Goal: Task Accomplishment & Management: Manage account settings

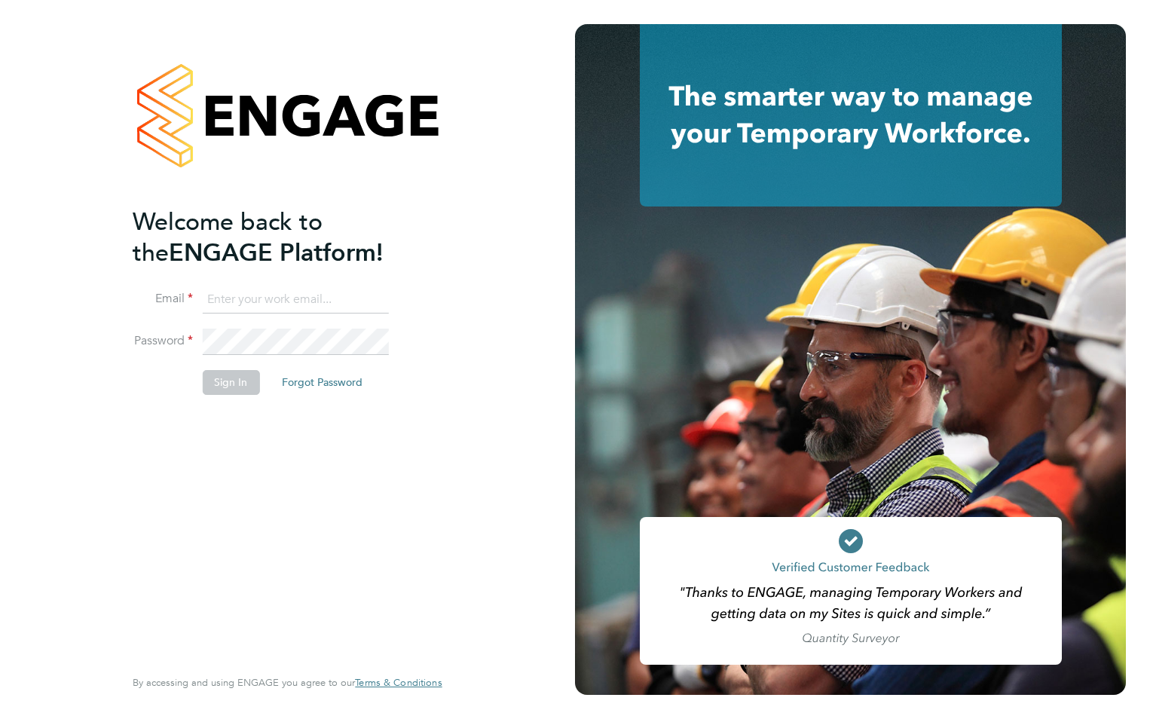
type input "wates@alliance-msp.co.uk"
click at [220, 385] on button "Sign In" at bounding box center [230, 382] width 57 height 24
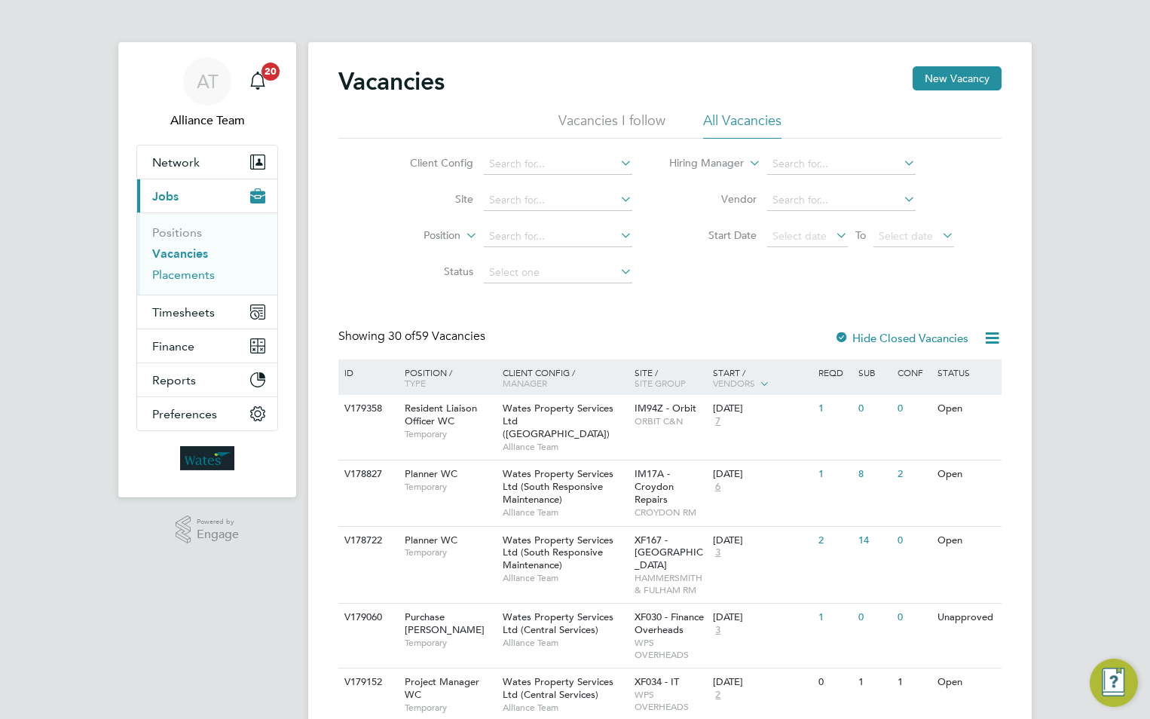
click at [179, 276] on link "Placements" at bounding box center [183, 274] width 63 height 14
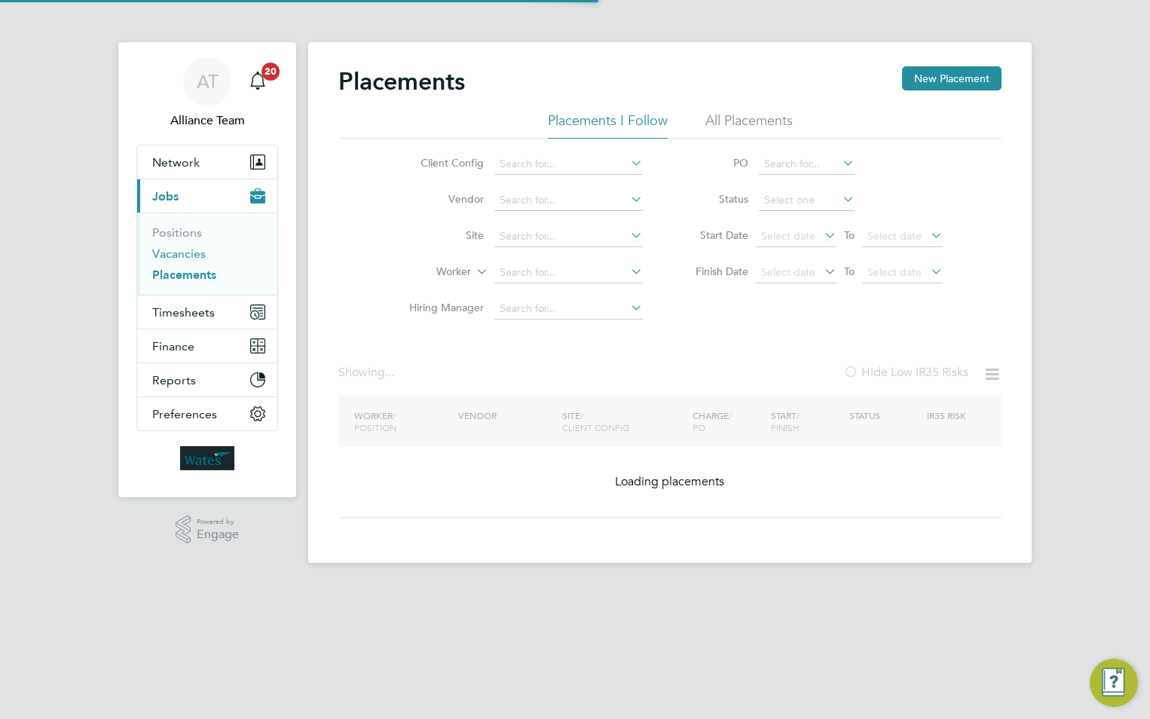
click at [179, 252] on link "Vacancies" at bounding box center [178, 253] width 53 height 14
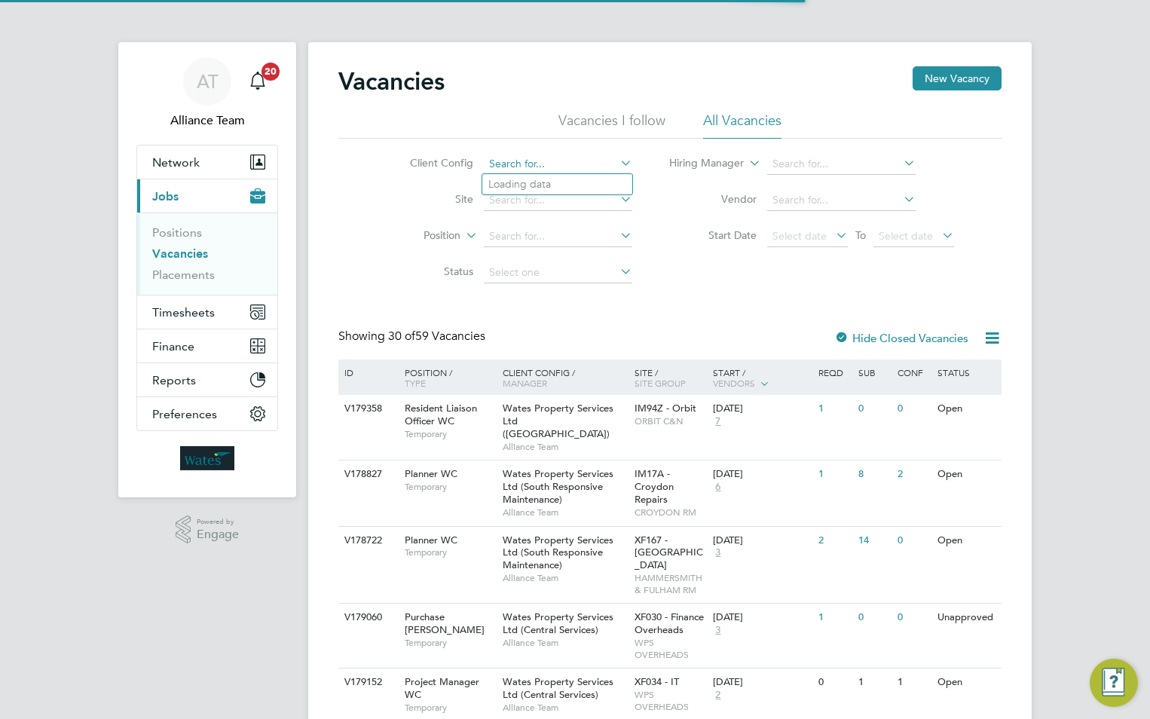
click at [548, 162] on input at bounding box center [558, 164] width 148 height 21
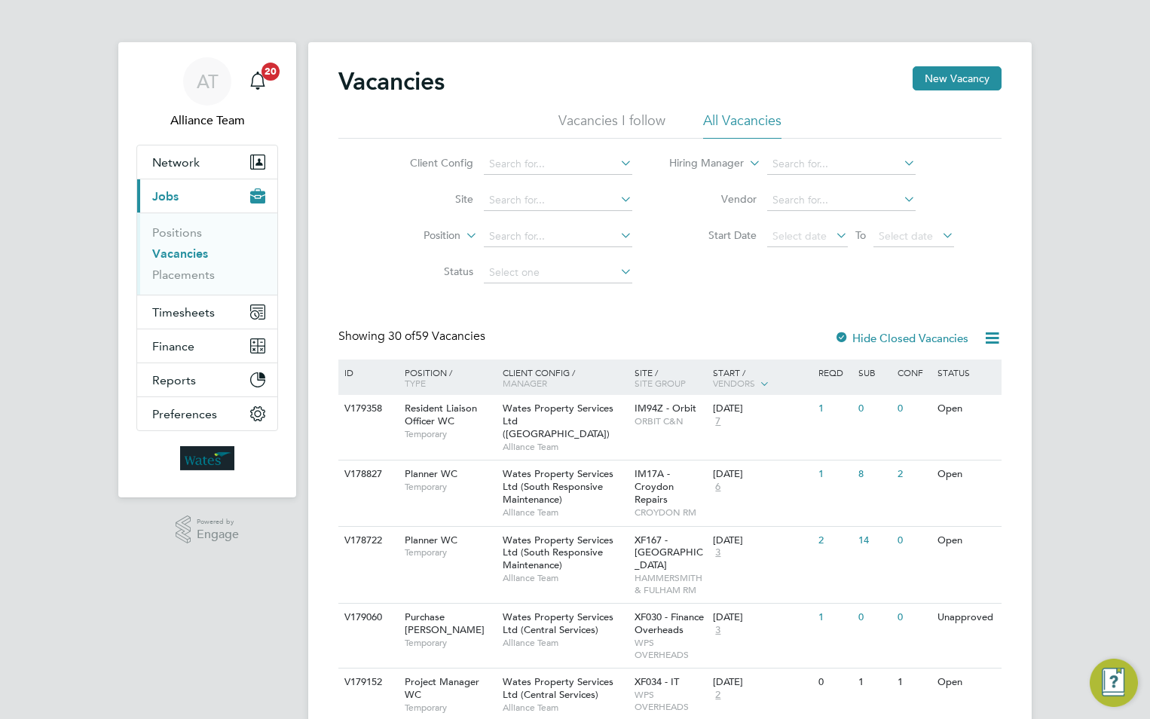
click at [563, 298] on li "Wates Property Services Ltd (Facilities Management)" at bounding box center [635, 308] width 306 height 20
type input "Wates Property Services Ltd (Facilities Management)"
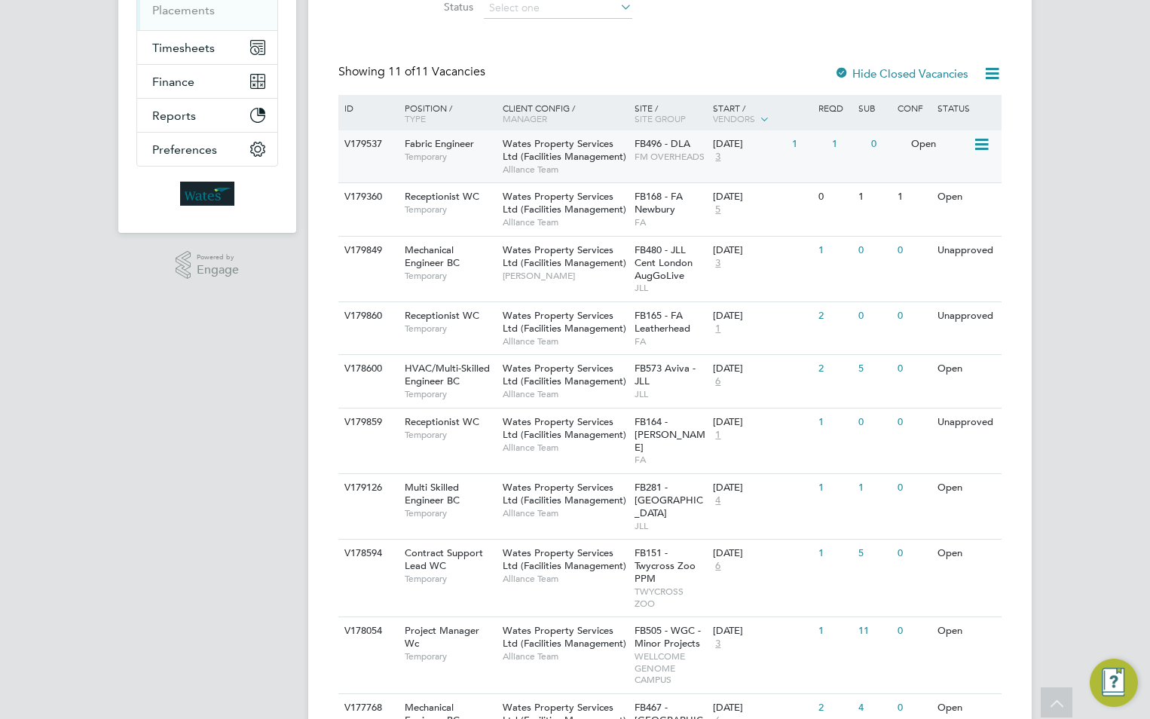
scroll to position [301, 0]
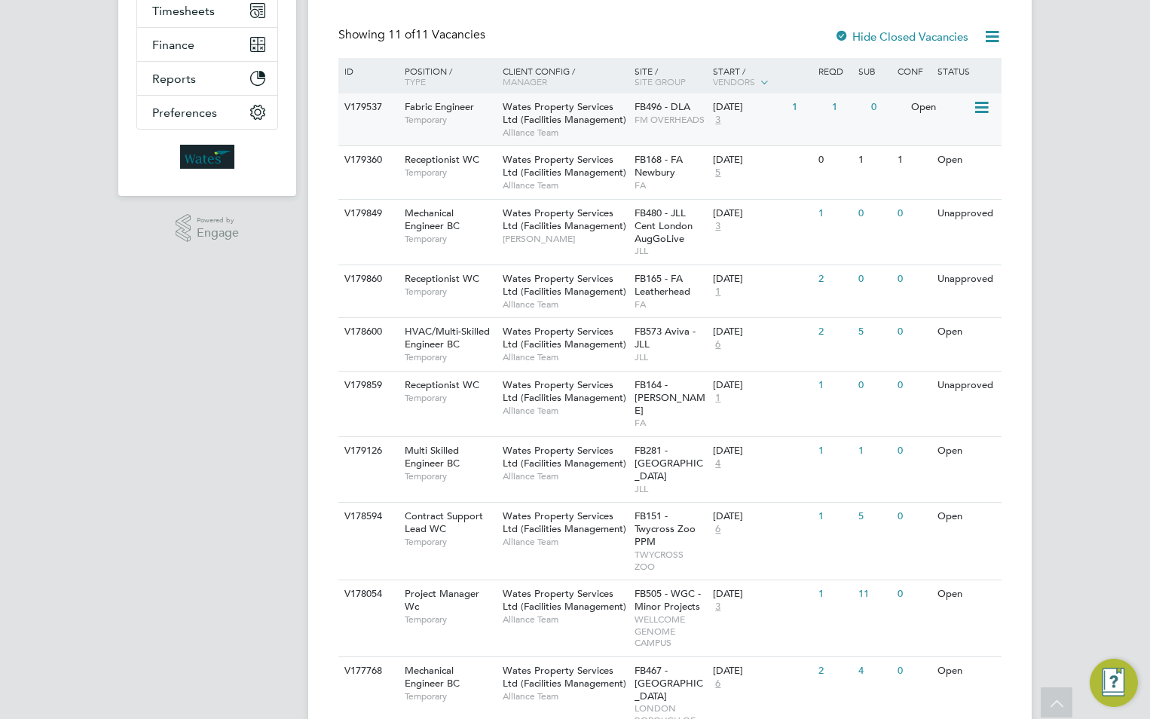
click at [599, 123] on span "Wates Property Services Ltd (Facilities Management)" at bounding box center [564, 113] width 124 height 26
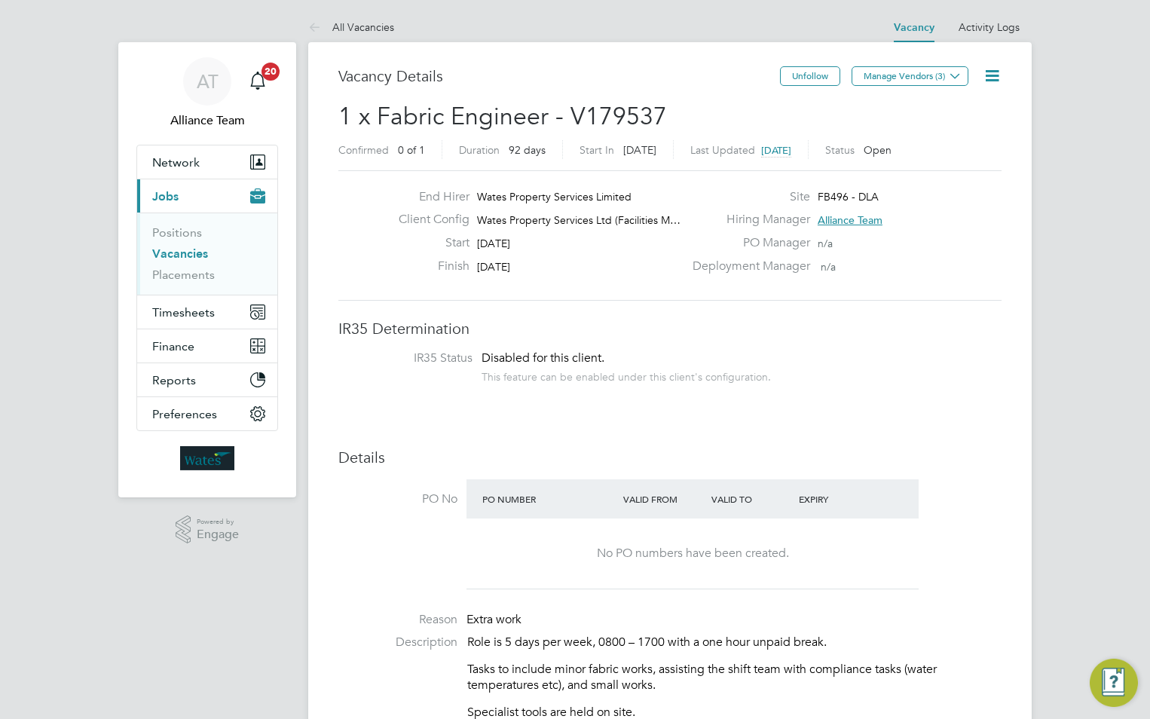
click at [391, 24] on link "All Vacancies" at bounding box center [351, 27] width 86 height 14
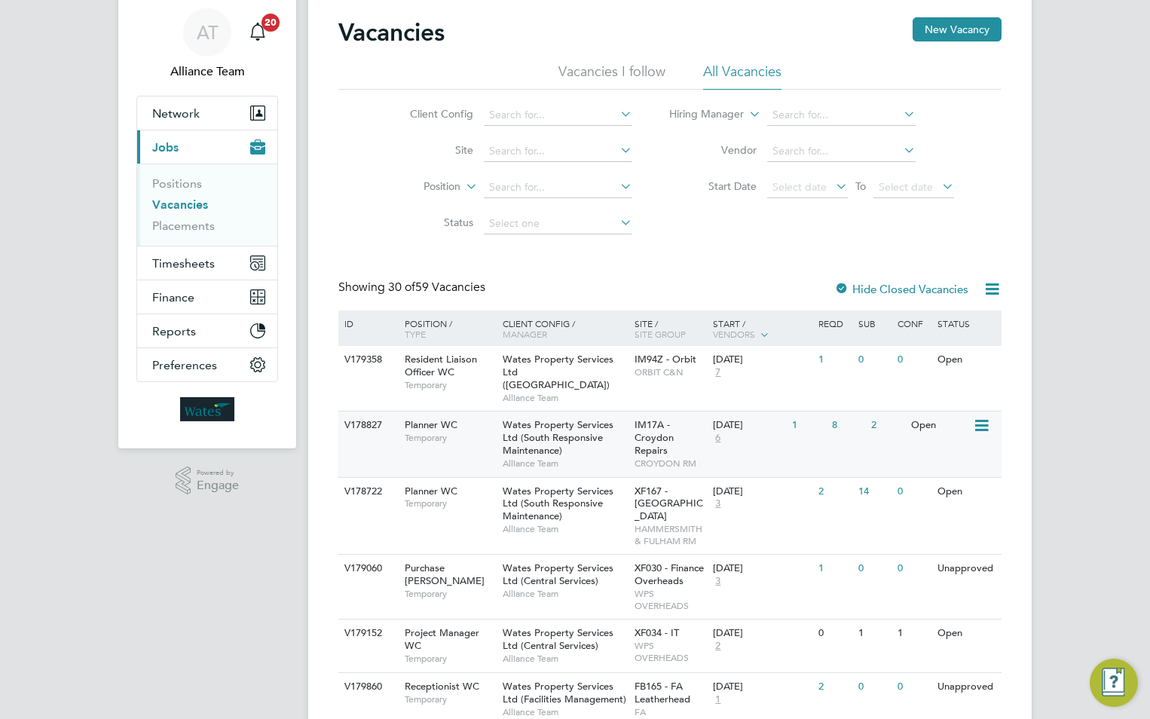
scroll to position [75, 0]
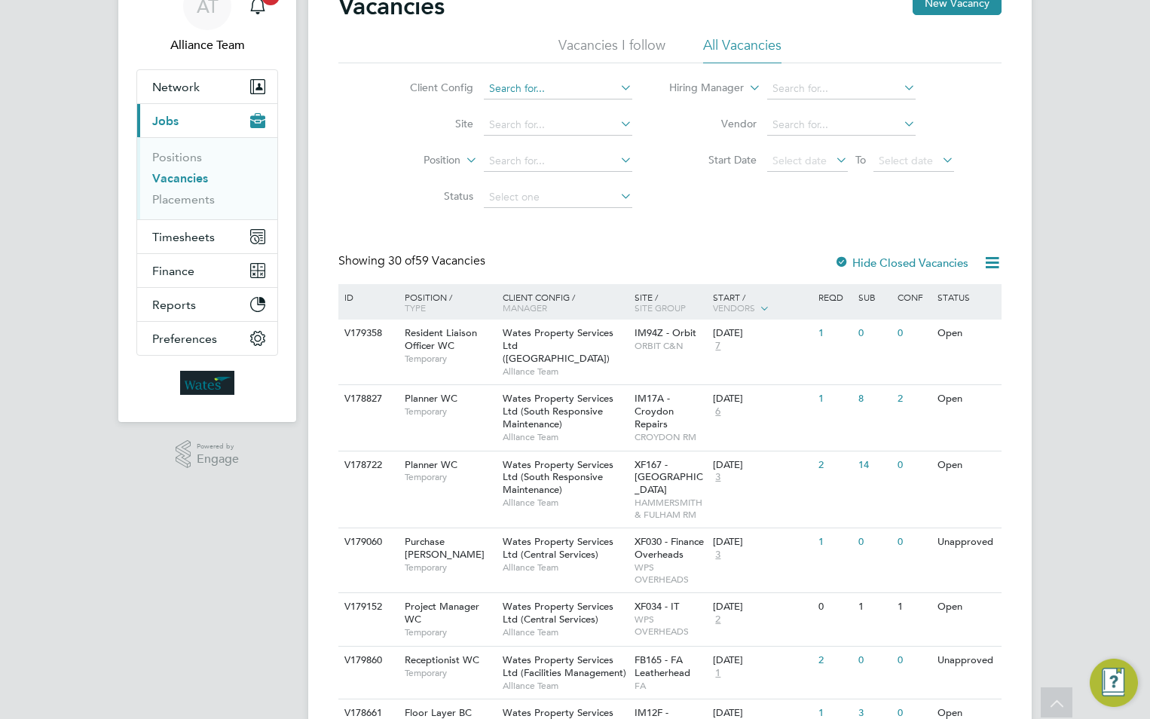
click at [541, 90] on input at bounding box center [558, 88] width 148 height 21
click at [554, 234] on li "Wates Property Services Ltd (Facilities Management)" at bounding box center [635, 232] width 306 height 20
type input "Wates Property Services Ltd (Facilities Management)"
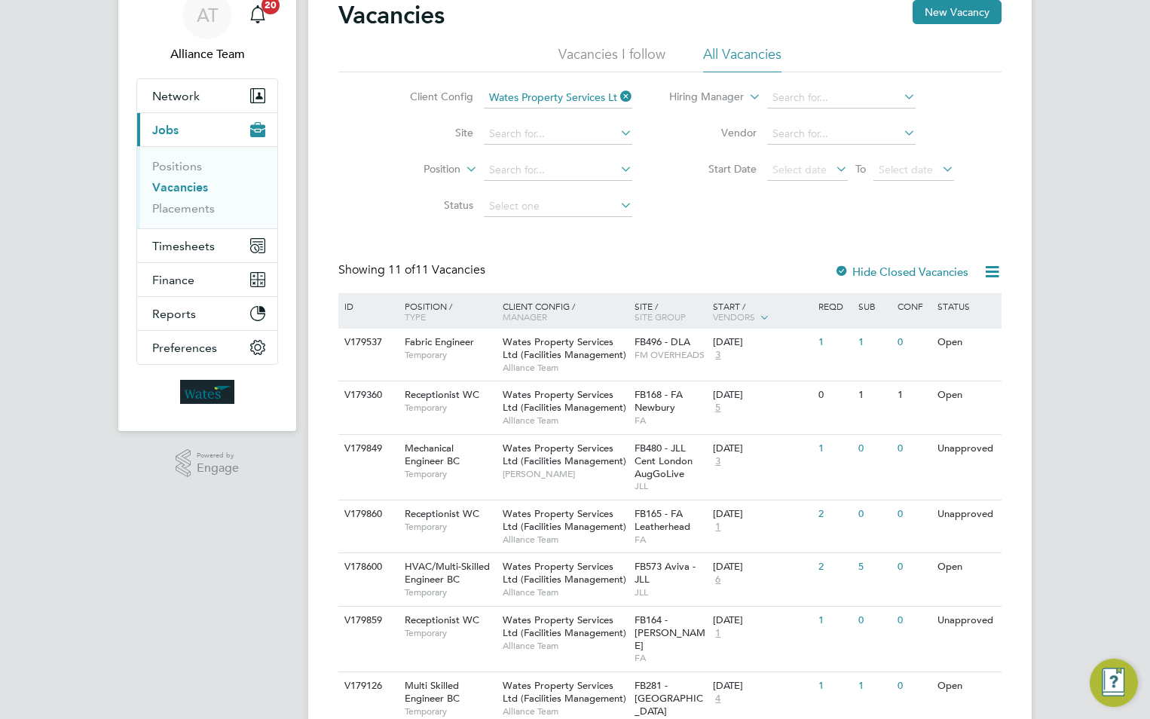
scroll to position [151, 0]
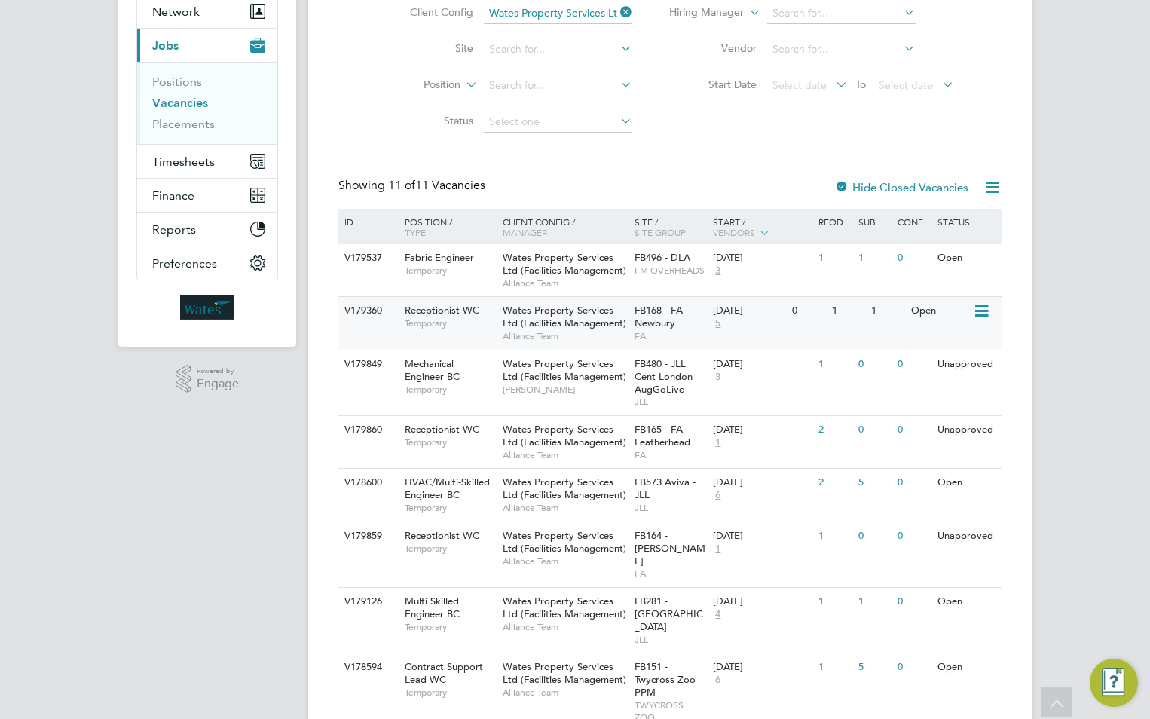
click at [559, 329] on span "Wates Property Services Ltd (Facilities Management)" at bounding box center [564, 317] width 124 height 26
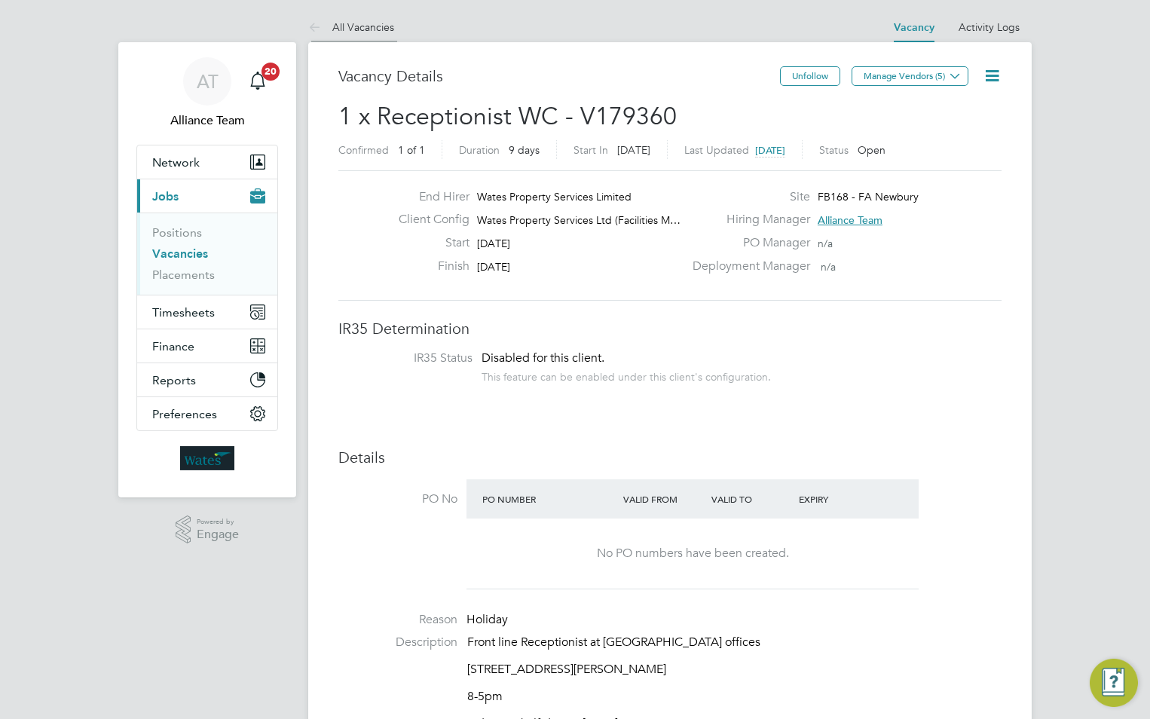
click at [367, 26] on link "All Vacancies" at bounding box center [351, 27] width 86 height 14
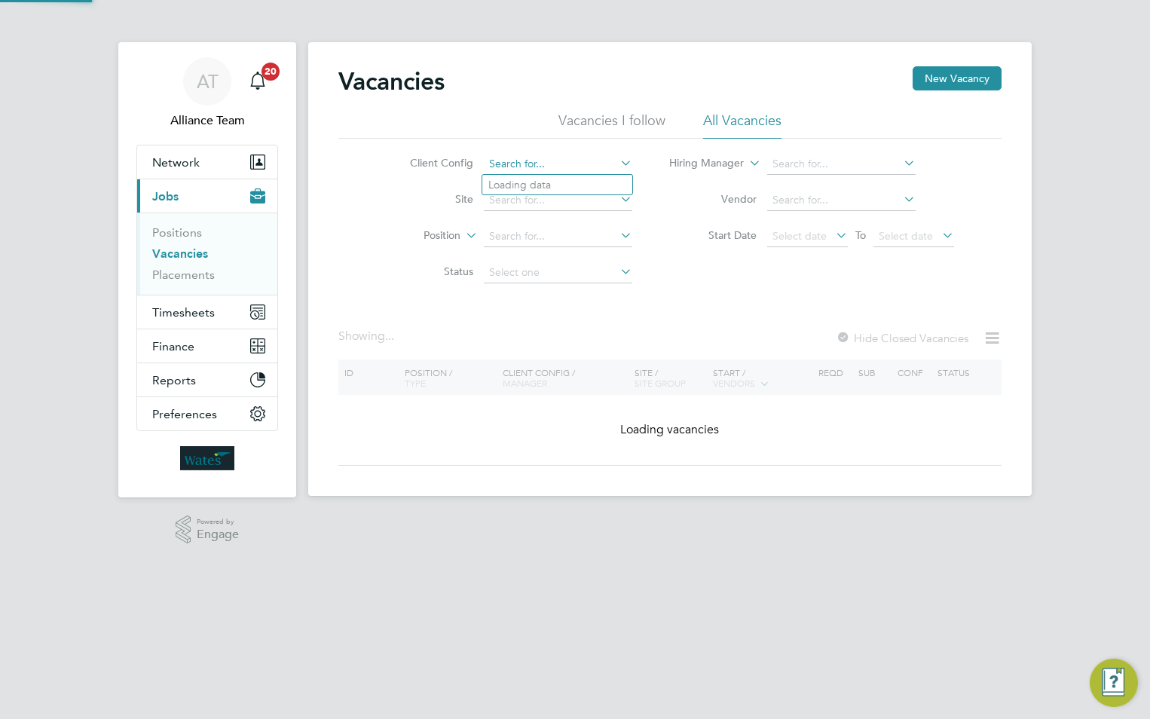
click at [513, 157] on input at bounding box center [558, 164] width 148 height 21
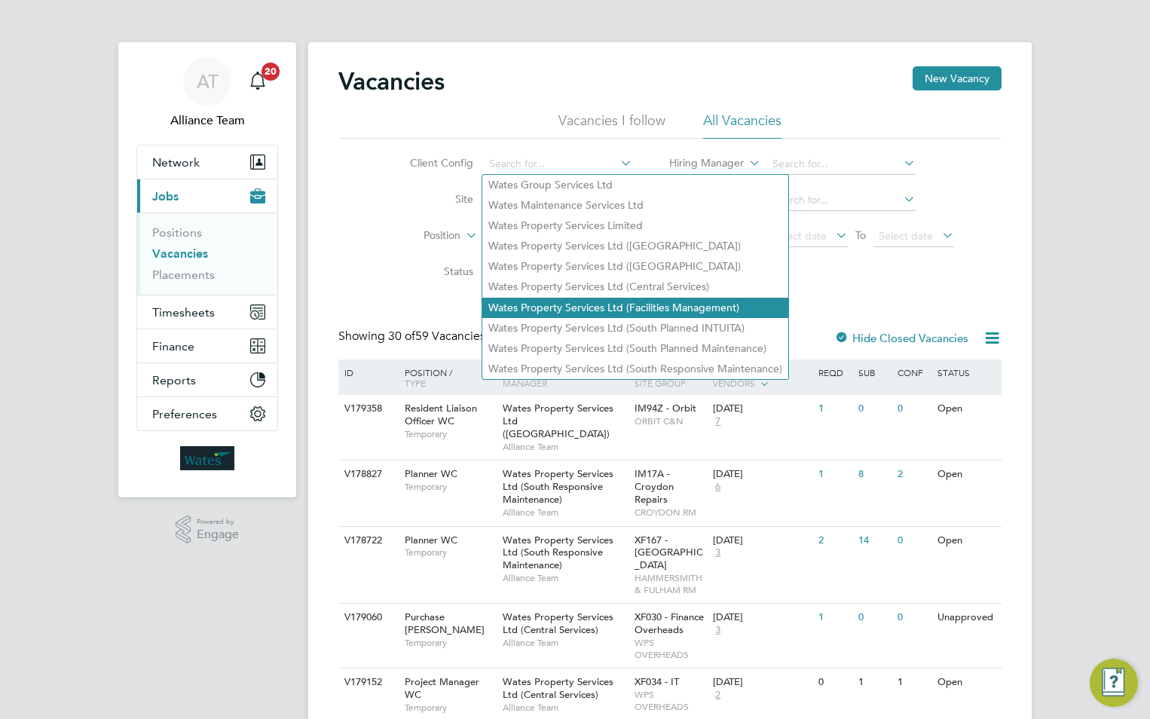
click at [583, 304] on li "Wates Property Services Ltd (Facilities Management)" at bounding box center [635, 308] width 306 height 20
type input "Wates Property Services Ltd (Facilities Management)"
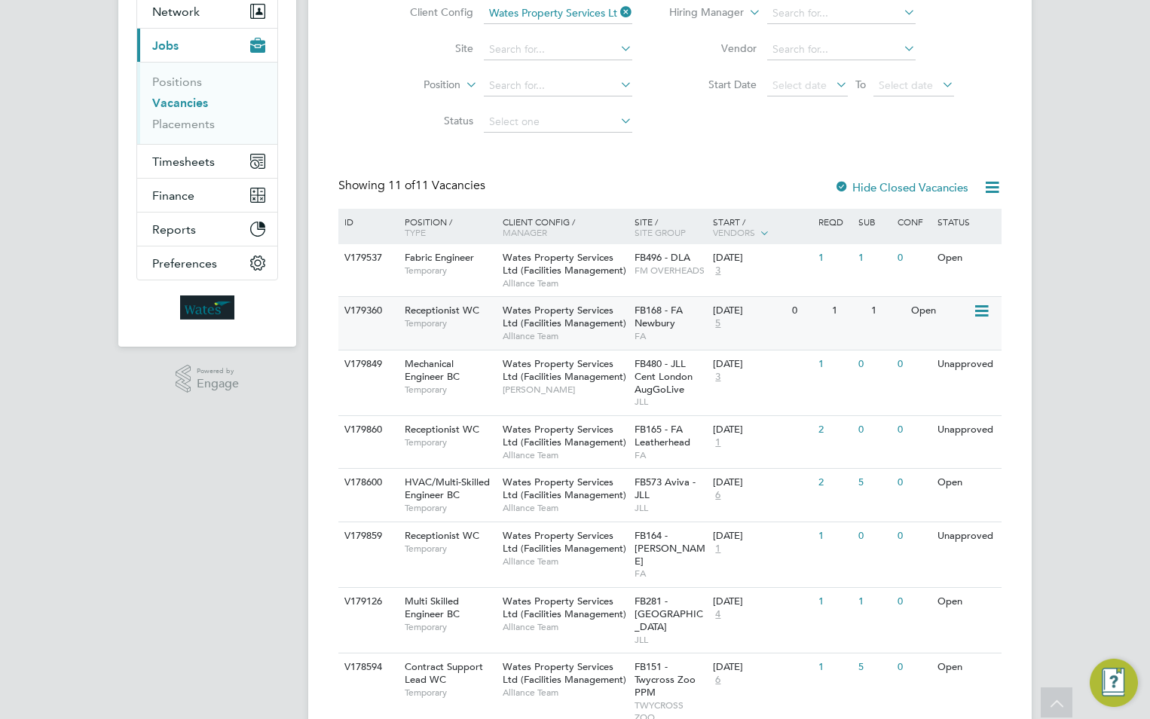
click at [551, 325] on span "Wates Property Services Ltd (Facilities Management)" at bounding box center [564, 317] width 124 height 26
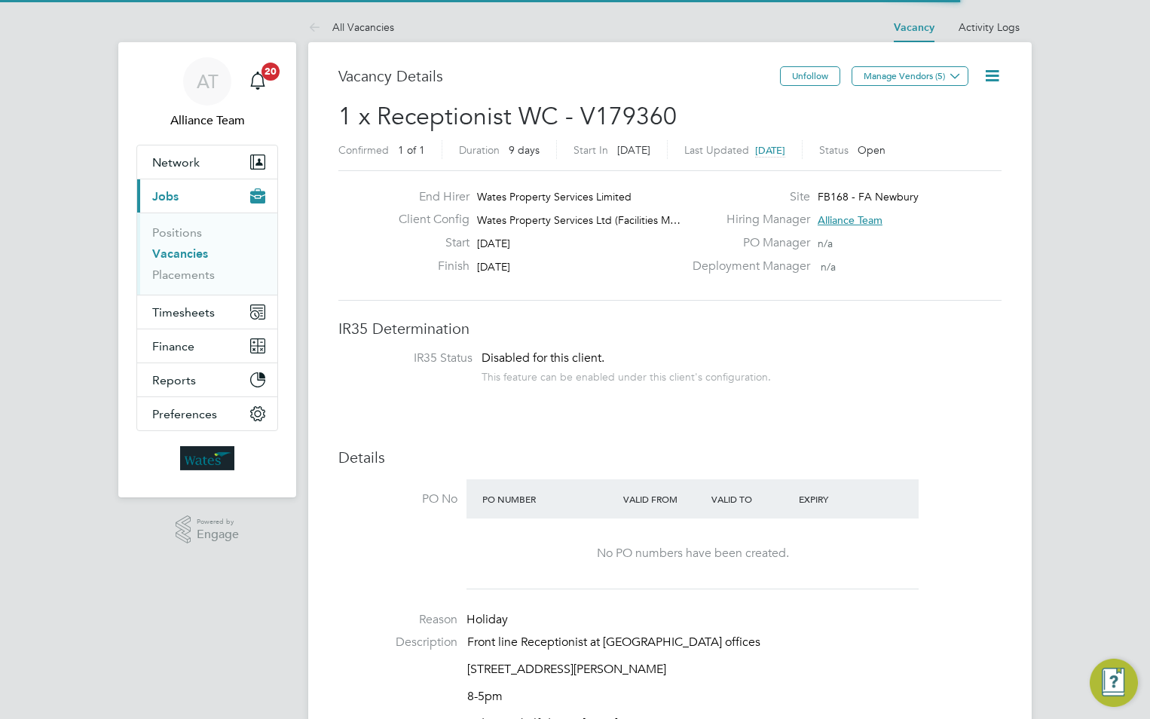
click at [989, 77] on icon at bounding box center [991, 75] width 19 height 19
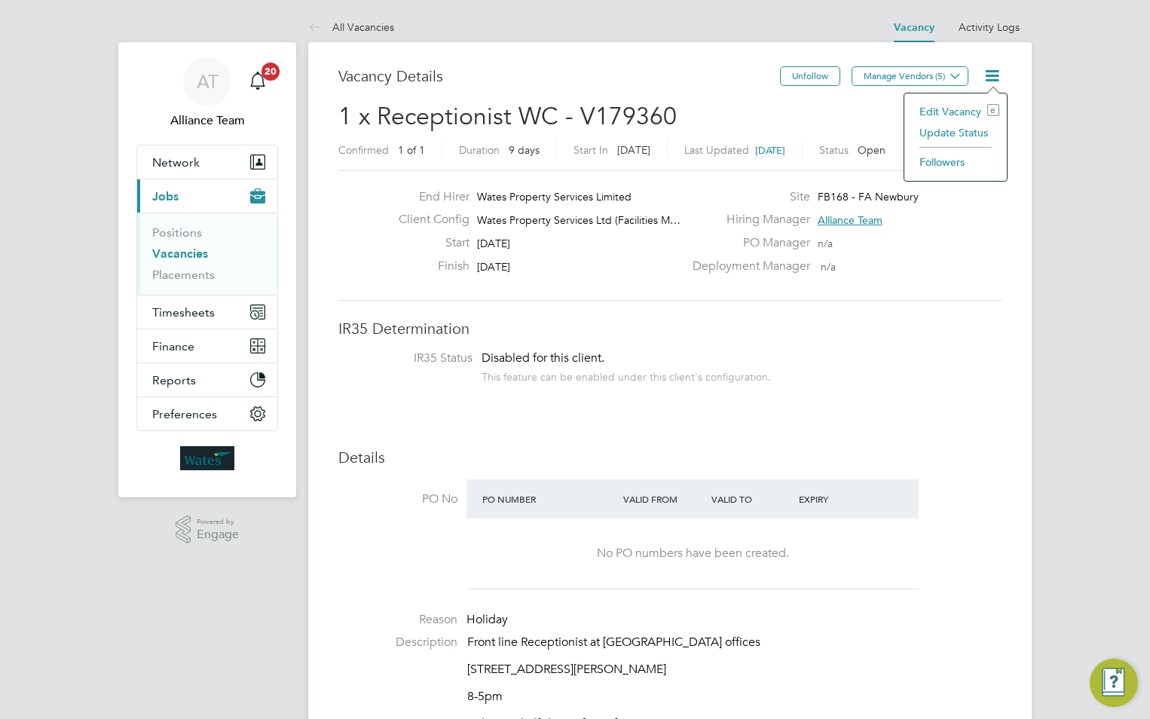
click at [944, 107] on li "Edit Vacancy e" at bounding box center [954, 111] width 87 height 21
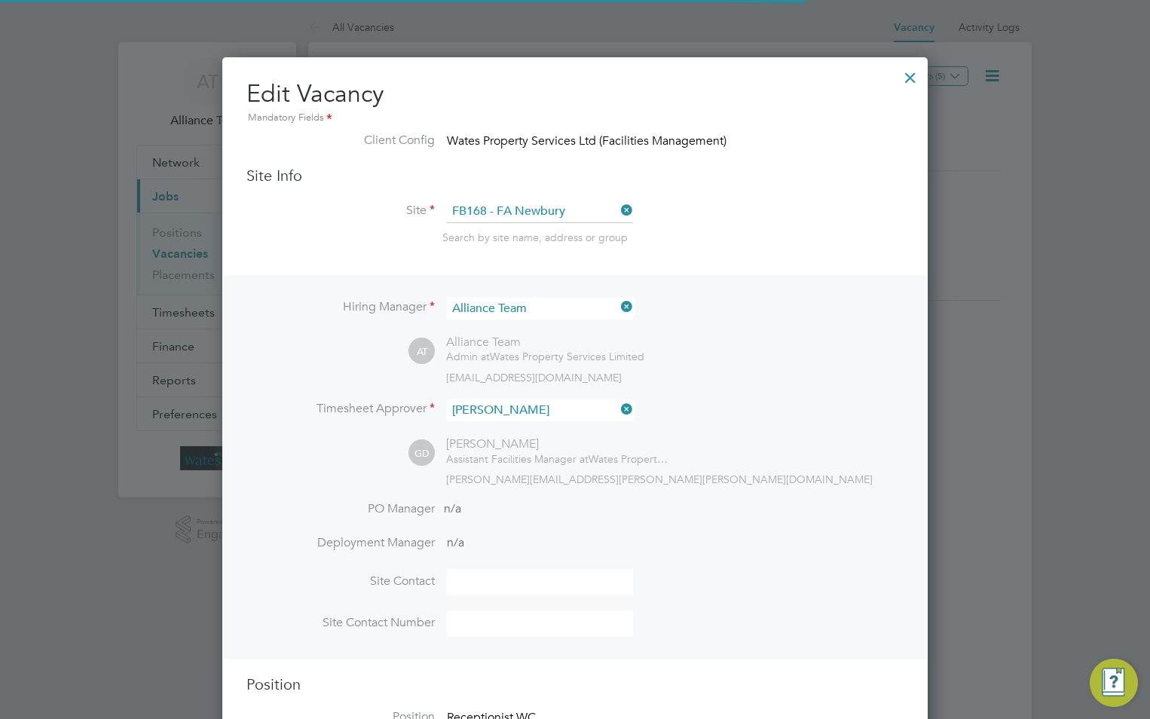
scroll to position [8, 8]
click at [912, 77] on div at bounding box center [909, 73] width 27 height 27
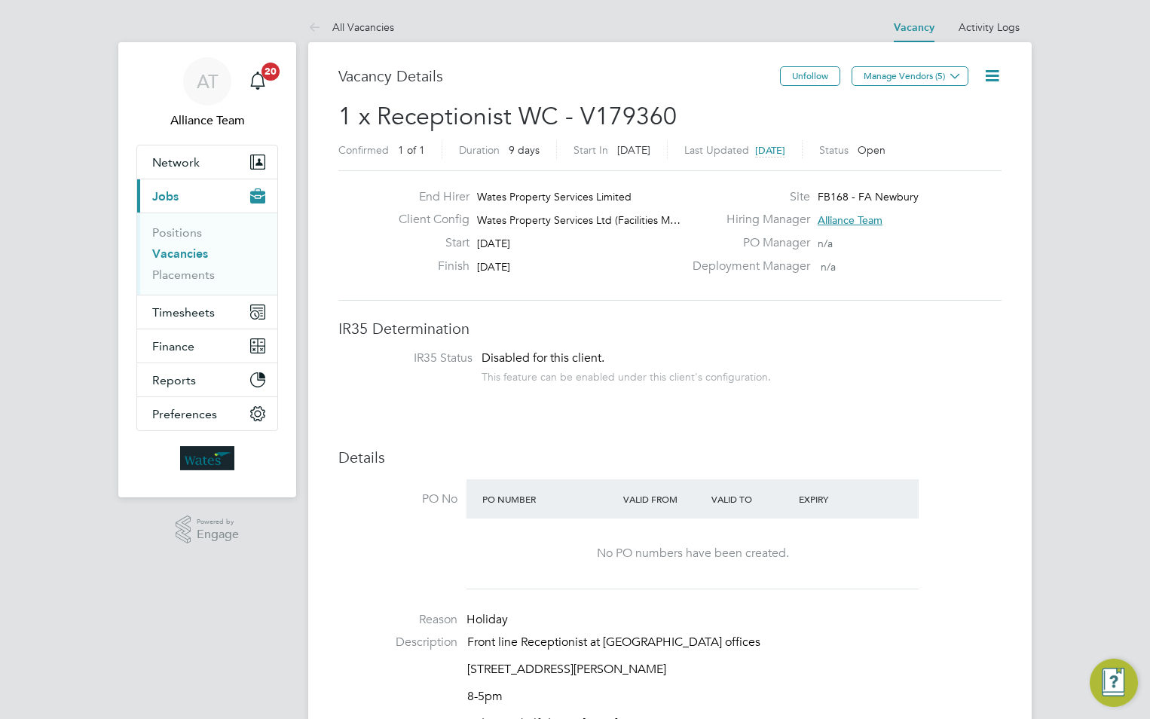
click at [994, 75] on icon at bounding box center [991, 75] width 19 height 19
click at [954, 132] on li "Update Status" at bounding box center [954, 132] width 87 height 21
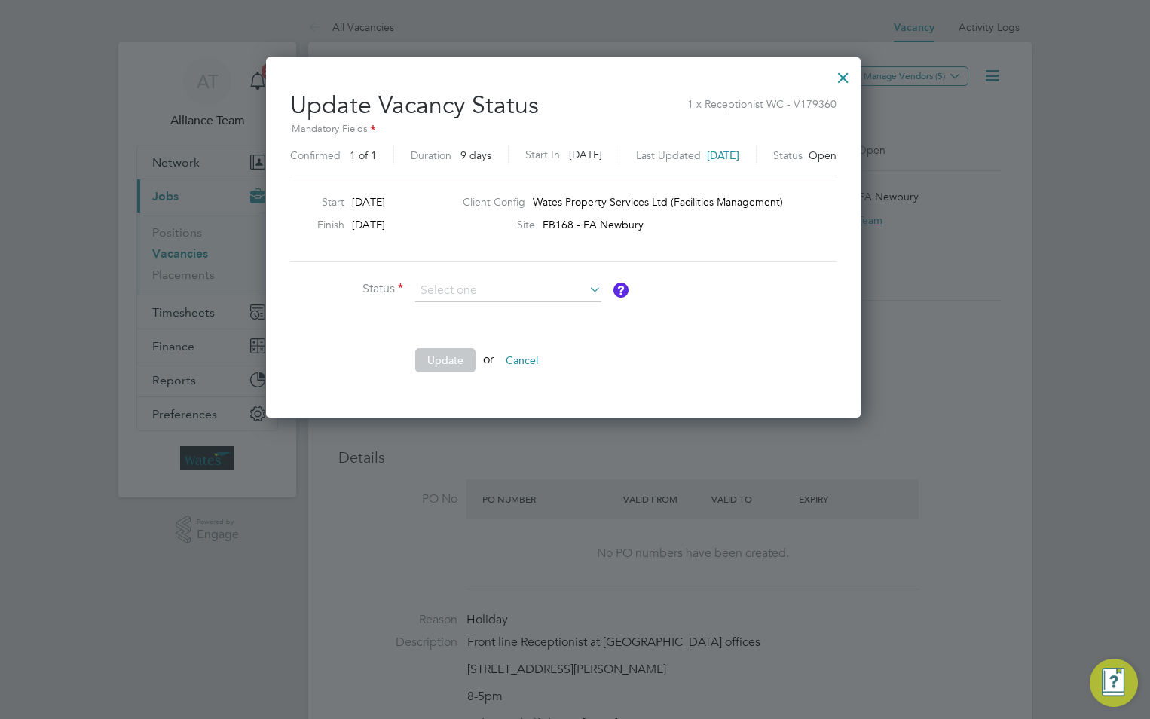
click at [493, 311] on li "Completed" at bounding box center [508, 311] width 188 height 20
type input "Completed"
click at [441, 359] on button "Update" at bounding box center [445, 360] width 60 height 24
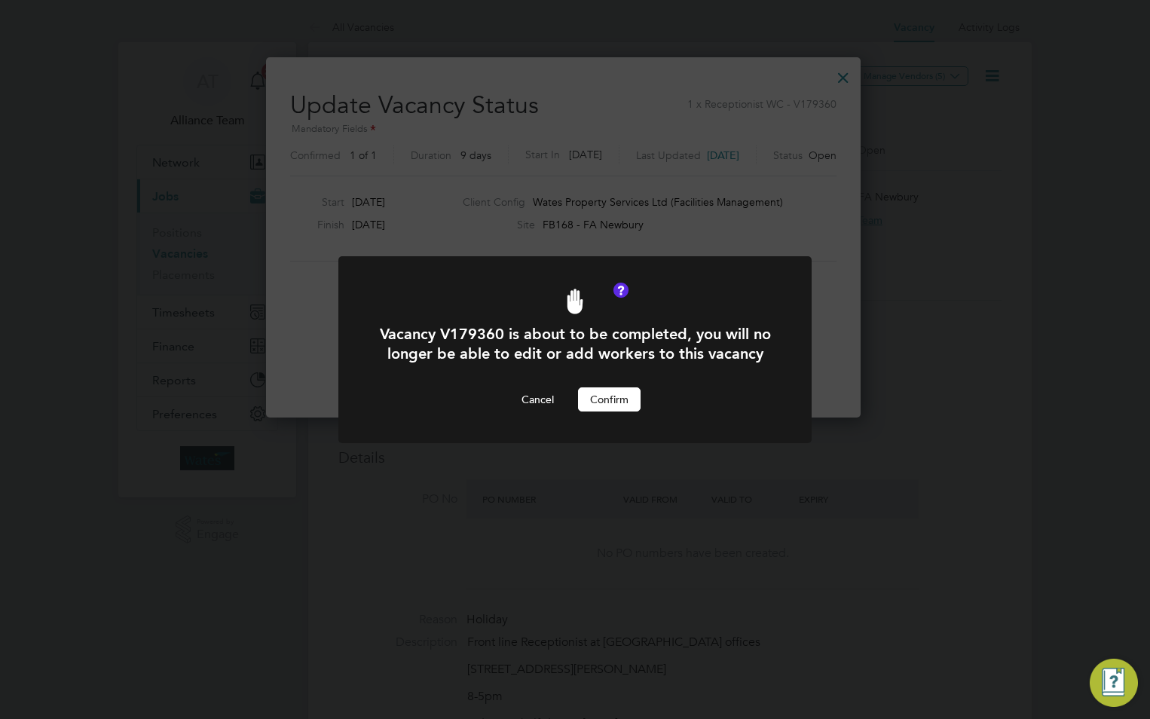
click at [601, 411] on button "Confirm" at bounding box center [609, 399] width 63 height 24
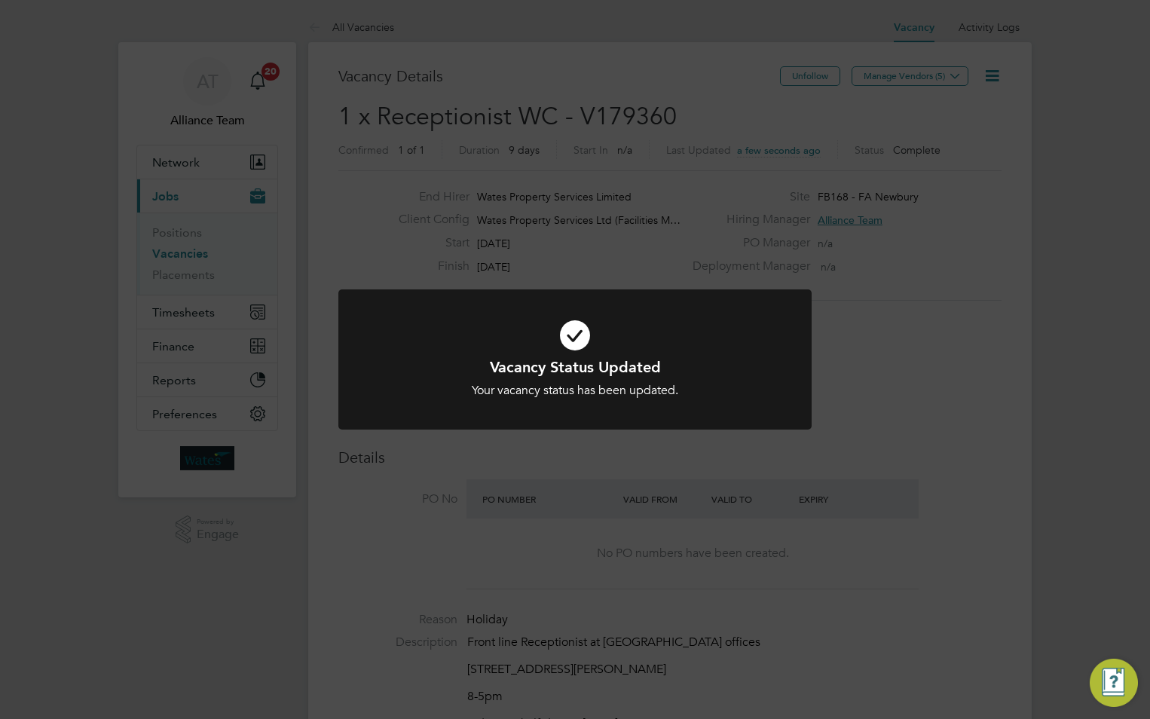
click at [372, 22] on div "Vacancy Status Updated Your vacancy status has been updated. Cancel Okay" at bounding box center [575, 359] width 1150 height 719
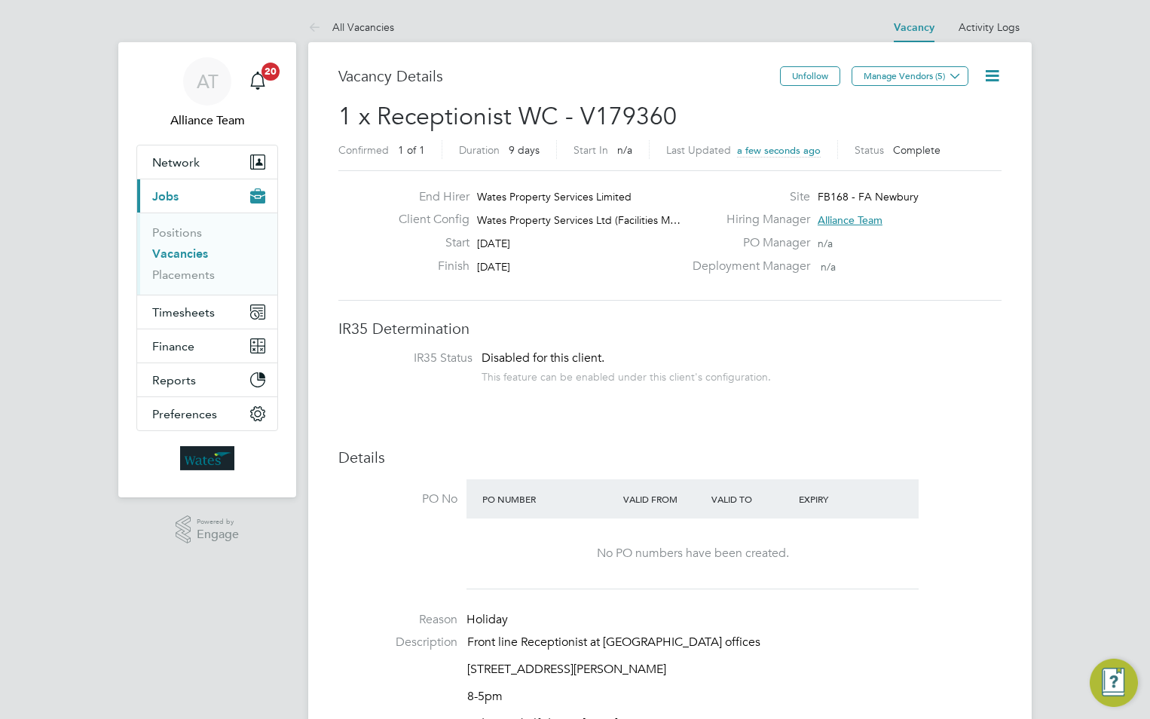
click at [371, 25] on link "All Vacancies" at bounding box center [351, 27] width 86 height 14
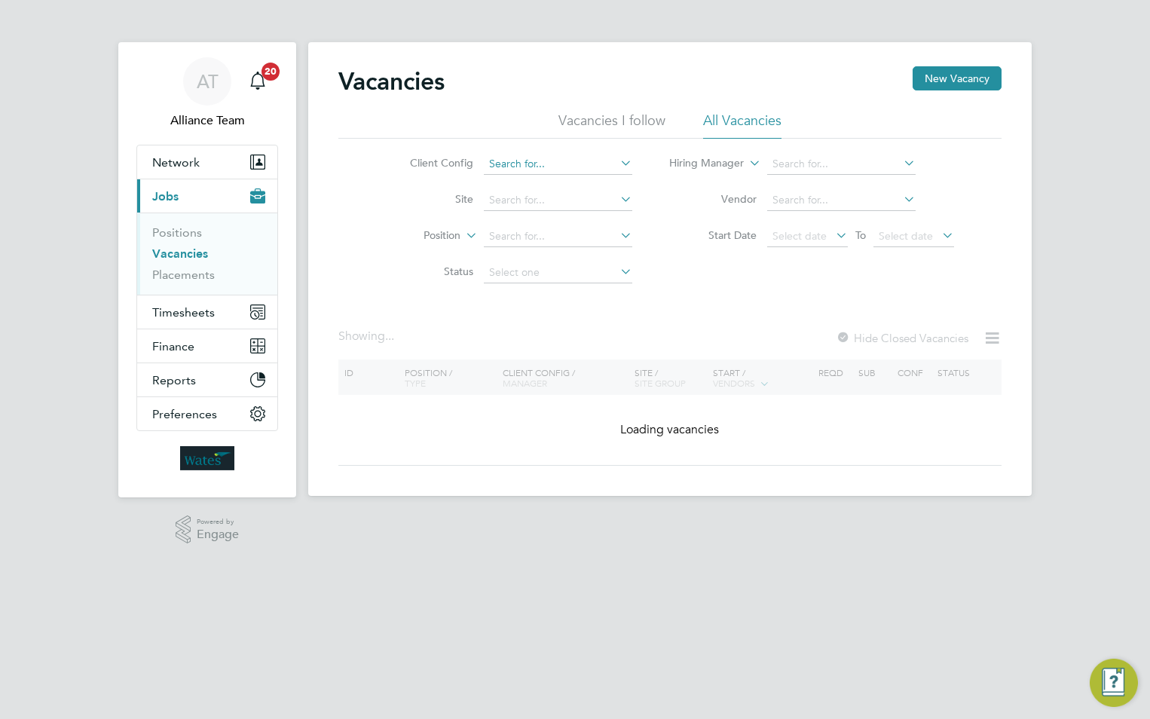
click at [533, 165] on input at bounding box center [558, 164] width 148 height 21
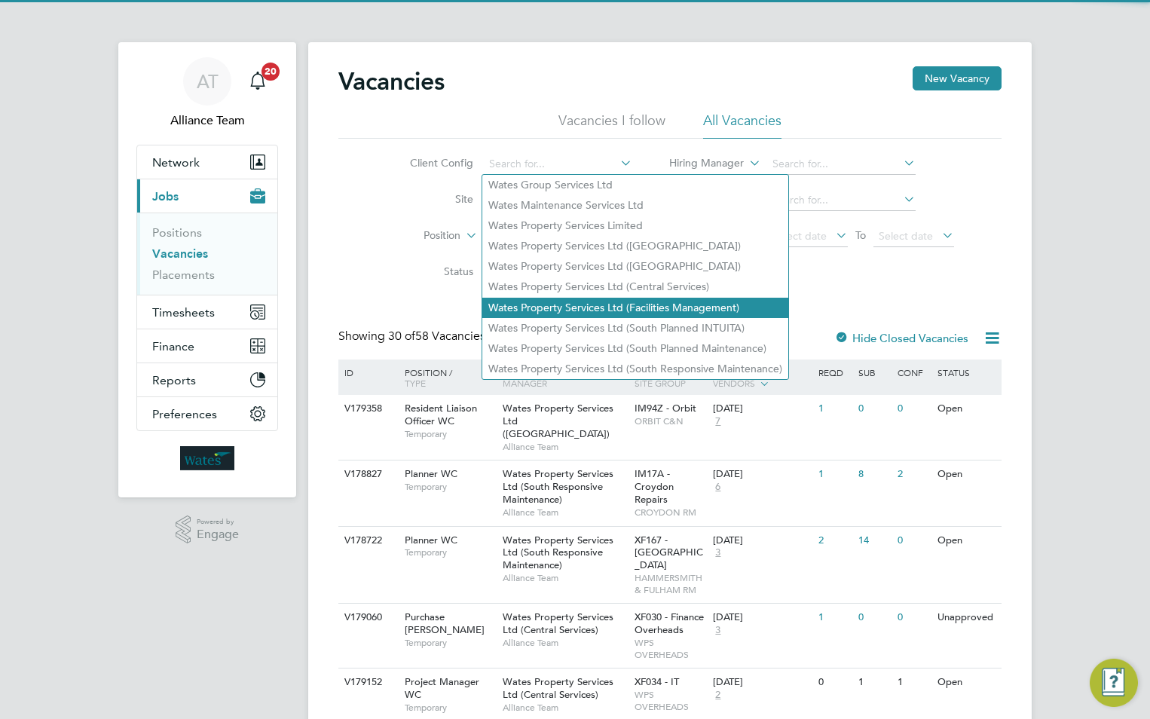
click at [563, 298] on li "Wates Property Services Ltd (Facilities Management)" at bounding box center [635, 308] width 306 height 20
type input "Wates Property Services Ltd (Facilities Management)"
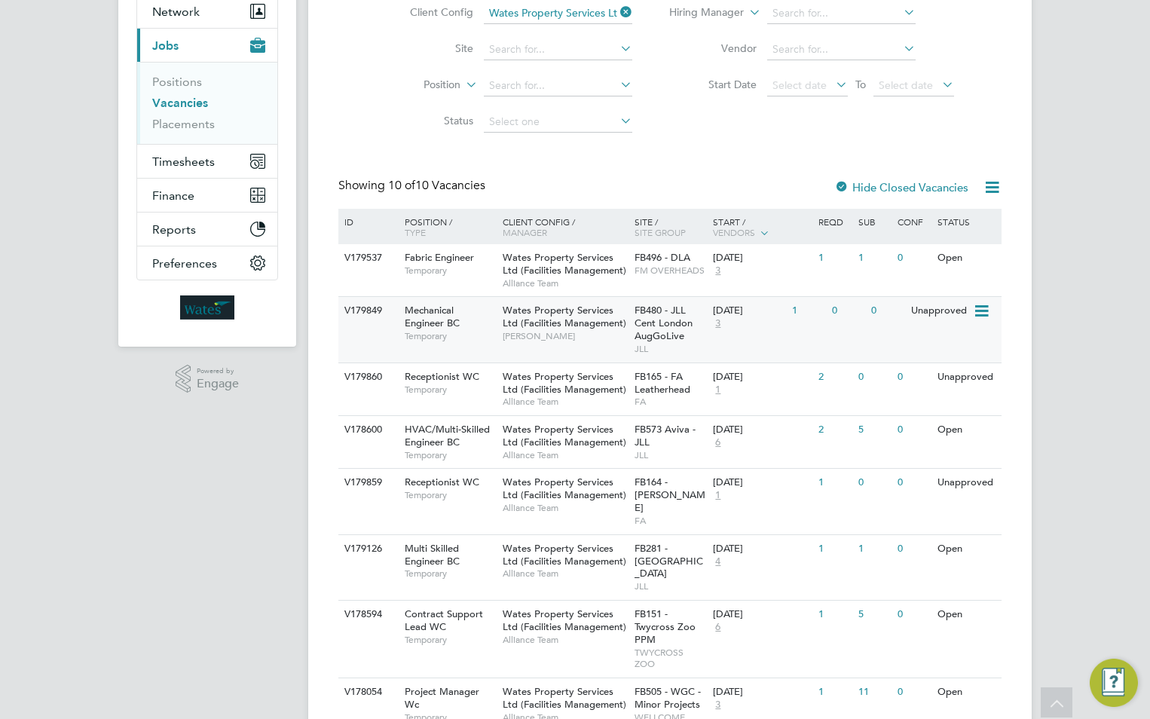
click at [645, 337] on span "FB480 - JLL Cent London AugGoLive" at bounding box center [663, 323] width 58 height 38
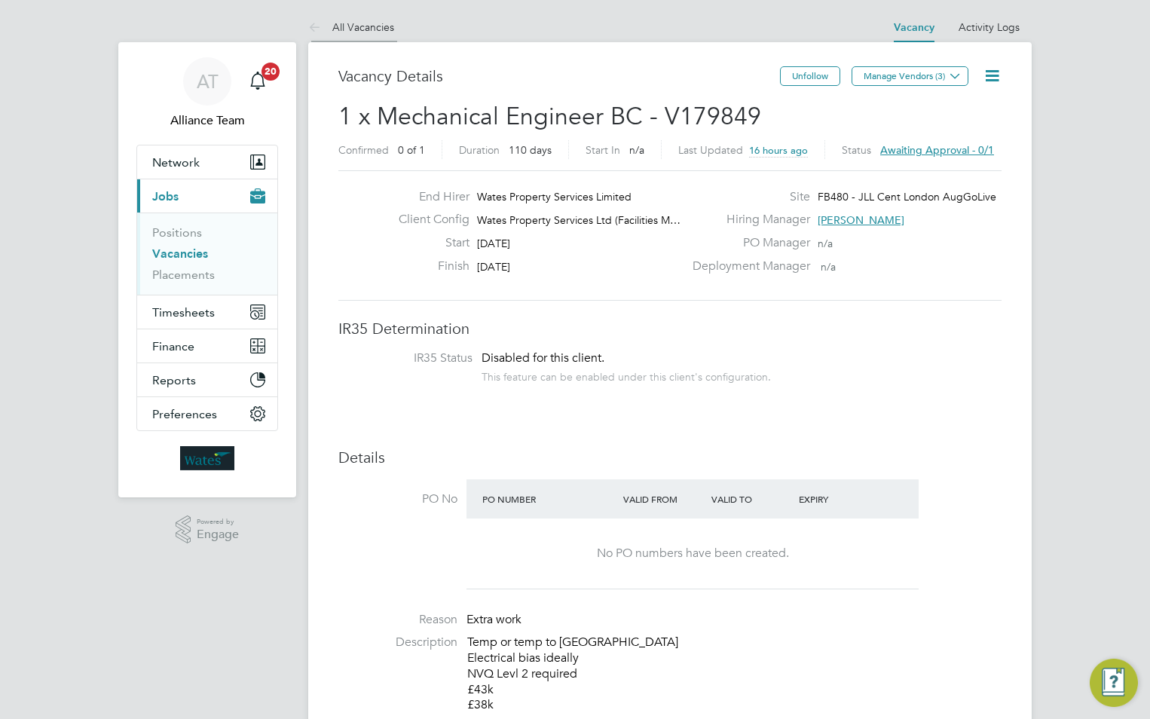
click at [377, 30] on link "All Vacancies" at bounding box center [351, 27] width 86 height 14
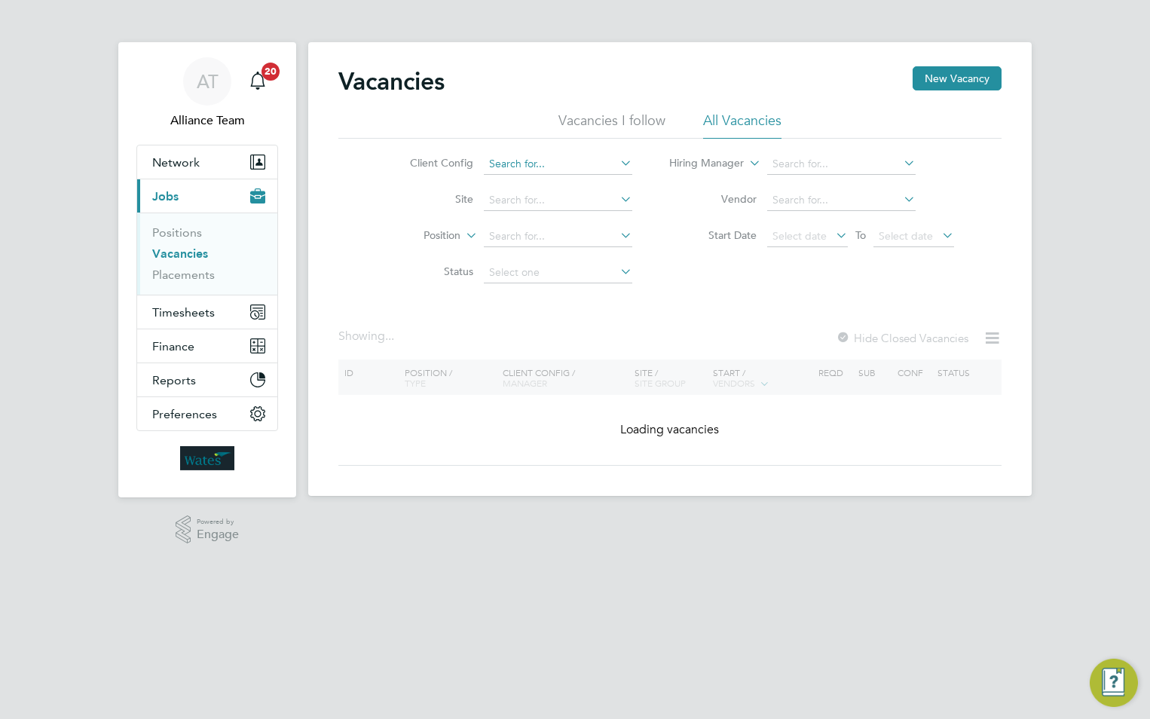
click at [560, 163] on input at bounding box center [558, 164] width 148 height 21
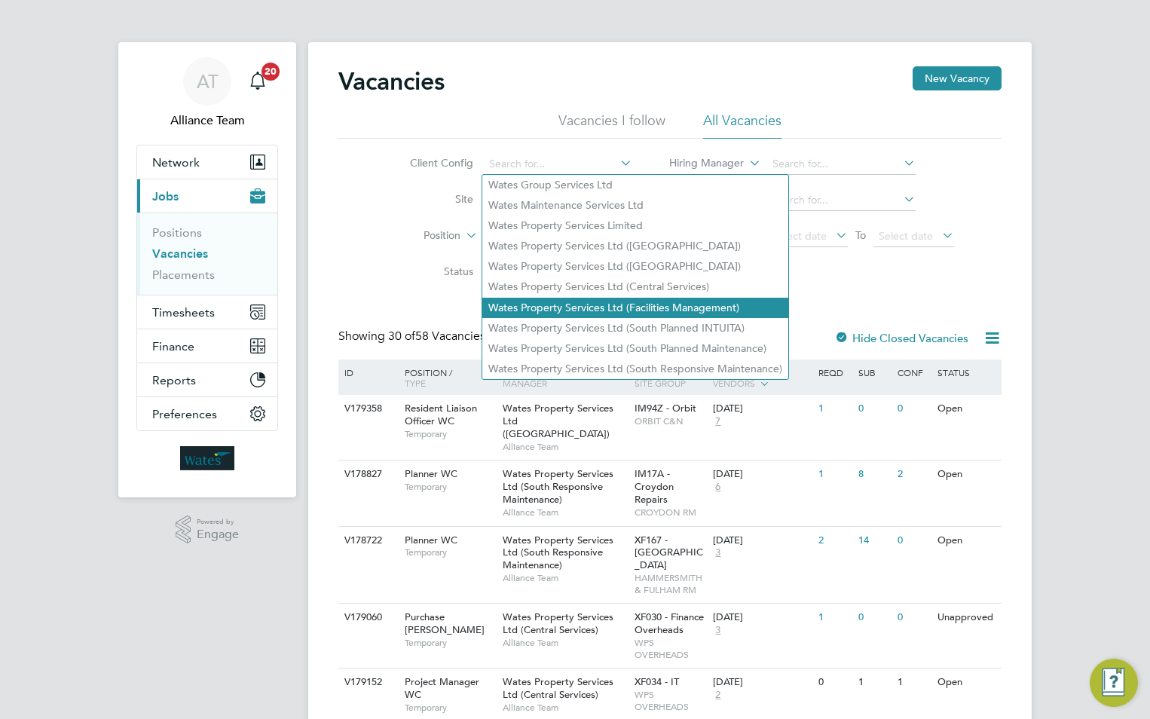
click at [590, 304] on li "Wates Property Services Ltd (Facilities Management)" at bounding box center [635, 308] width 306 height 20
type input "Wates Property Services Ltd (Facilities Management)"
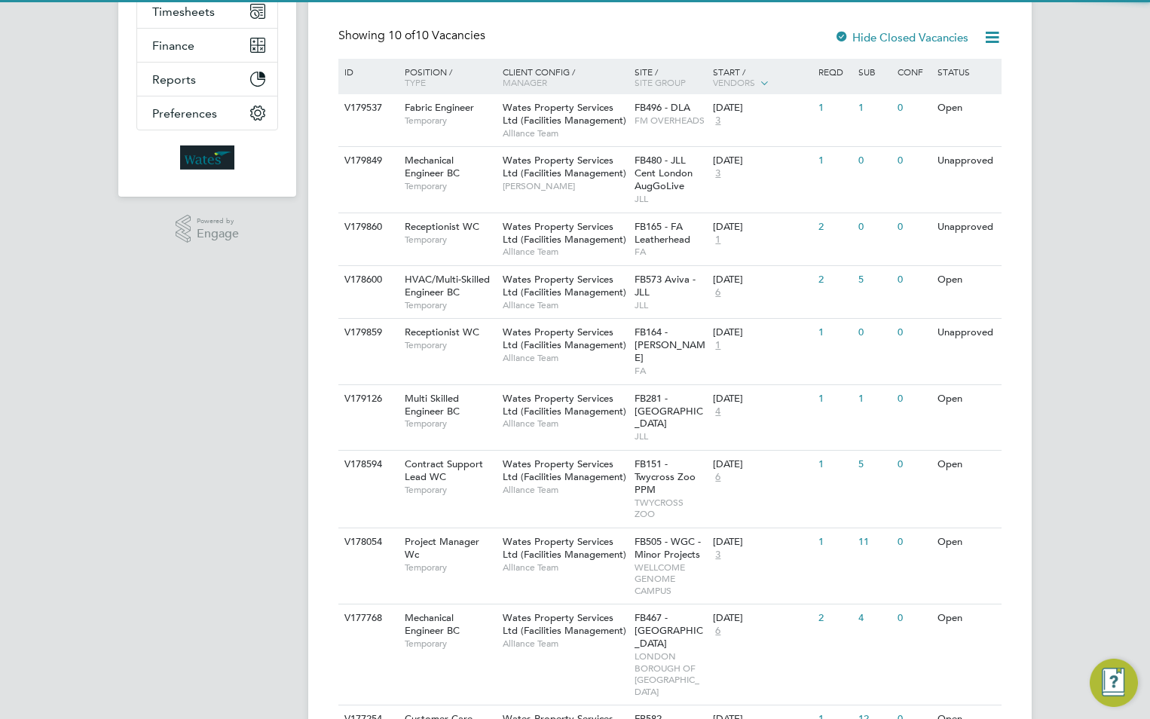
scroll to position [301, 0]
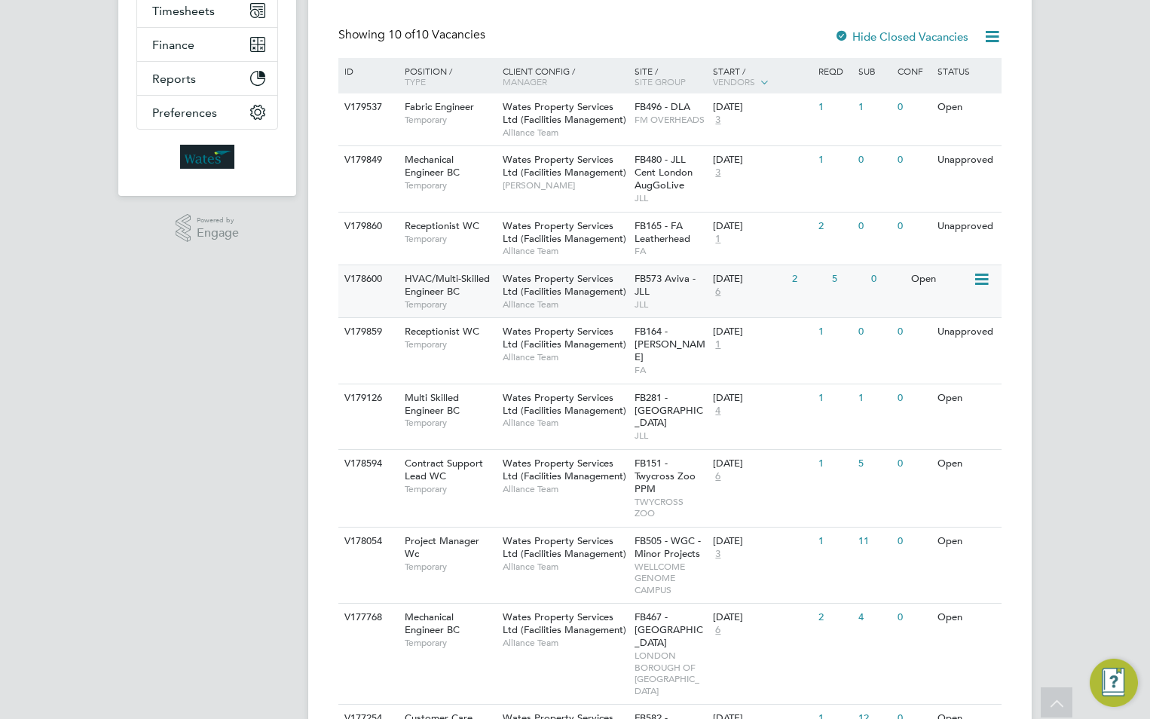
click at [542, 286] on span "Wates Property Services Ltd (Facilities Management)" at bounding box center [564, 285] width 124 height 26
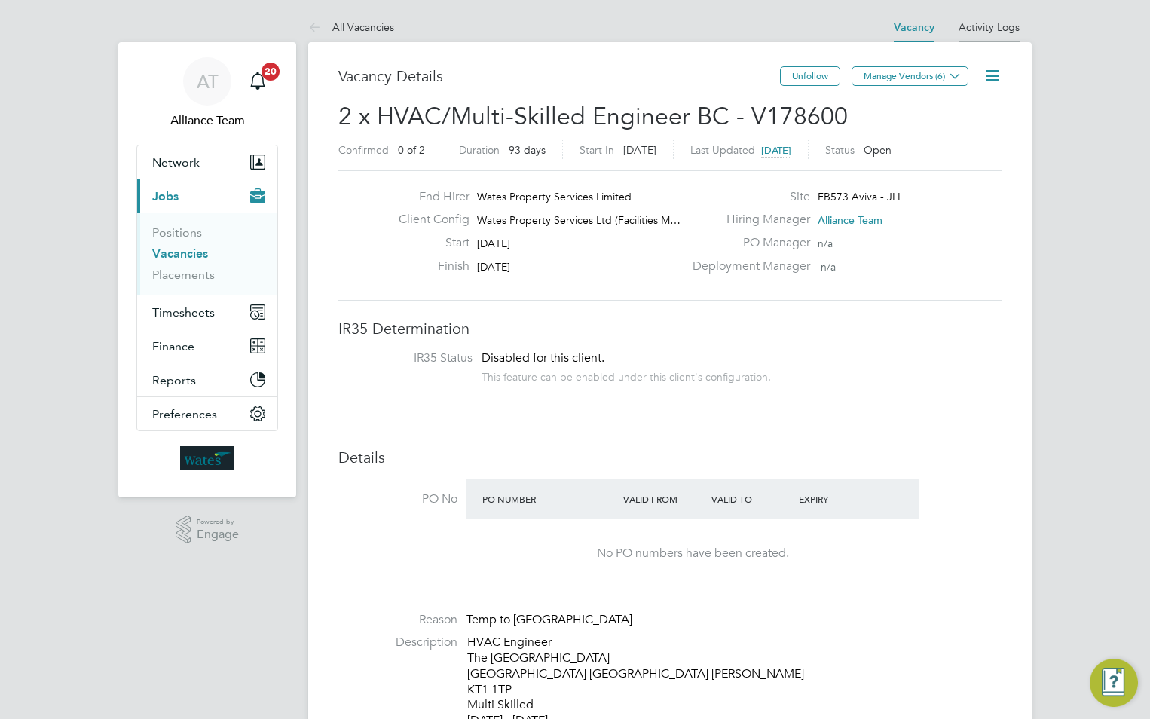
click at [988, 32] on link "Activity Logs" at bounding box center [988, 27] width 61 height 14
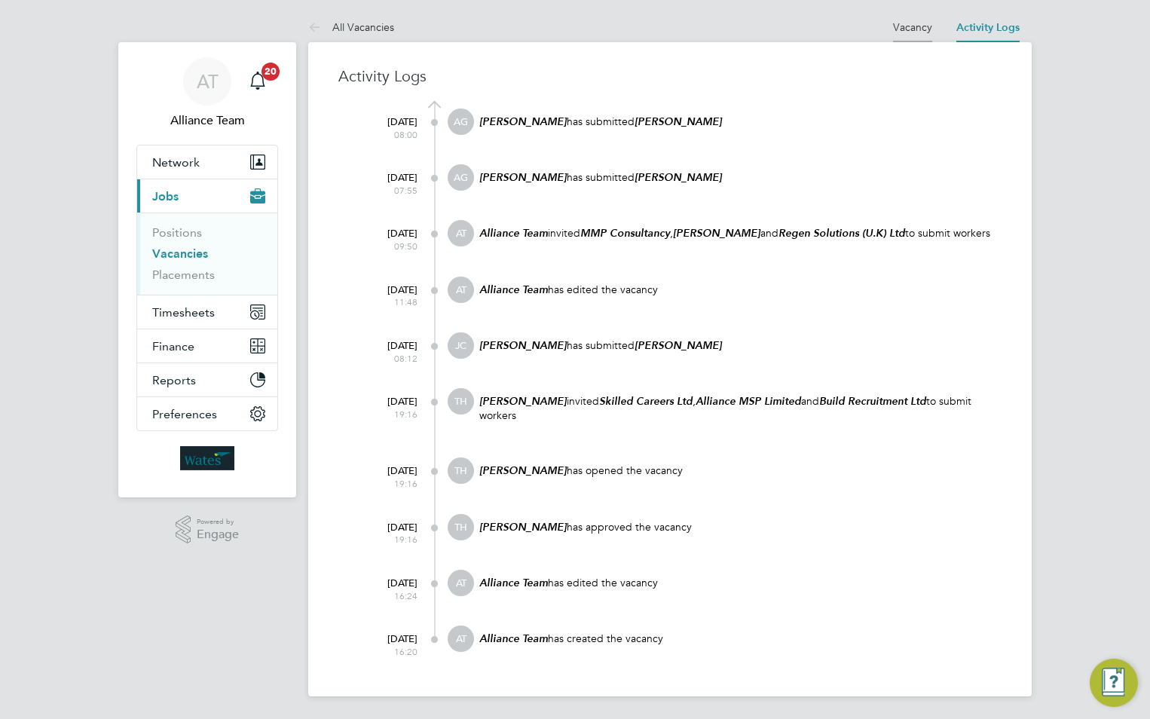
click at [903, 25] on link "Vacancy" at bounding box center [912, 27] width 39 height 14
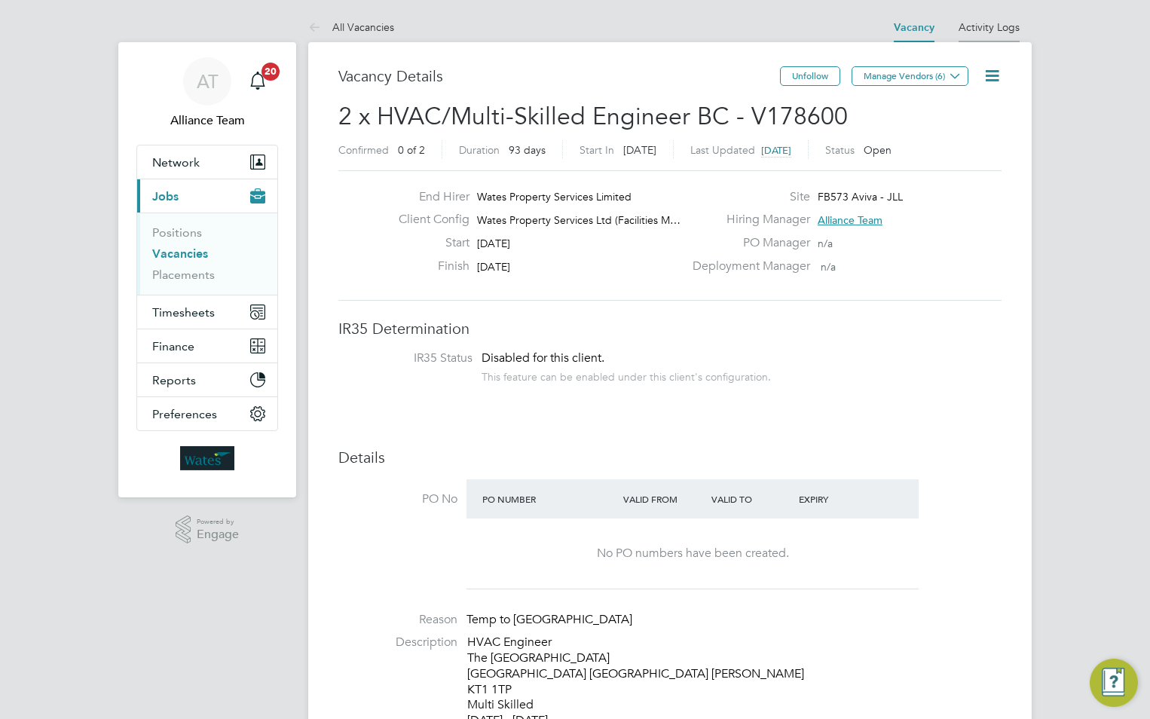
click at [992, 29] on link "Activity Logs" at bounding box center [988, 27] width 61 height 14
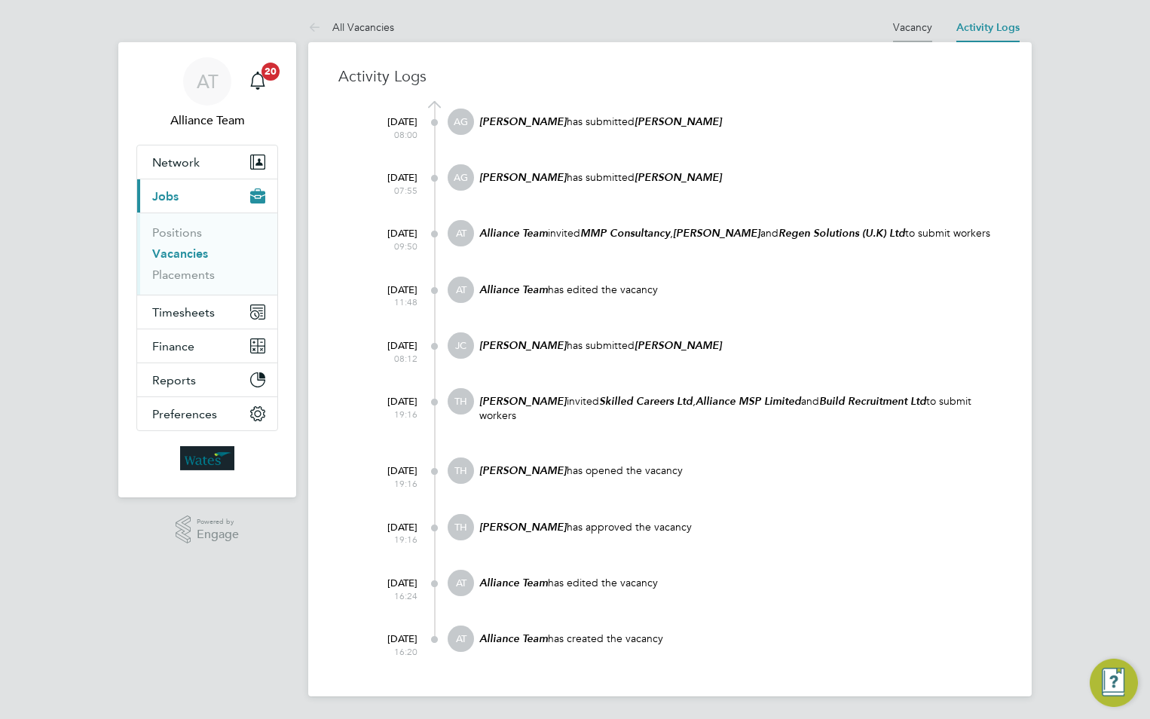
click at [897, 22] on link "Vacancy" at bounding box center [912, 27] width 39 height 14
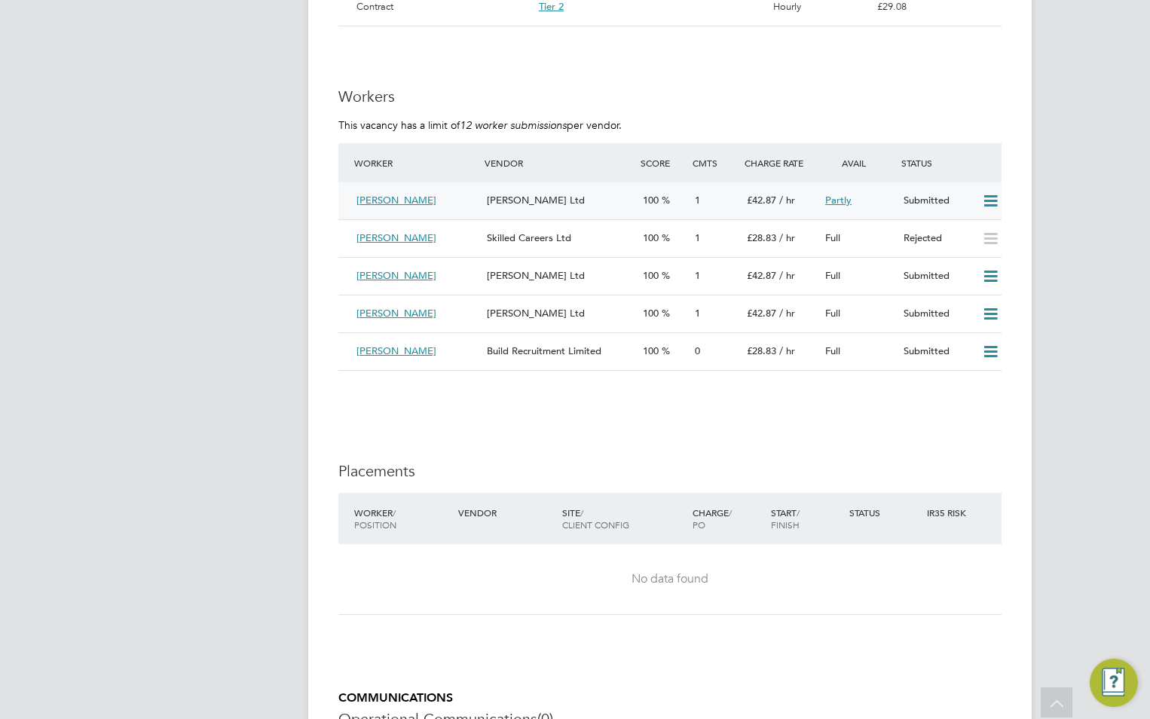
click at [991, 203] on icon at bounding box center [990, 201] width 19 height 12
click at [970, 255] on li "Reject" at bounding box center [970, 255] width 53 height 21
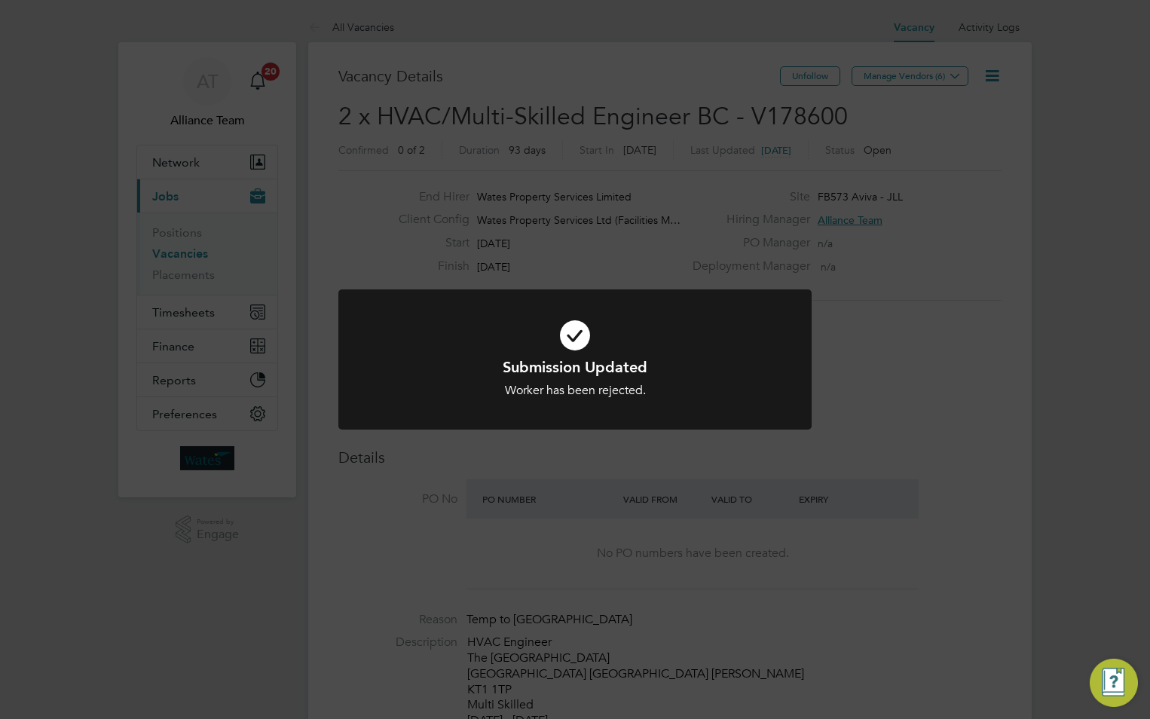
click at [966, 381] on div "Submission Updated Worker has been rejected. Cancel Okay" at bounding box center [575, 359] width 1150 height 719
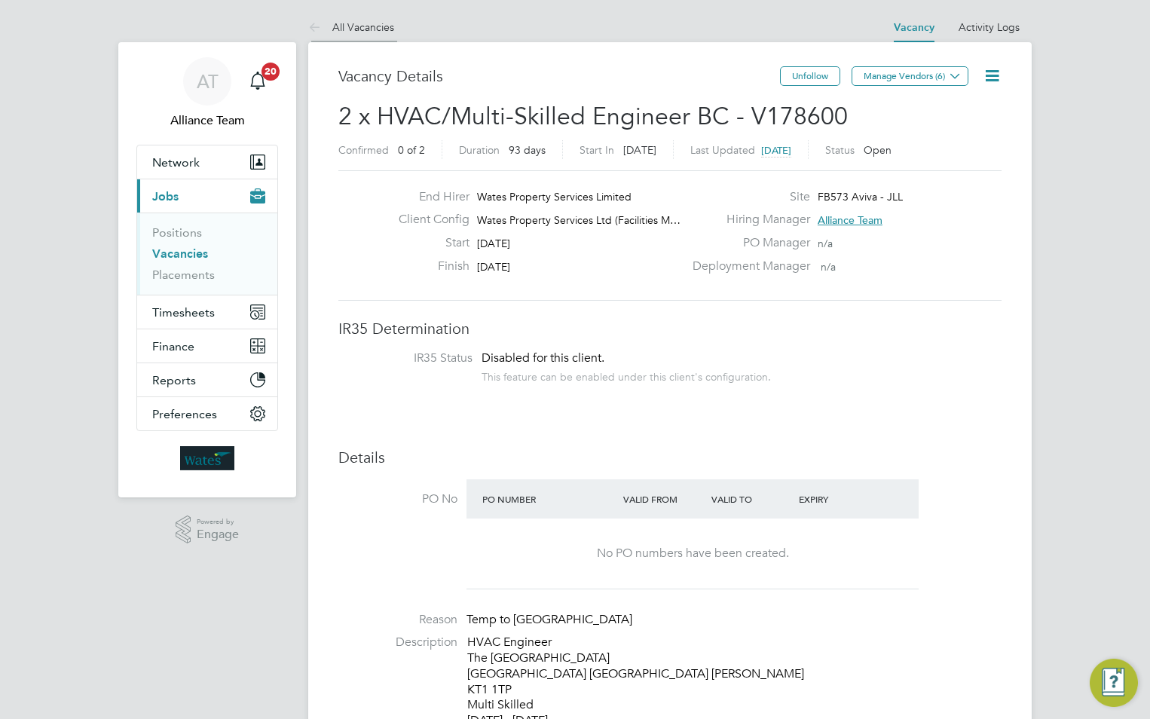
click at [377, 23] on link "All Vacancies" at bounding box center [351, 27] width 86 height 14
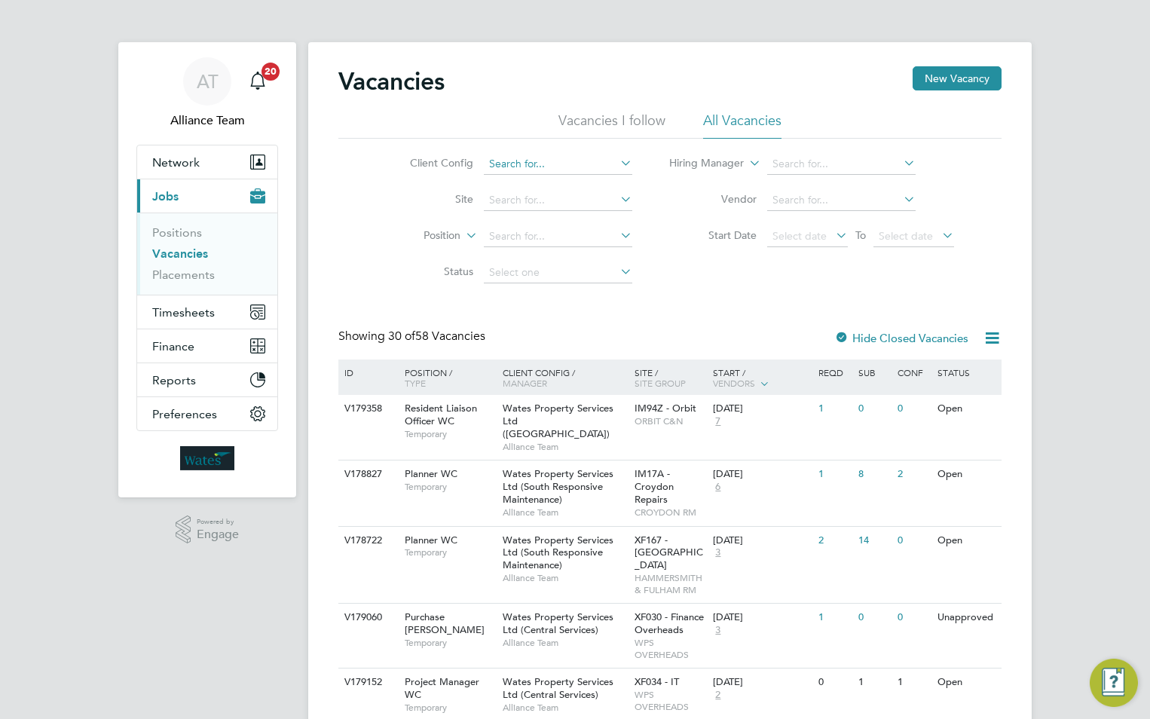
click at [526, 167] on input at bounding box center [558, 164] width 148 height 21
click at [548, 298] on li "Wates Property Services Ltd (Facilities Management)" at bounding box center [635, 308] width 306 height 20
type input "Wates Property Services Ltd (Facilities Management)"
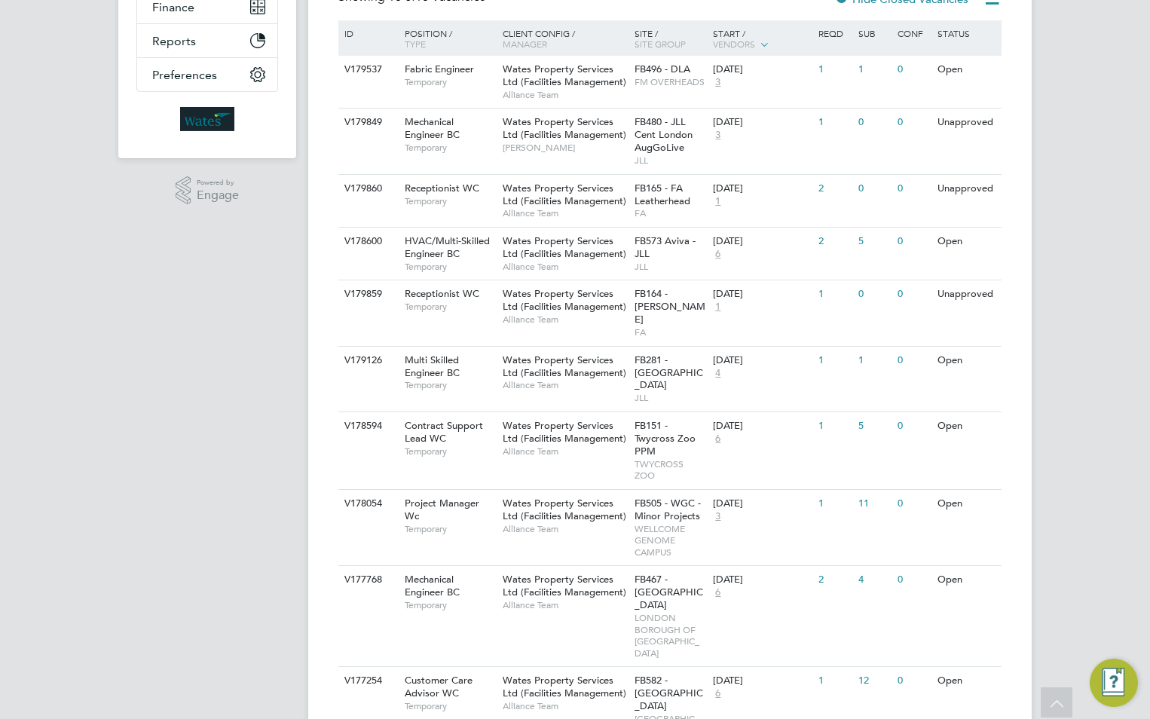
scroll to position [356, 0]
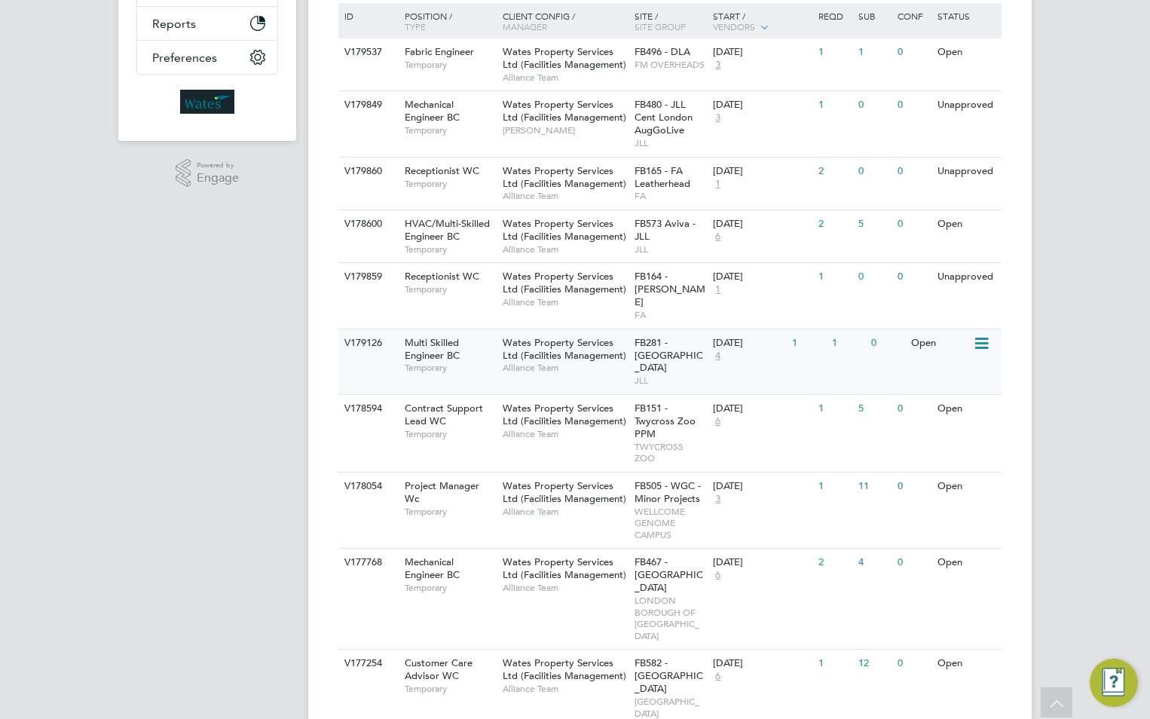
click at [546, 344] on span "Wates Property Services Ltd (Facilities Management)" at bounding box center [564, 349] width 124 height 26
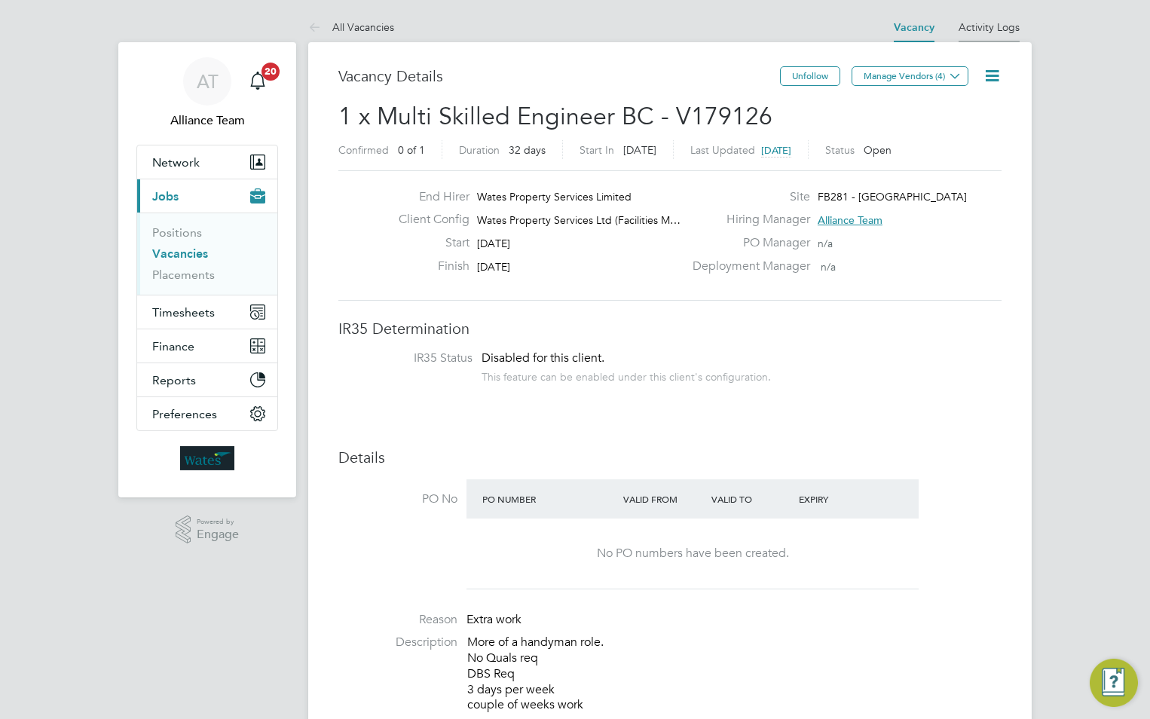
click at [989, 22] on link "Activity Logs" at bounding box center [988, 27] width 61 height 14
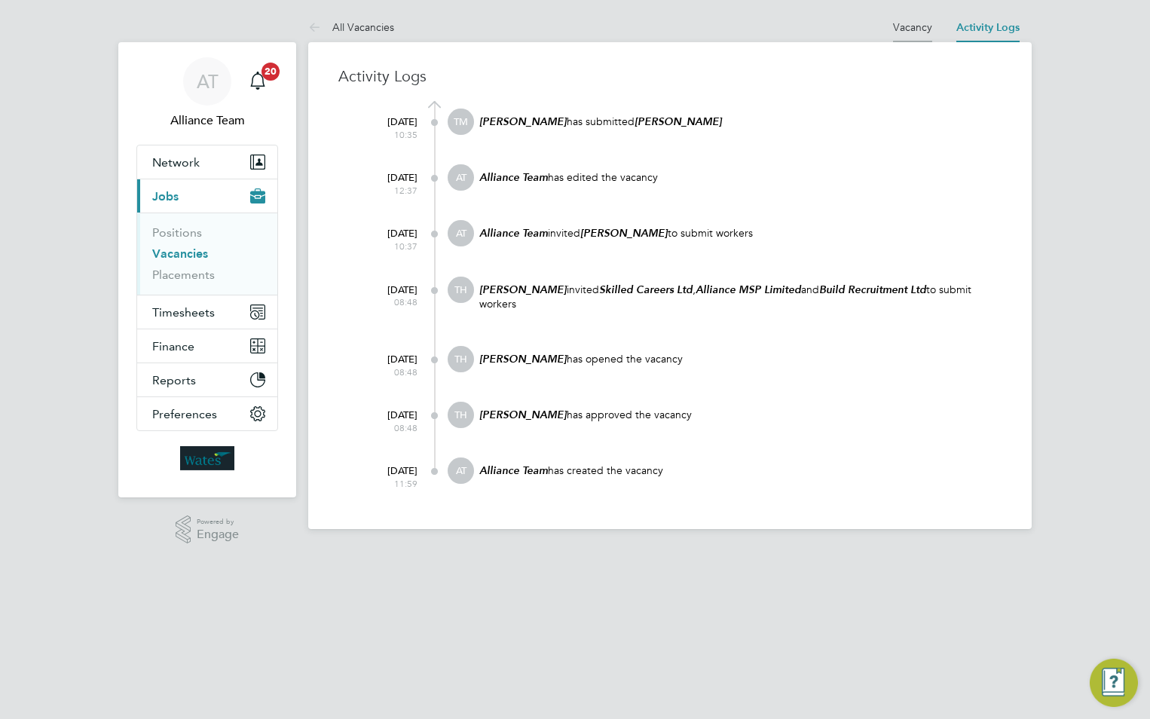
click at [911, 26] on link "Vacancy" at bounding box center [912, 27] width 39 height 14
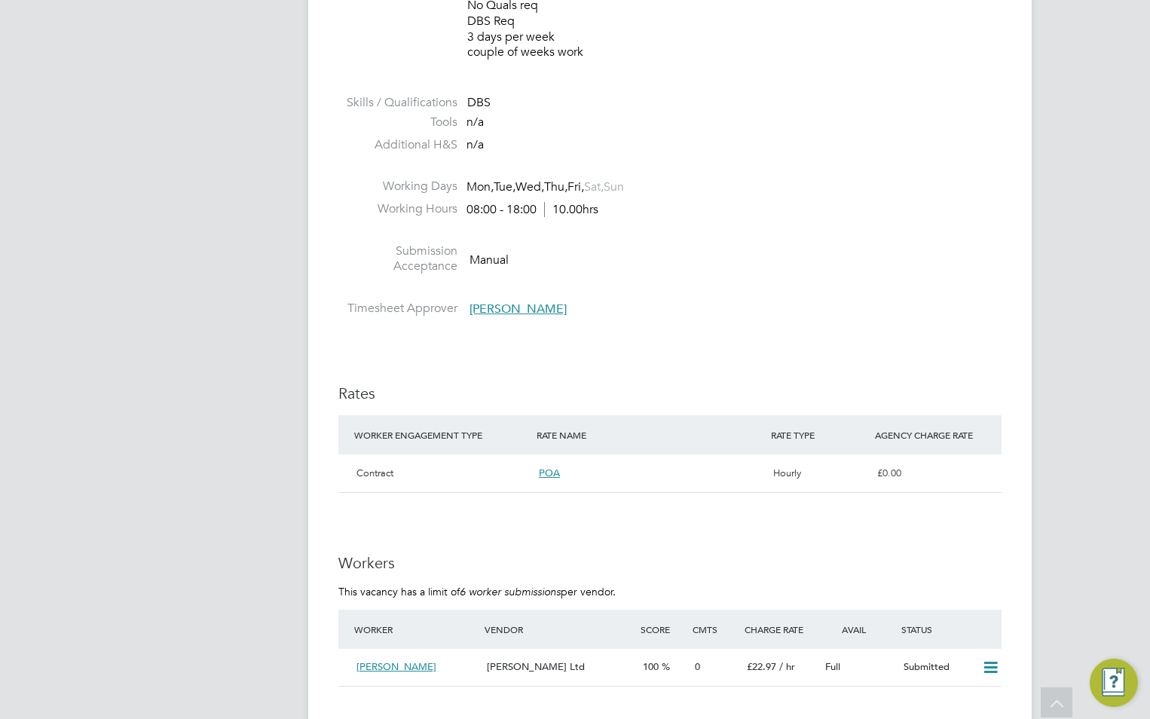
scroll to position [904, 0]
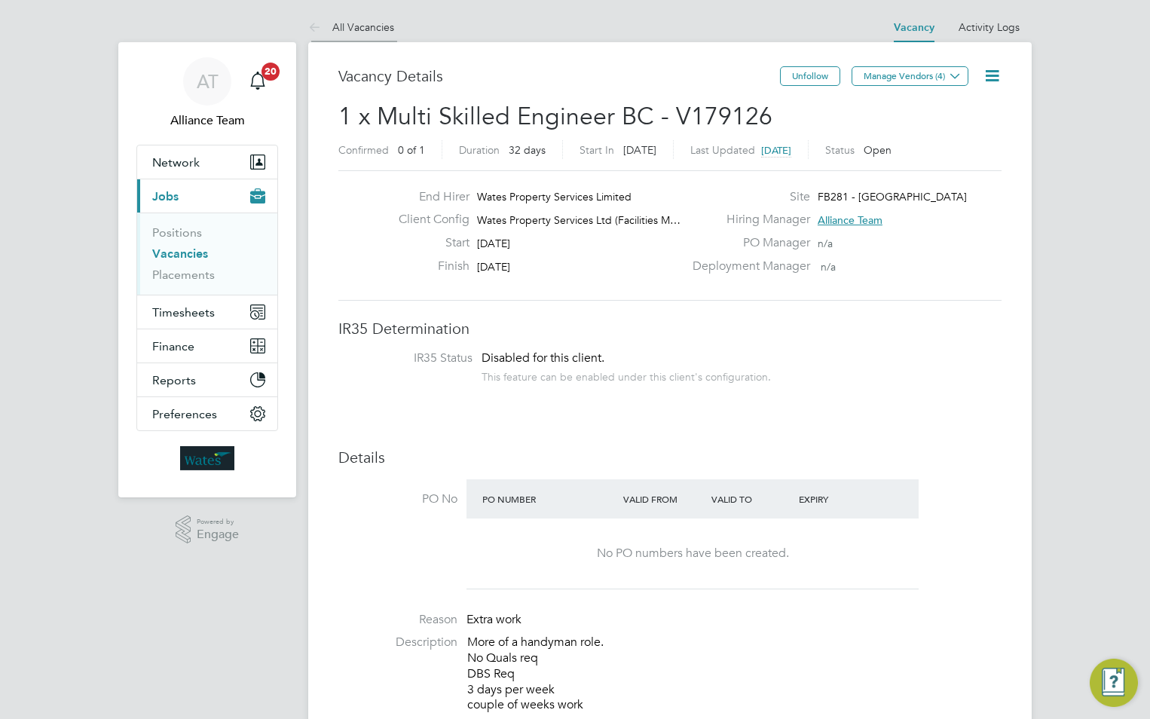
click at [357, 23] on link "All Vacancies" at bounding box center [351, 27] width 86 height 14
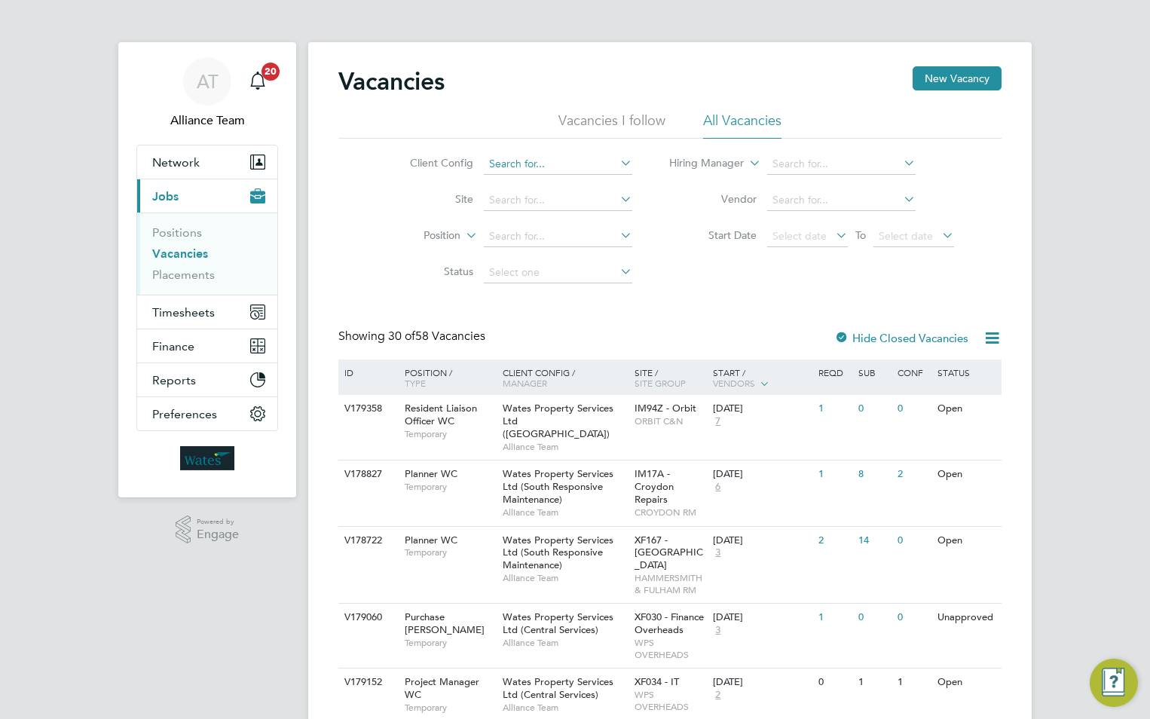
click at [524, 155] on input at bounding box center [558, 164] width 148 height 21
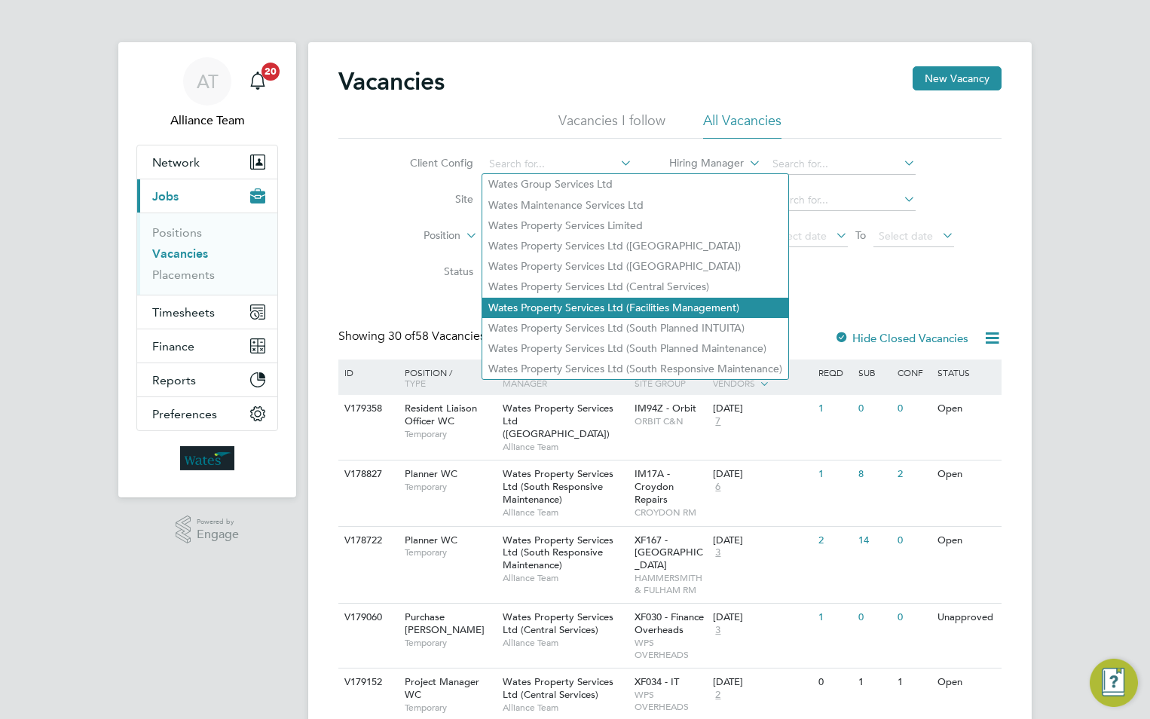
click at [585, 304] on li "Wates Property Services Ltd (Facilities Management)" at bounding box center [635, 308] width 306 height 20
type input "Wates Property Services Ltd (Facilities Management)"
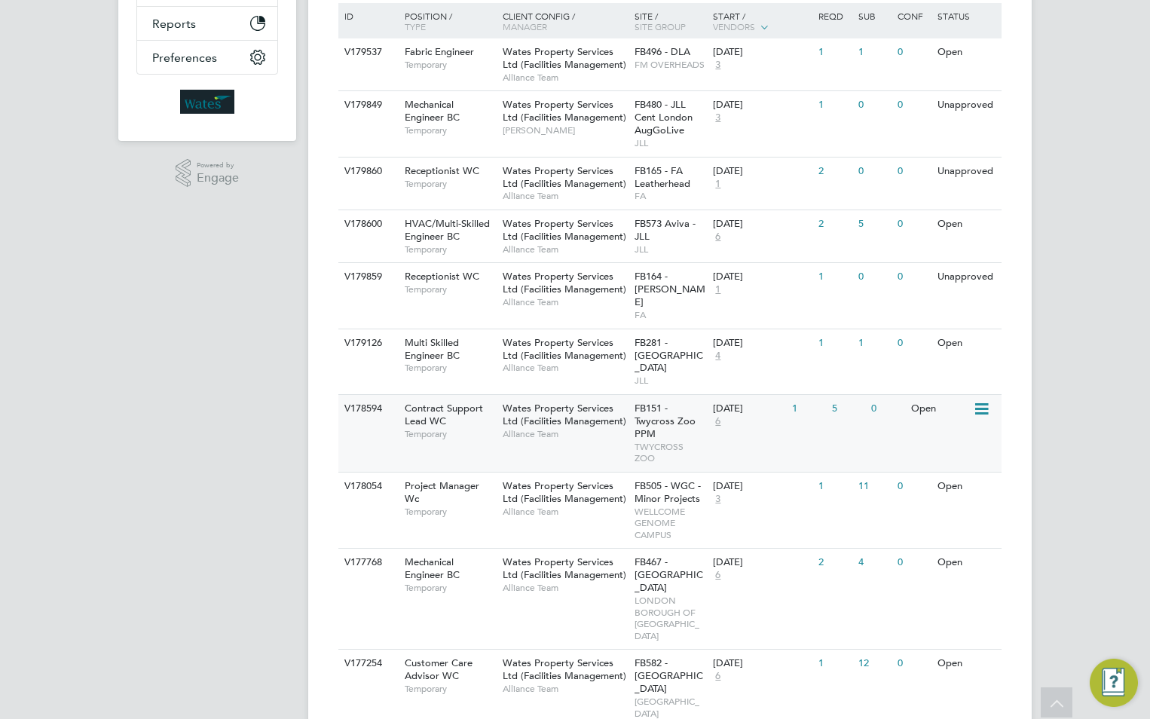
click at [631, 414] on div "FB151 - Twycross Zoo PPM TWYCROSS ZOO" at bounding box center [670, 433] width 79 height 77
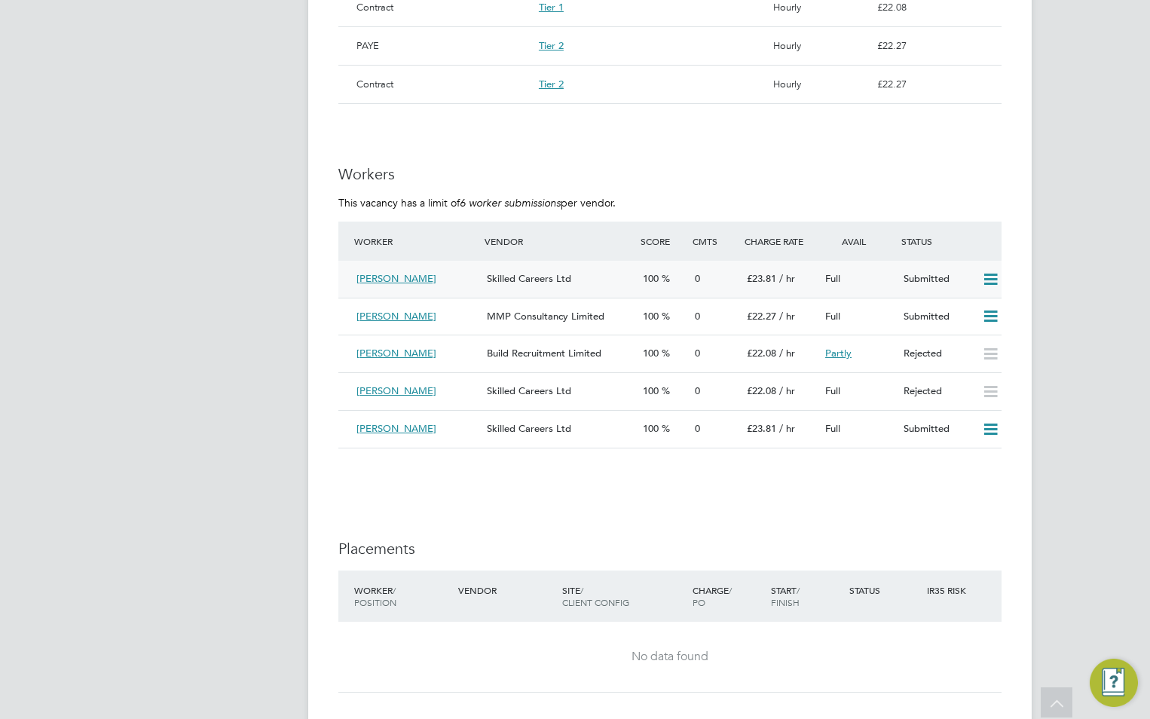
click at [994, 273] on icon at bounding box center [990, 279] width 19 height 12
click at [968, 316] on li "Reject" at bounding box center [970, 317] width 53 height 21
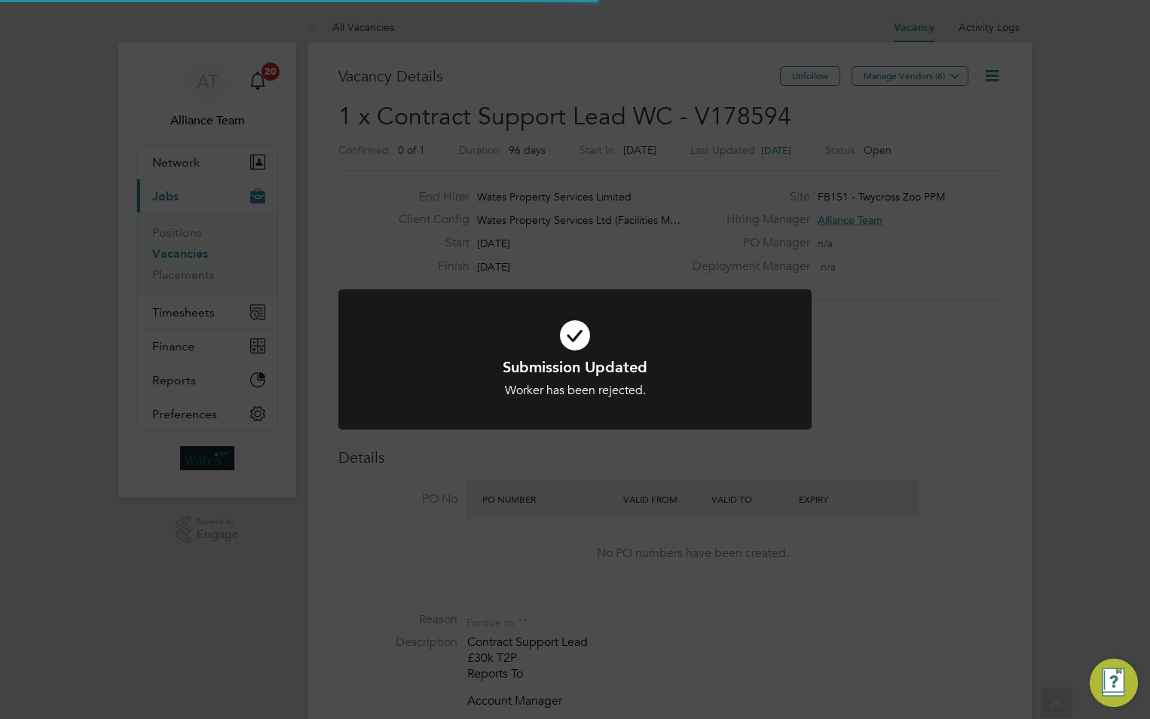
scroll to position [26, 235]
click at [921, 307] on div "Submission Updated Worker has been rejected. Cancel Okay" at bounding box center [575, 359] width 1150 height 719
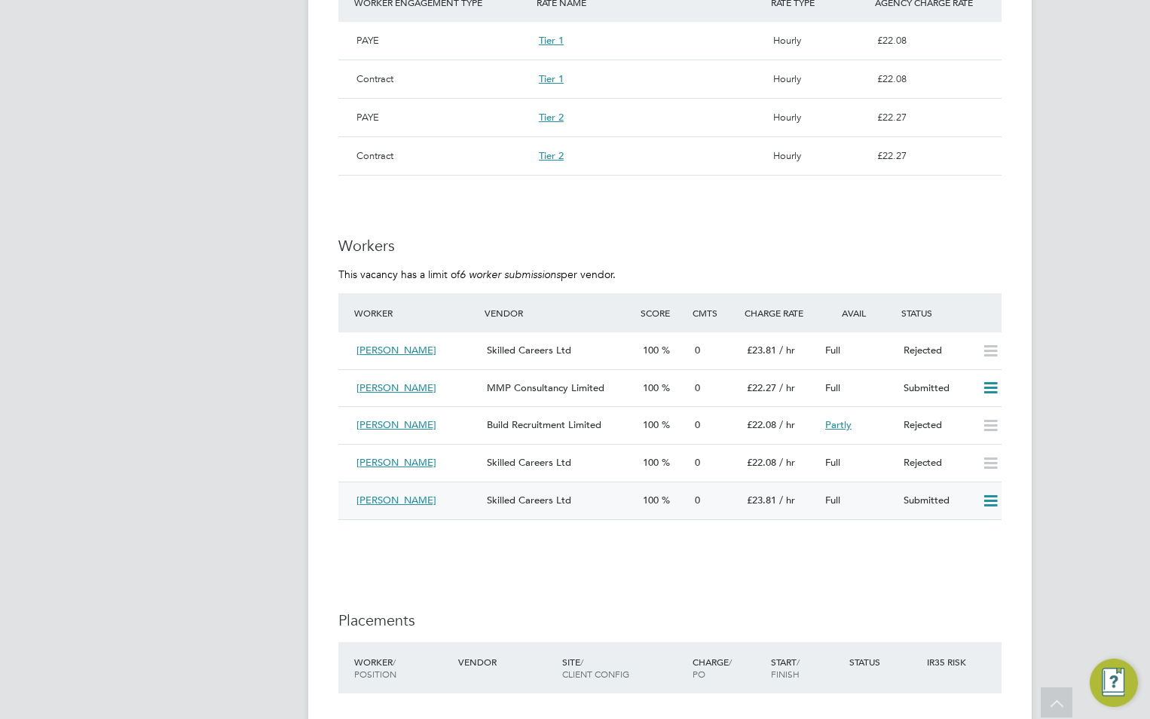
scroll to position [3164, 0]
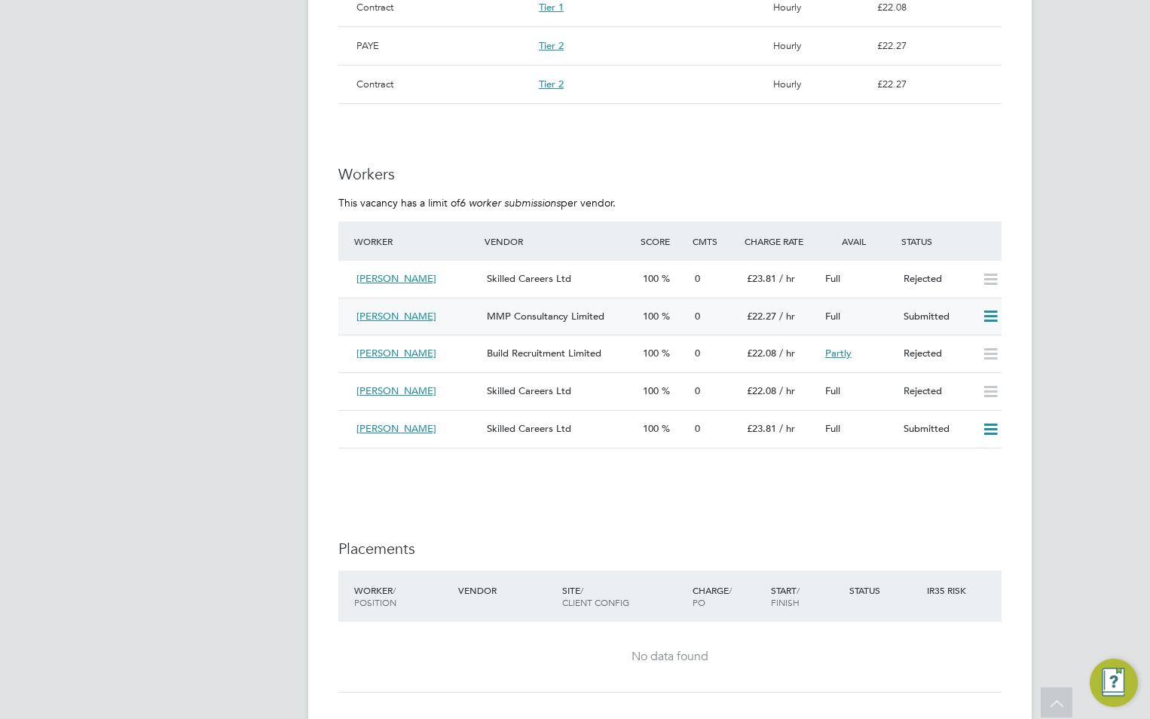
click at [991, 310] on icon at bounding box center [990, 316] width 19 height 12
click at [964, 356] on li "Reject" at bounding box center [970, 354] width 53 height 21
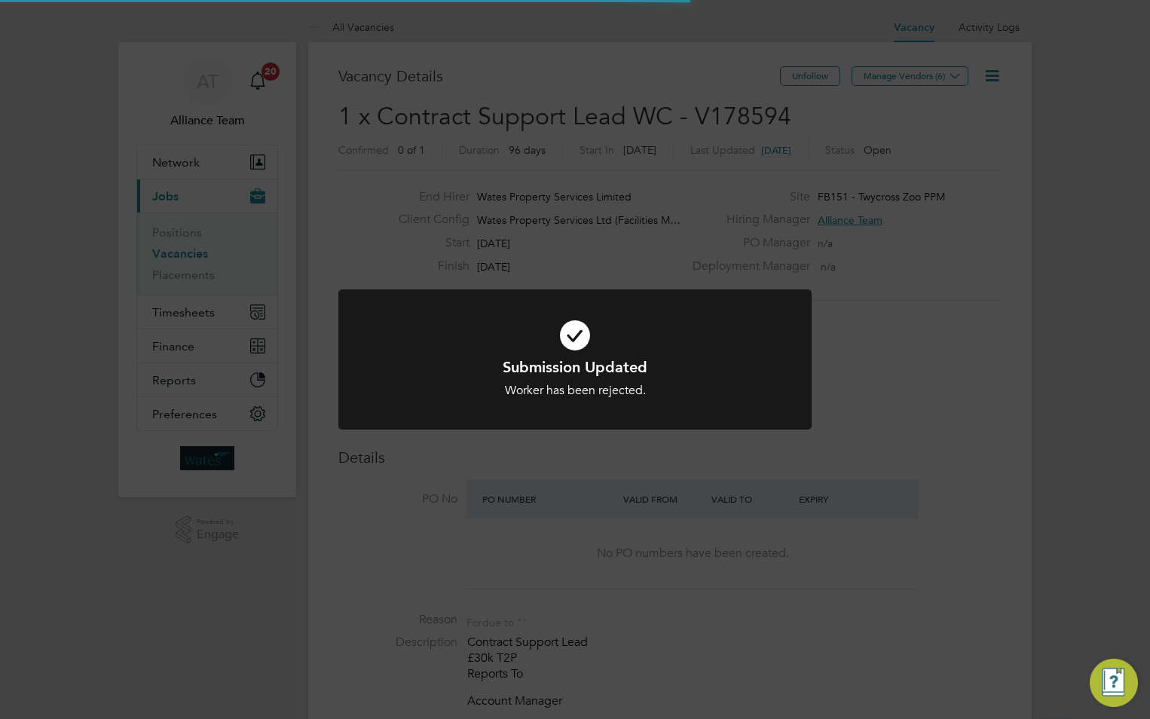
scroll to position [26, 235]
click at [1018, 483] on div "Submission Updated Worker has been rejected. Cancel Okay" at bounding box center [575, 359] width 1150 height 719
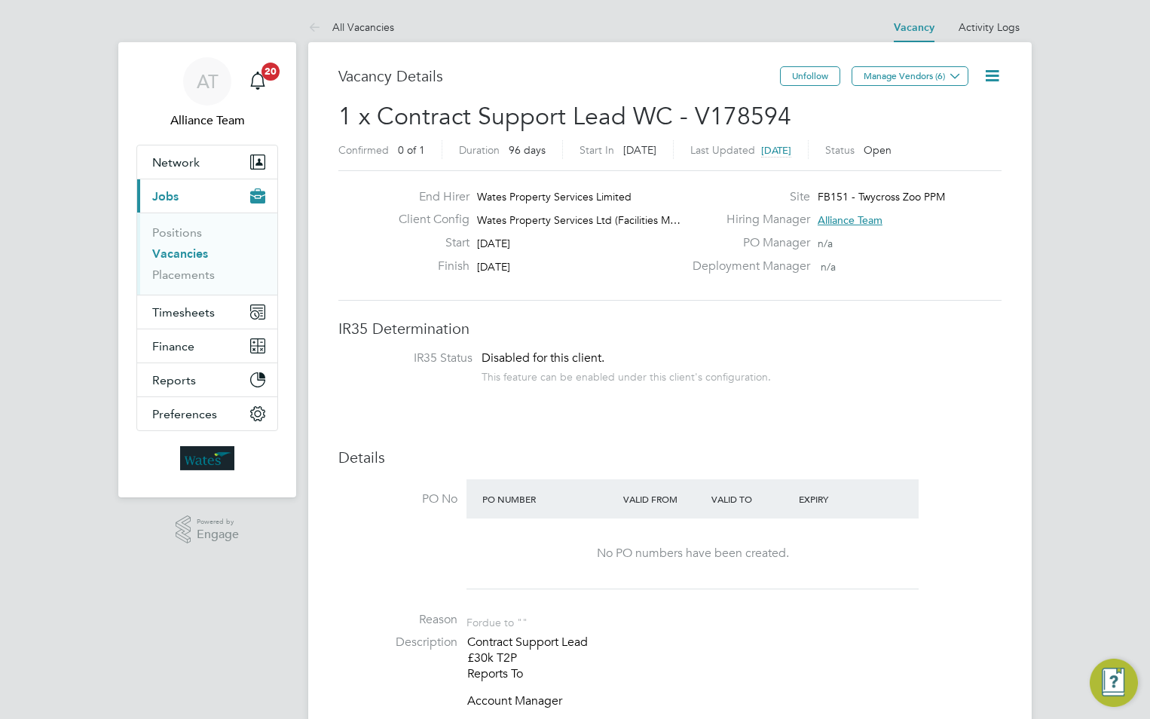
click at [392, 29] on link "All Vacancies" at bounding box center [351, 27] width 86 height 14
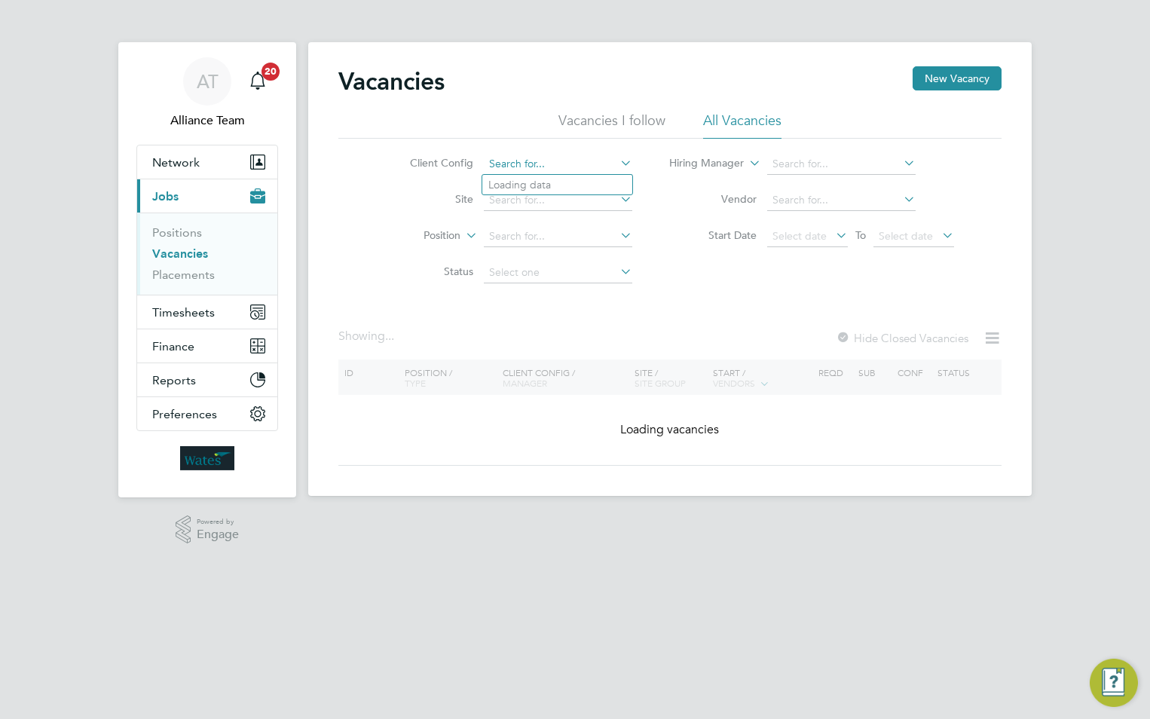
click at [530, 164] on input at bounding box center [558, 164] width 148 height 21
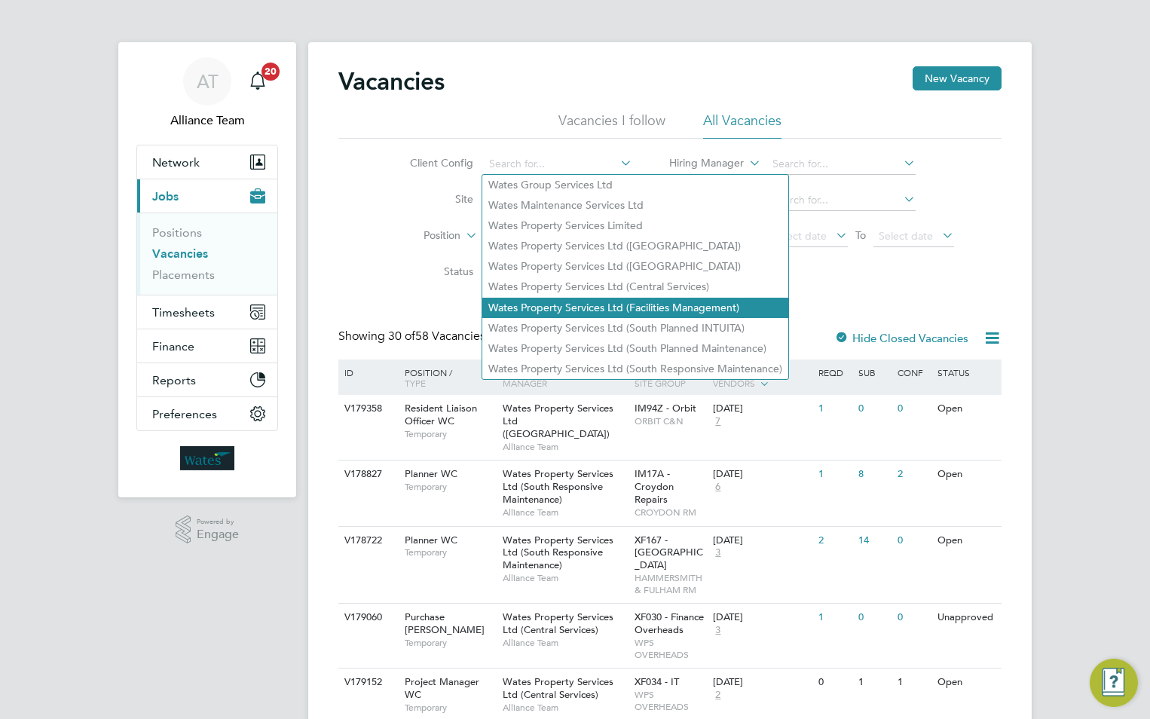
click at [583, 307] on li "Wates Property Services Ltd (Facilities Management)" at bounding box center [635, 308] width 306 height 20
type input "Wates Property Services Ltd (Facilities Management)"
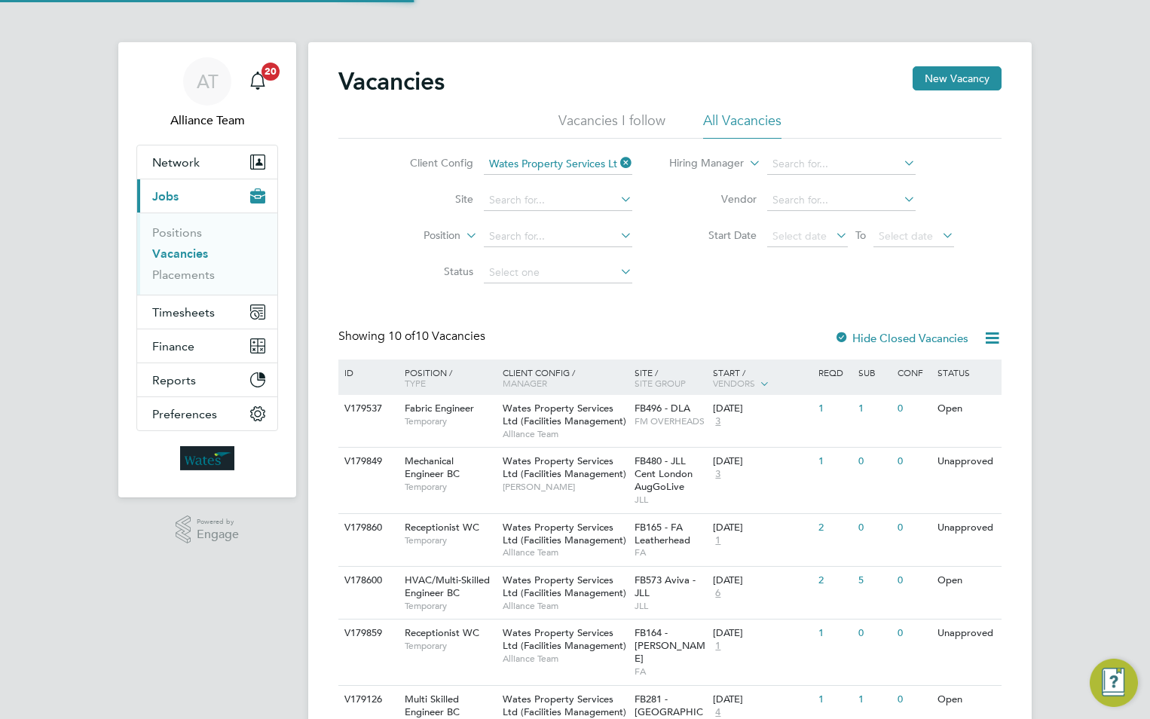
scroll to position [356, 0]
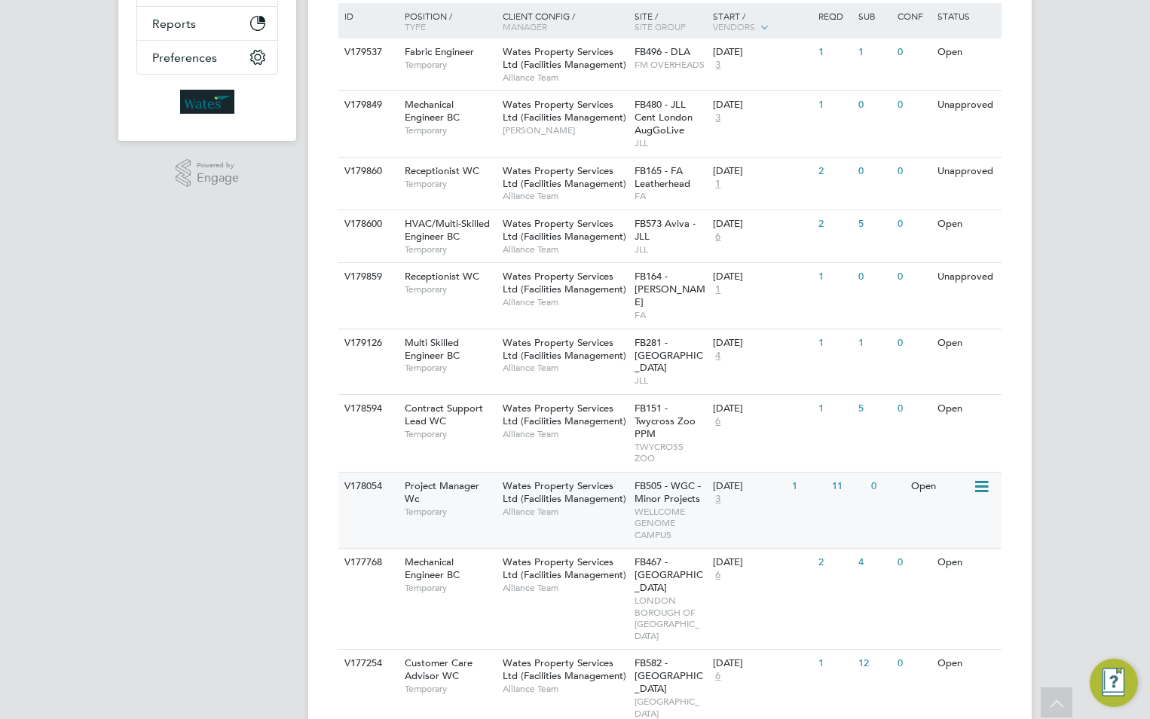
click at [549, 496] on div "Wates Property Services Ltd (Facilities Management) Alliance Team" at bounding box center [565, 498] width 132 height 52
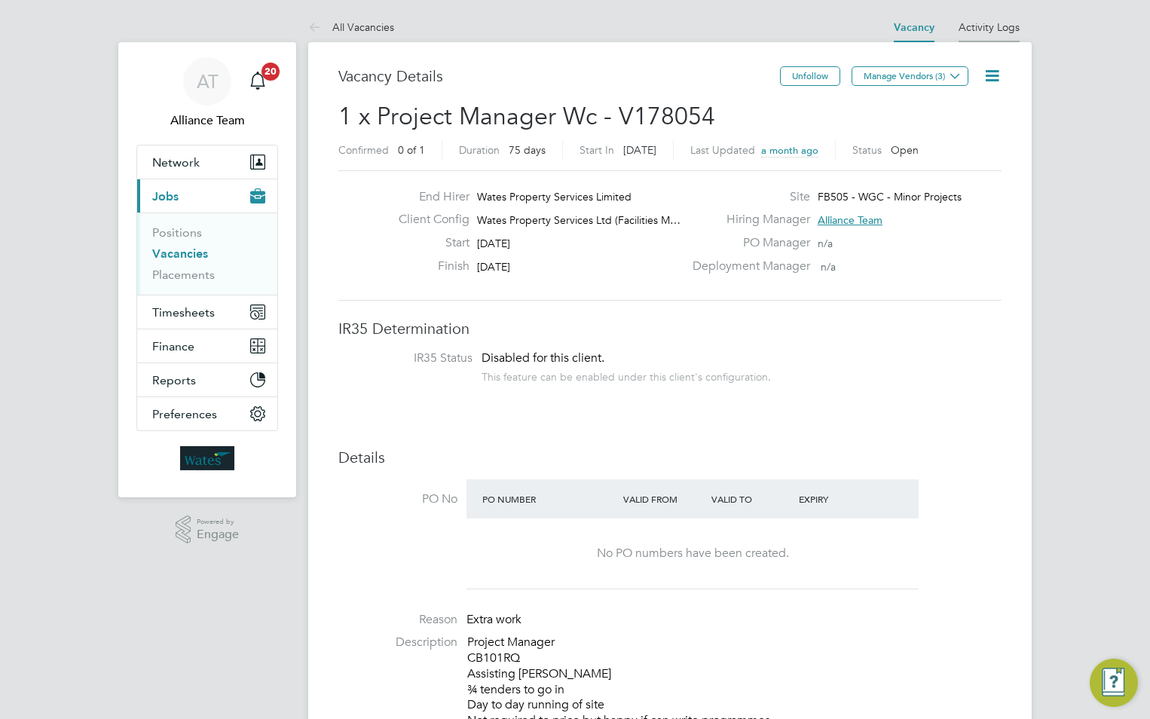
click at [979, 26] on link "Activity Logs" at bounding box center [988, 27] width 61 height 14
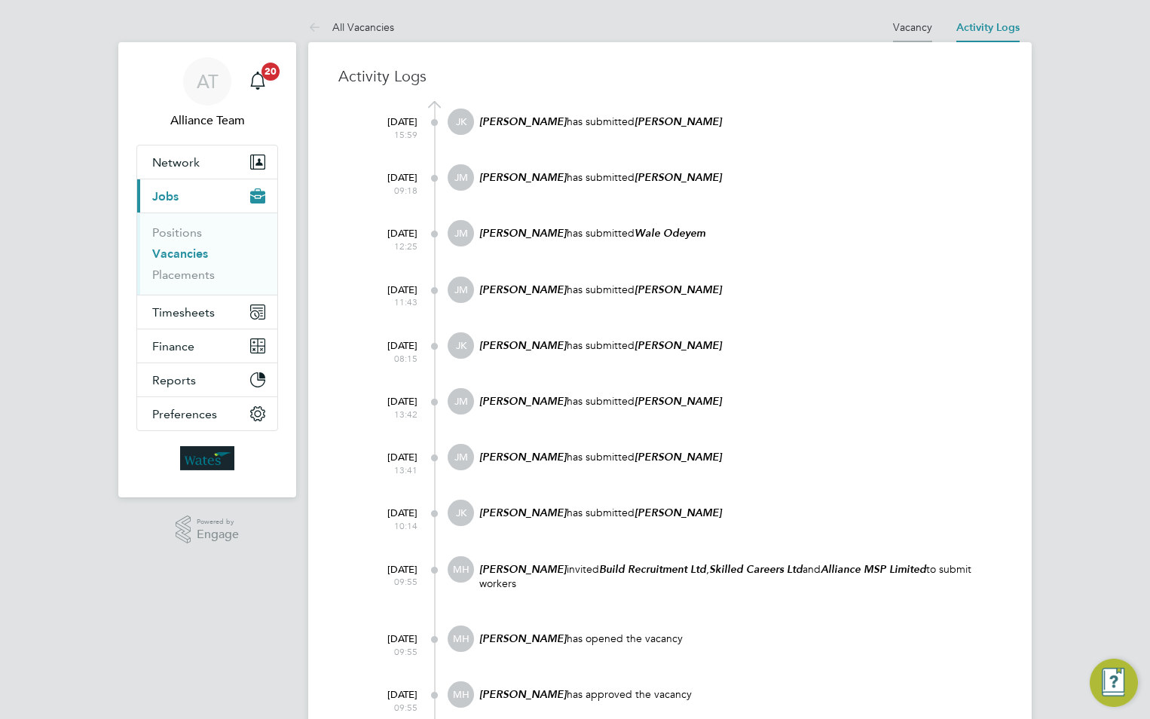
click at [924, 26] on link "Vacancy" at bounding box center [912, 27] width 39 height 14
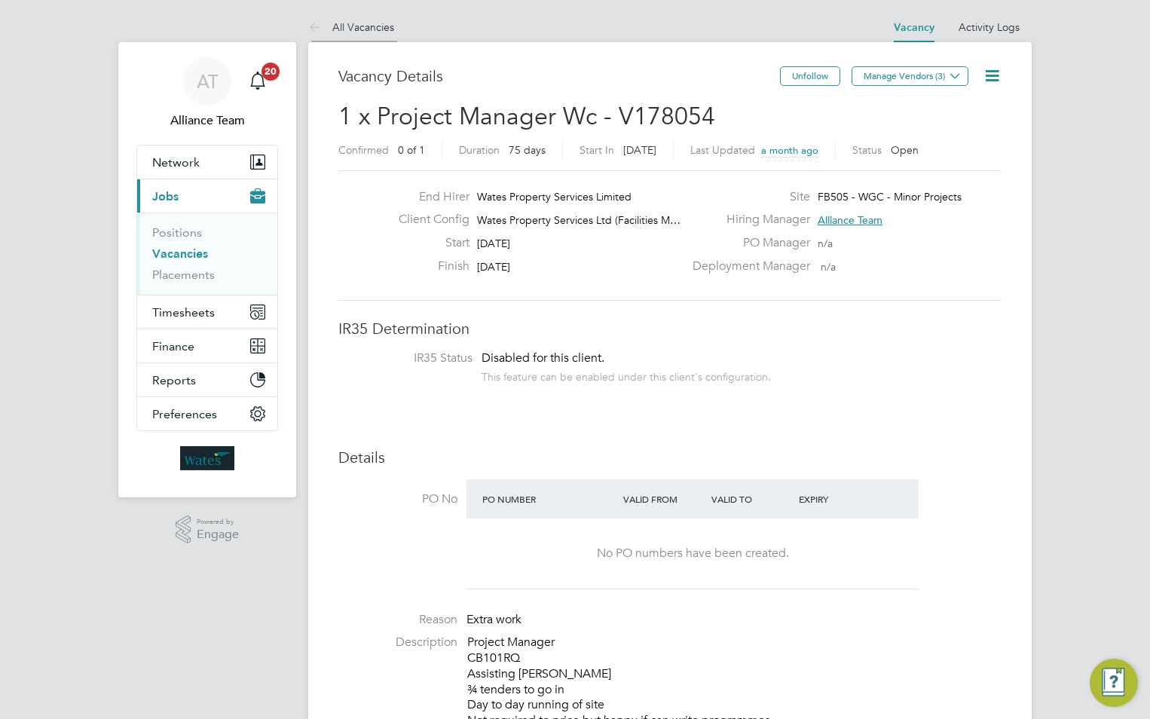
click at [359, 23] on link "All Vacancies" at bounding box center [351, 27] width 86 height 14
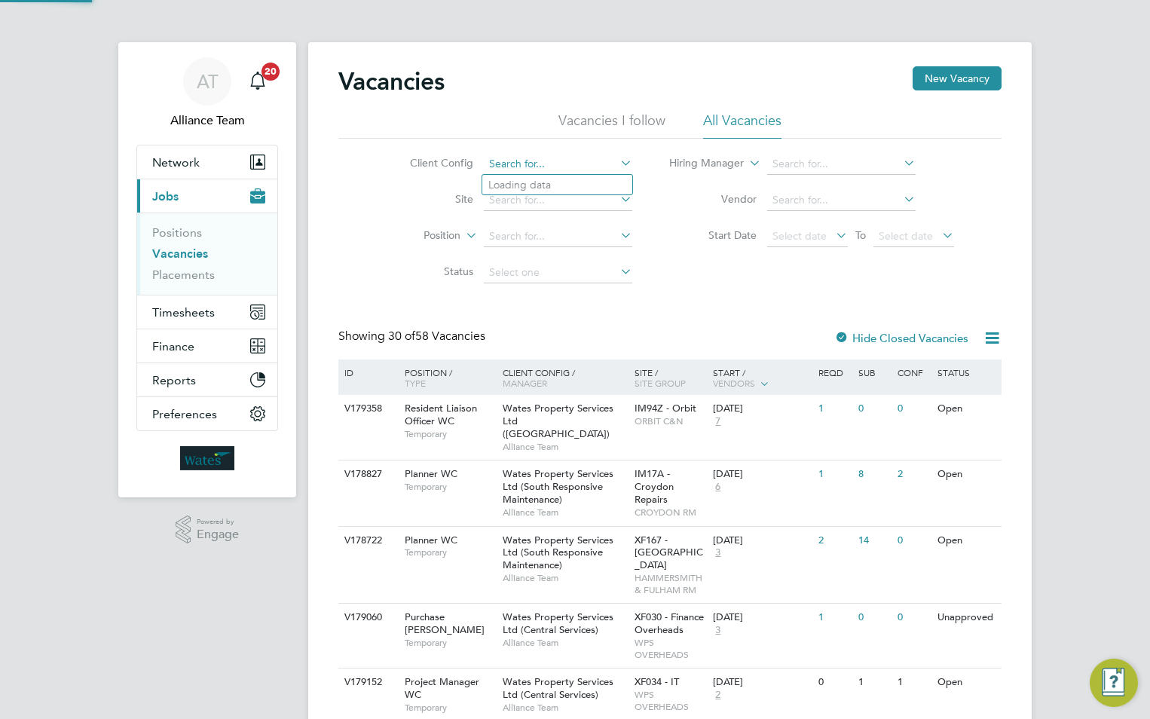
click at [533, 159] on input at bounding box center [558, 164] width 148 height 21
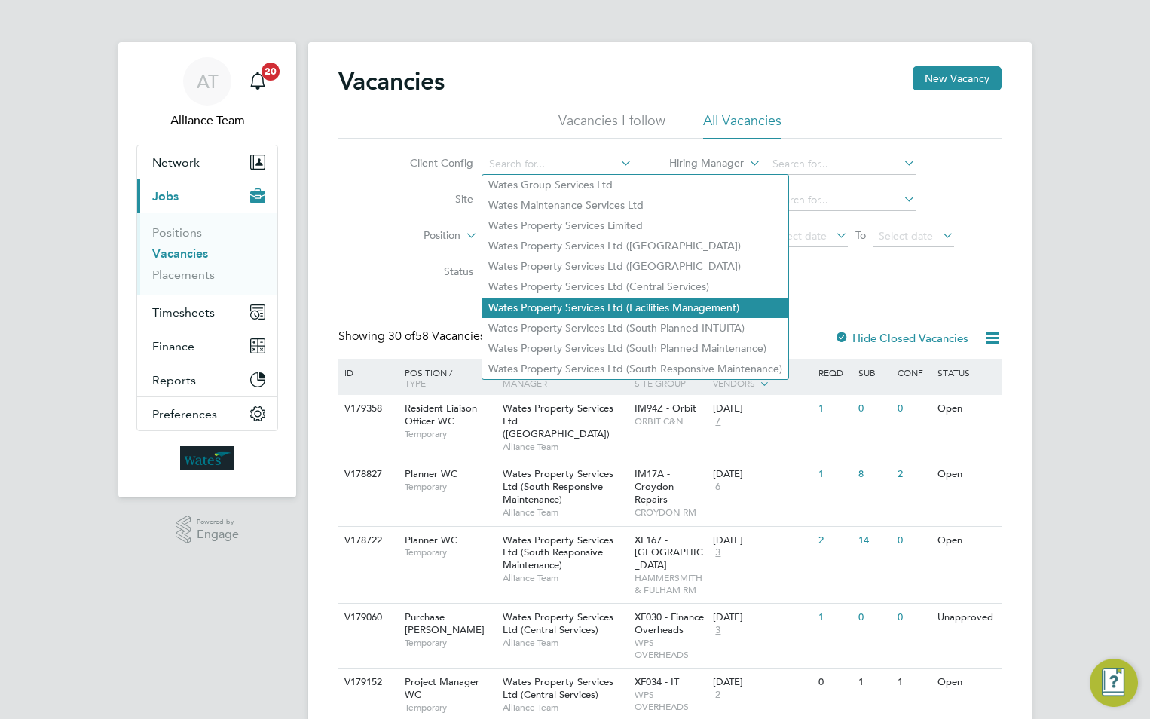
click at [557, 300] on li "Wates Property Services Ltd (Facilities Management)" at bounding box center [635, 308] width 306 height 20
type input "Wates Property Services Ltd (Facilities Management)"
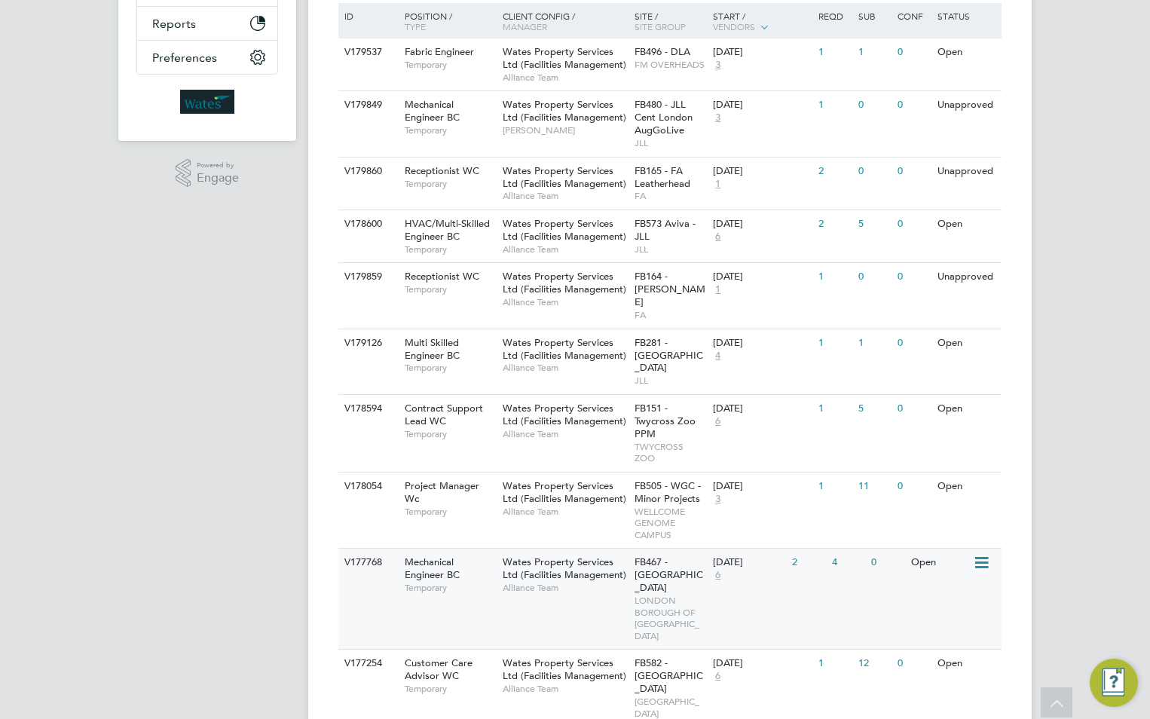
click at [578, 555] on span "Wates Property Services Ltd (Facilities Management)" at bounding box center [564, 568] width 124 height 26
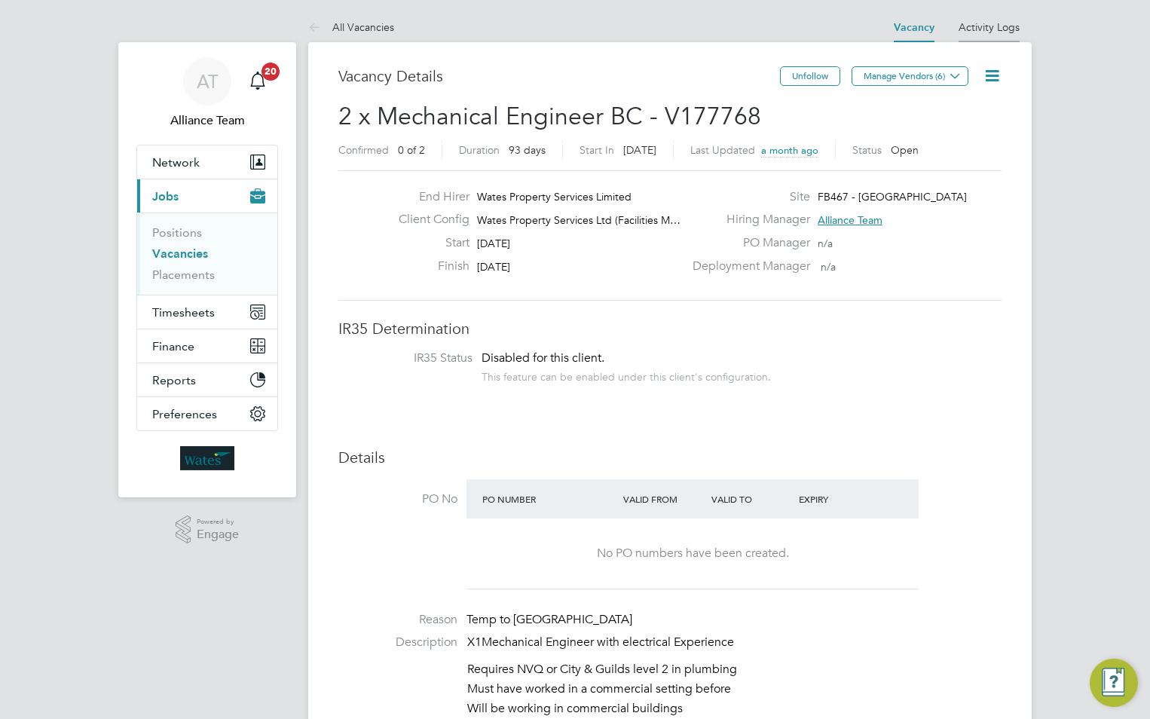
click at [990, 24] on link "Activity Logs" at bounding box center [988, 27] width 61 height 14
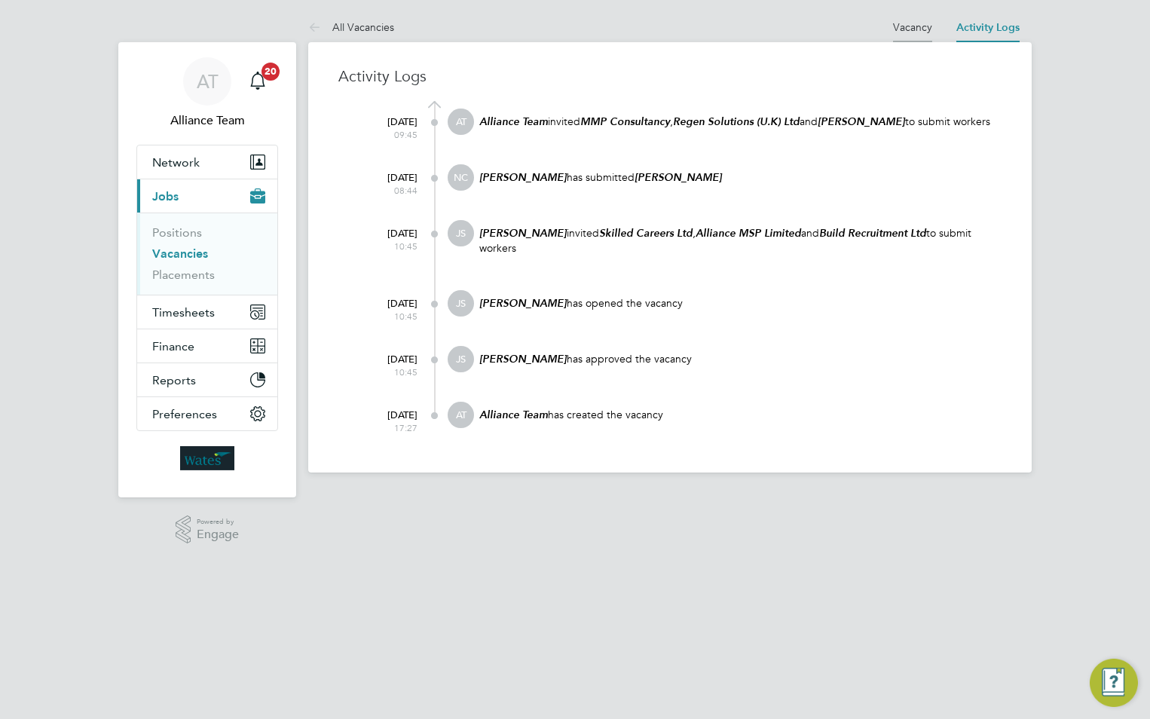
click at [910, 29] on link "Vacancy" at bounding box center [912, 27] width 39 height 14
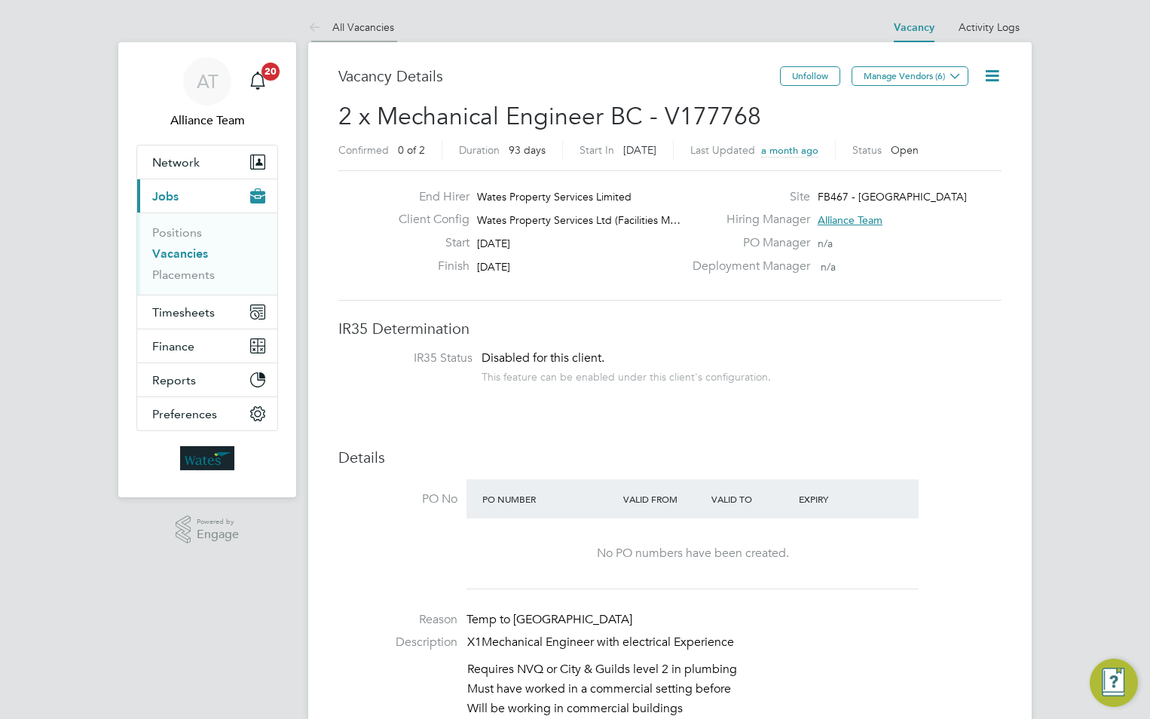
click at [370, 20] on link "All Vacancies" at bounding box center [351, 27] width 86 height 14
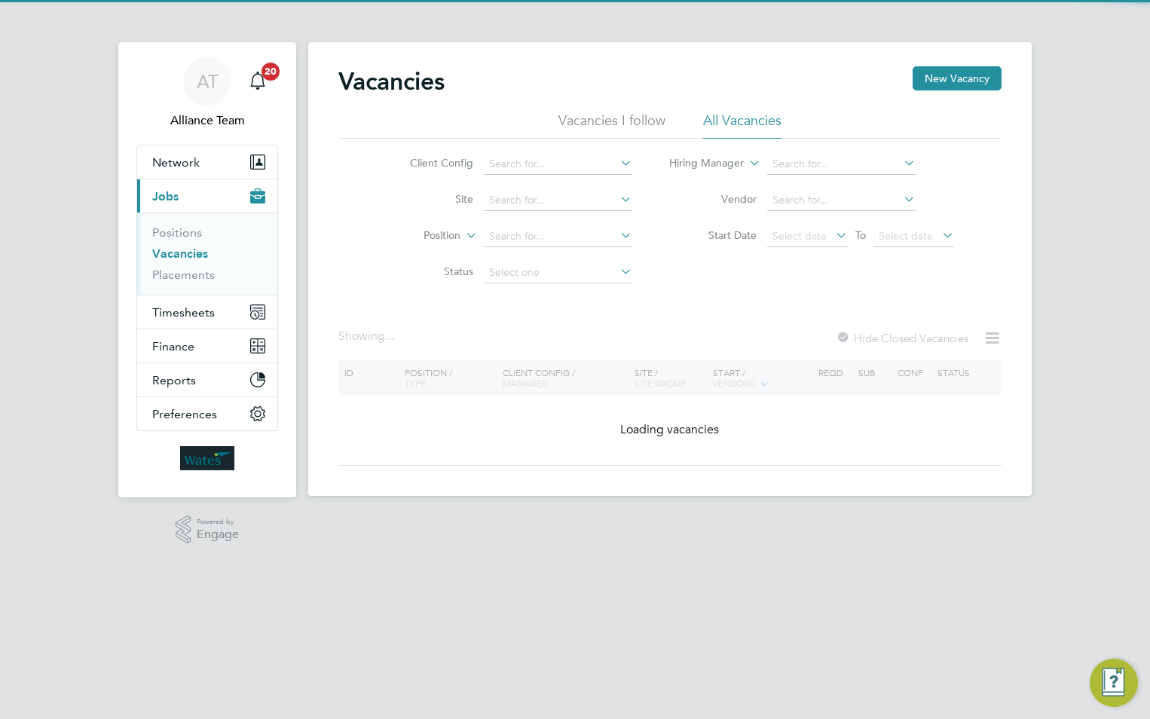
click at [552, 175] on li "Client Config" at bounding box center [509, 164] width 283 height 36
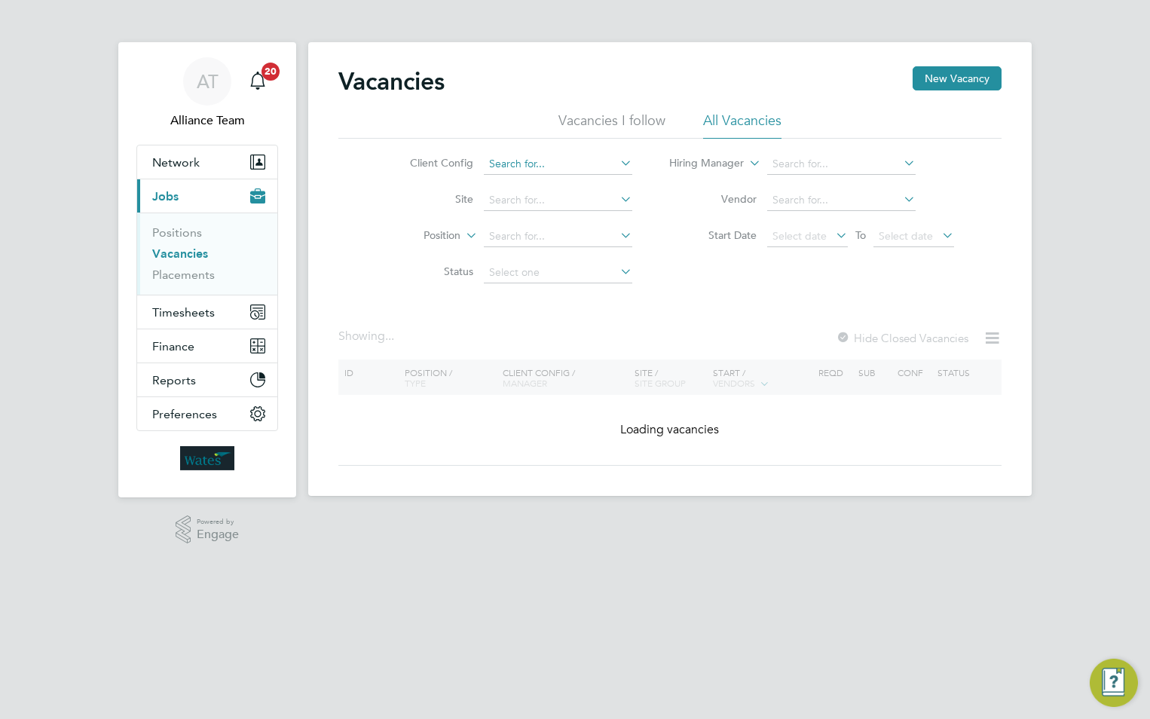
click at [554, 161] on input at bounding box center [558, 164] width 148 height 21
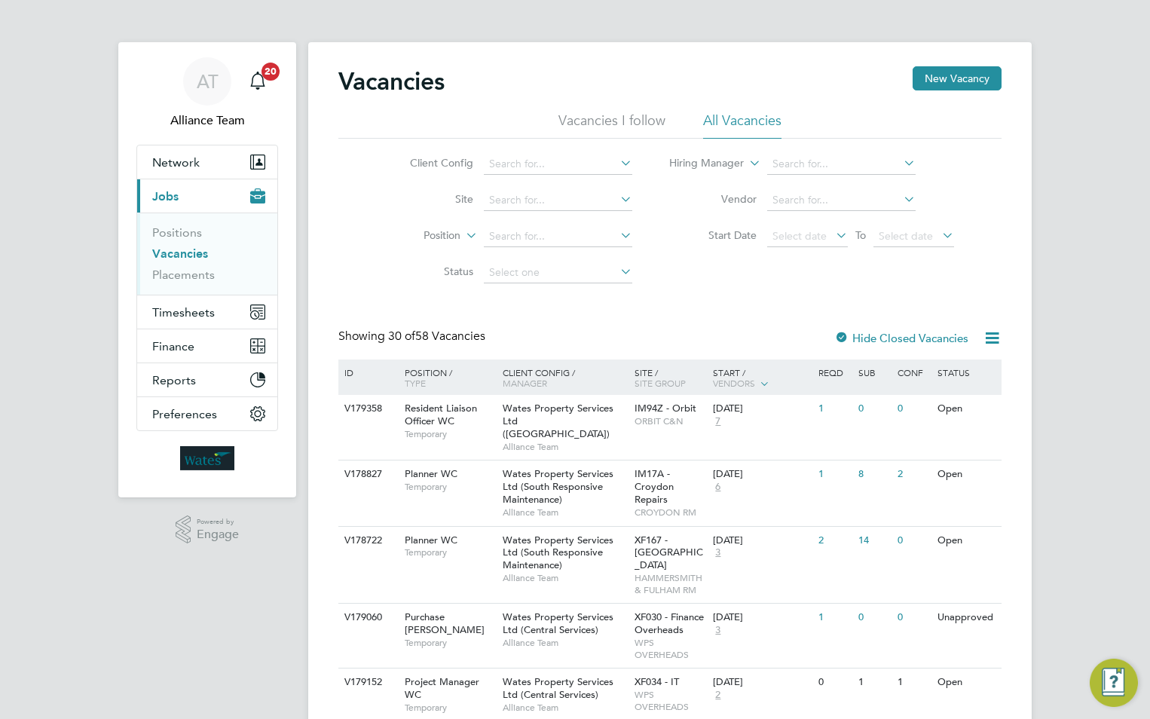
click at [559, 302] on li "Wates Property Services Ltd (Facilities Management)" at bounding box center [635, 308] width 306 height 20
type input "Wates Property Services Ltd (Facilities Management)"
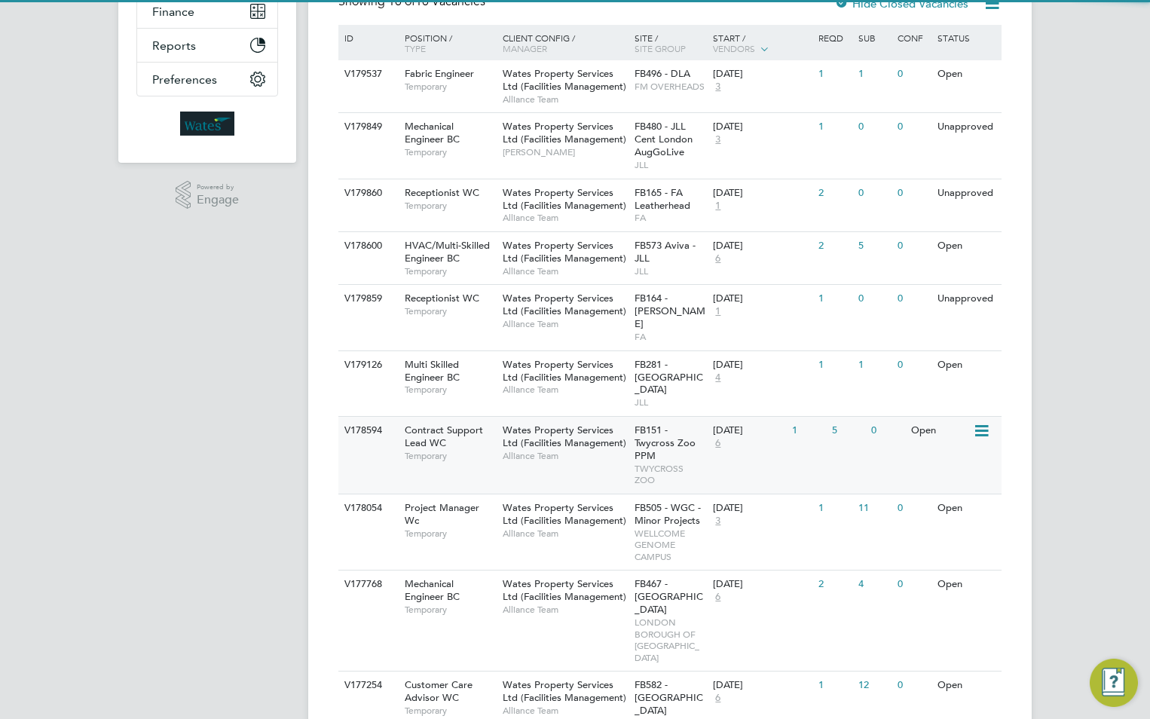
scroll to position [356, 0]
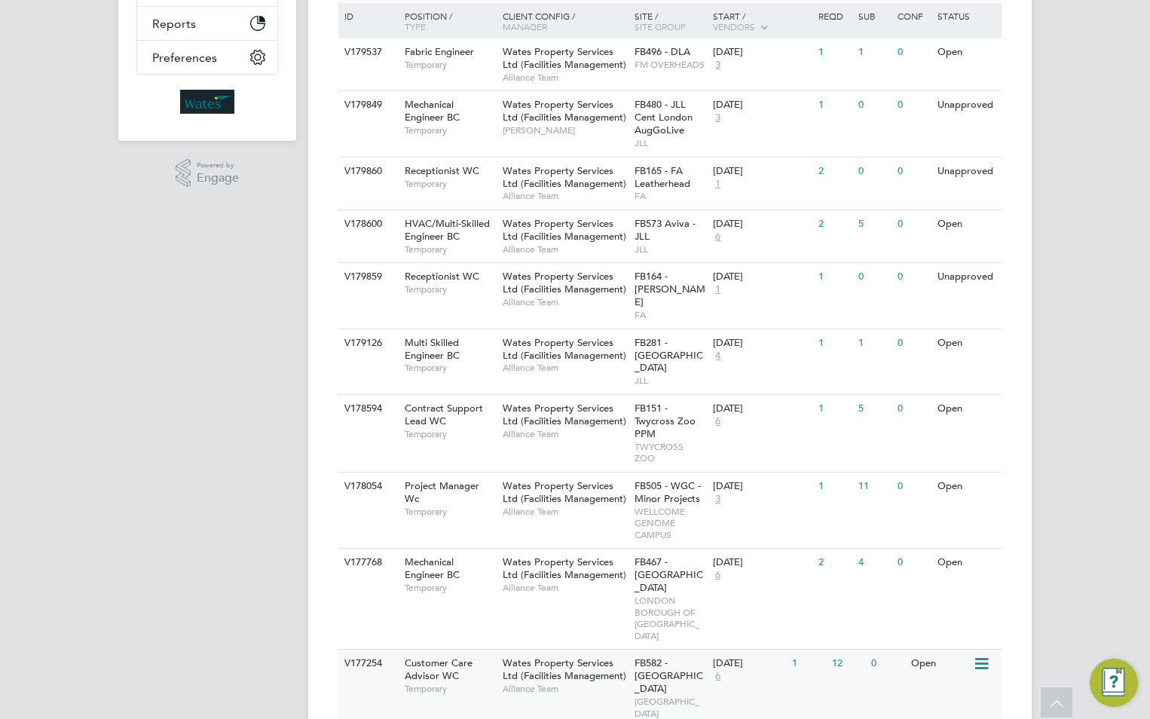
click at [567, 656] on span "Wates Property Services Ltd (Facilities Management)" at bounding box center [564, 669] width 124 height 26
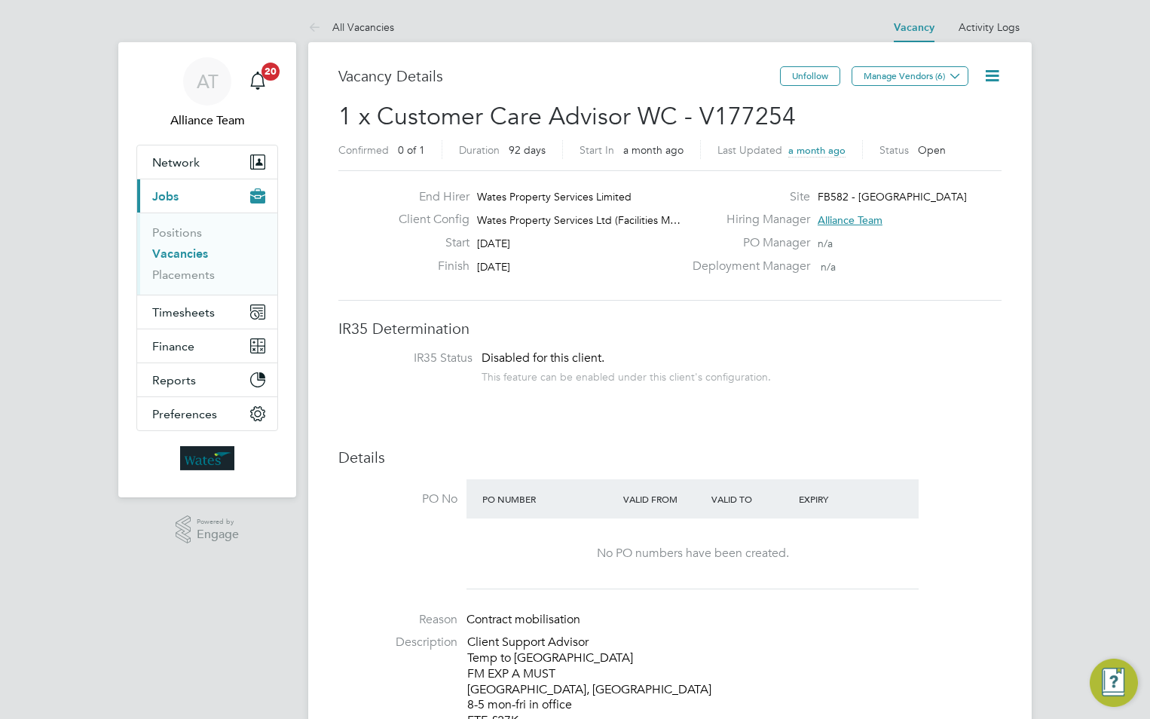
click at [991, 78] on icon at bounding box center [991, 75] width 19 height 19
click at [951, 133] on li "Update Status" at bounding box center [954, 132] width 87 height 21
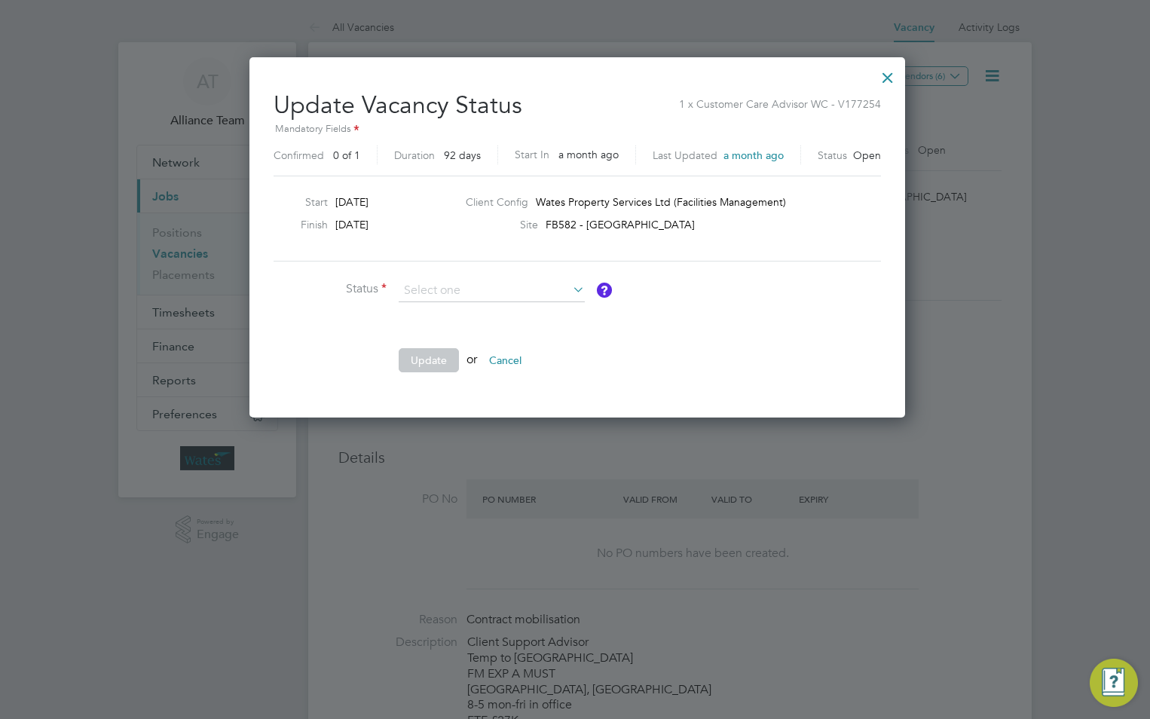
click at [454, 342] on li "Cancelled" at bounding box center [492, 350] width 188 height 20
type input "Cancelled"
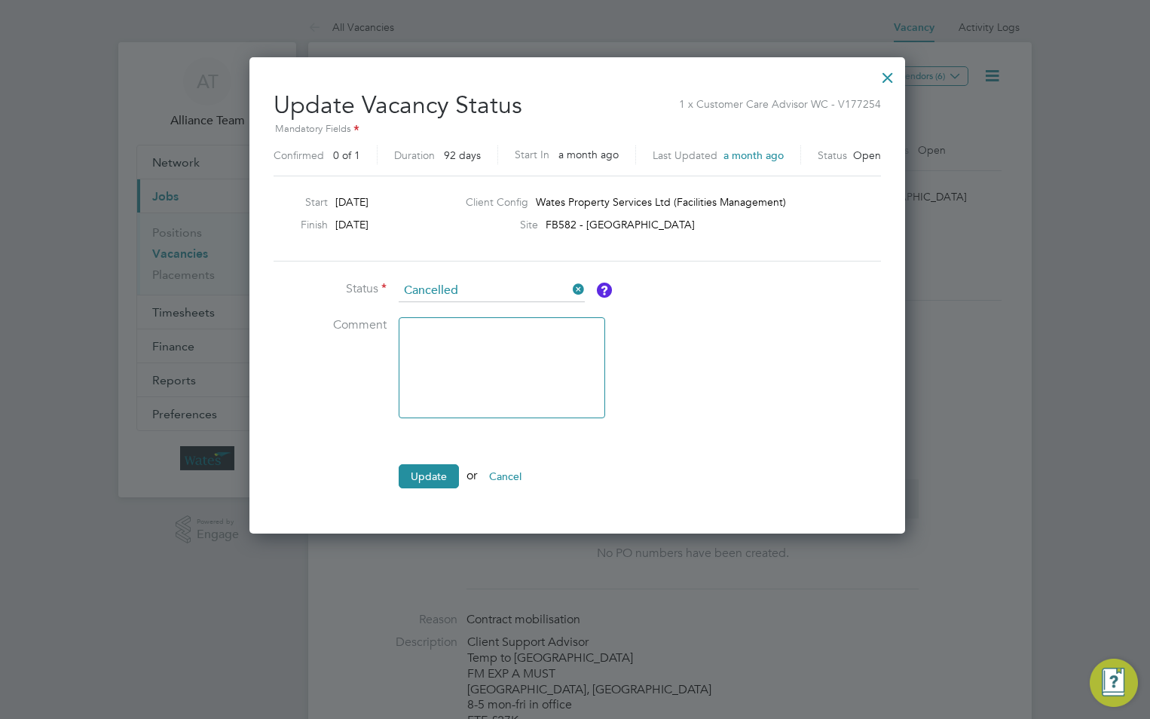
click at [454, 342] on textarea at bounding box center [501, 367] width 206 height 101
type textarea "VB required HM not responded"
click at [569, 288] on icon at bounding box center [569, 289] width 0 height 21
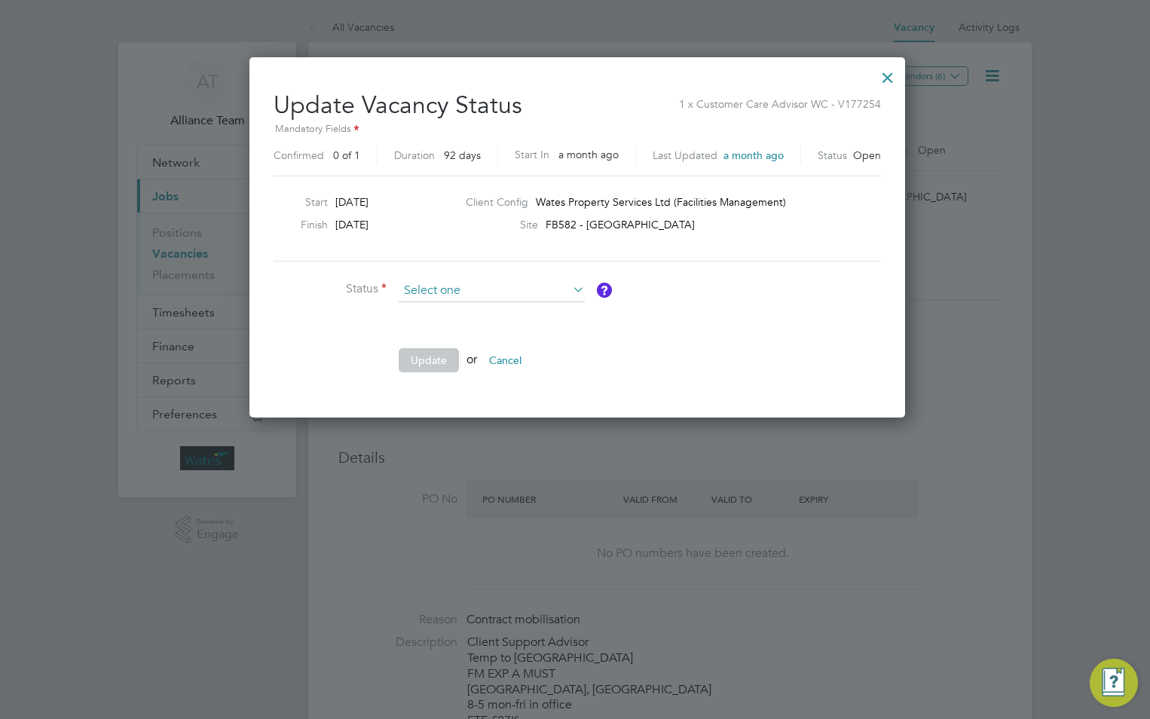
click at [487, 295] on input at bounding box center [491, 290] width 186 height 23
click at [457, 322] on li "Closed" at bounding box center [492, 331] width 188 height 20
type input "Closed"
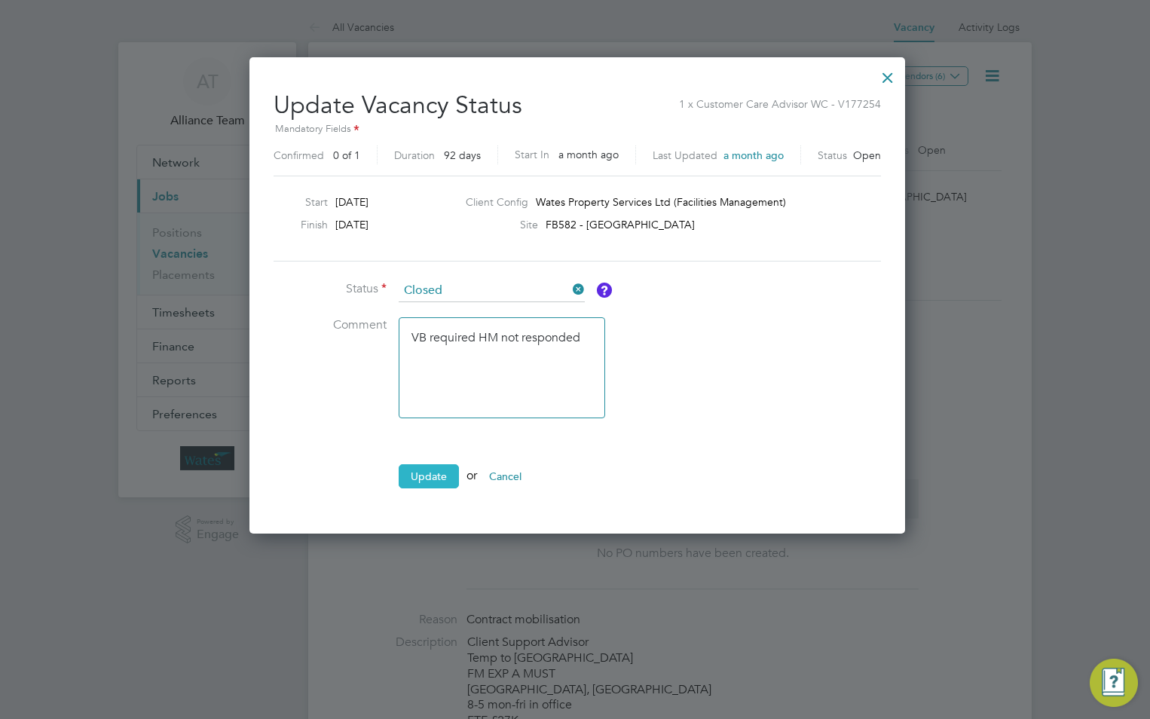
click at [418, 481] on button "Update" at bounding box center [428, 476] width 60 height 24
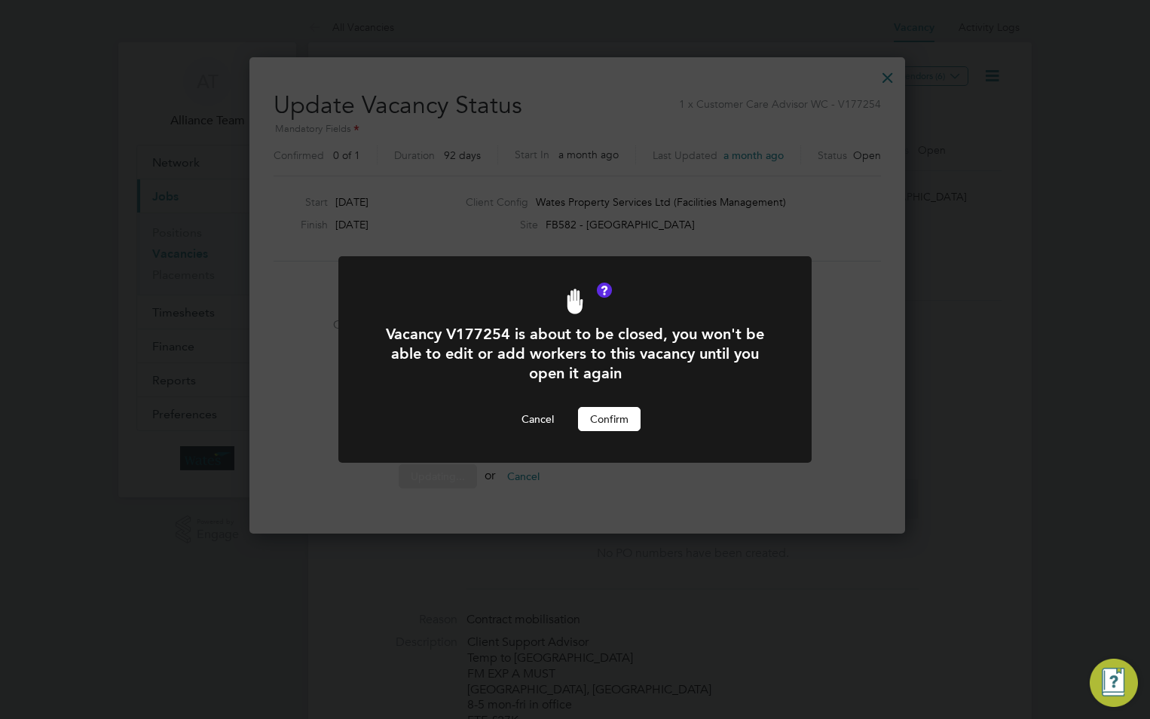
click at [599, 421] on button "Confirm" at bounding box center [609, 419] width 63 height 24
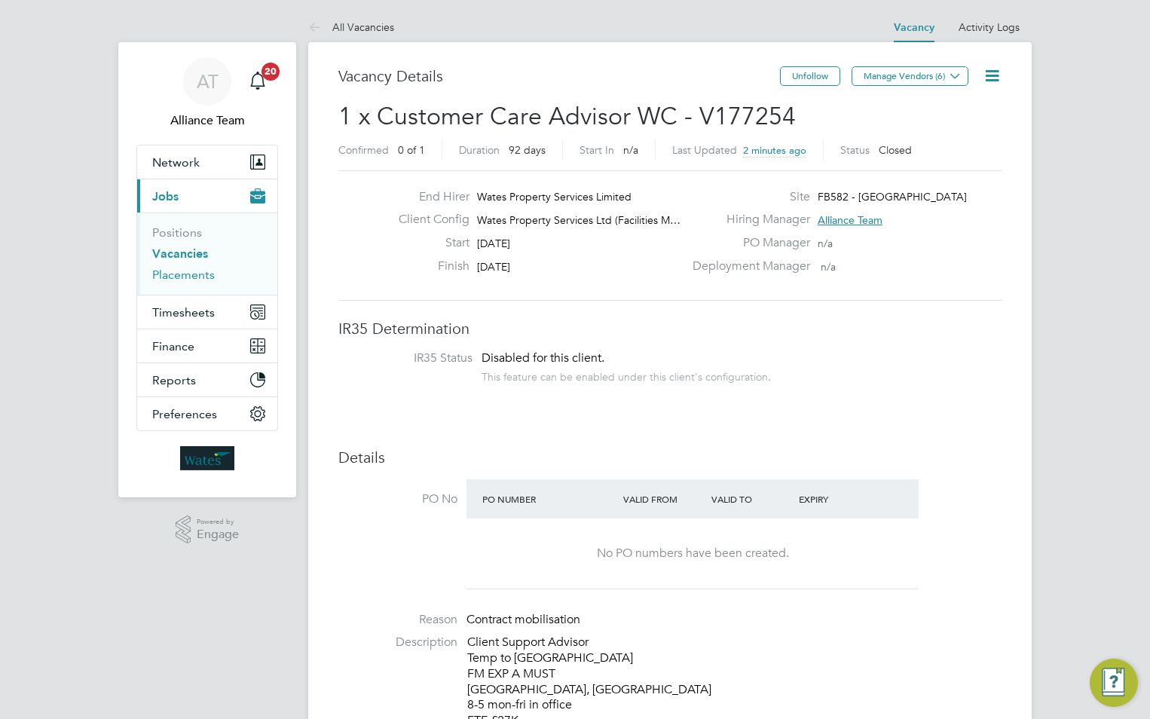
click at [198, 276] on link "Placements" at bounding box center [183, 274] width 63 height 14
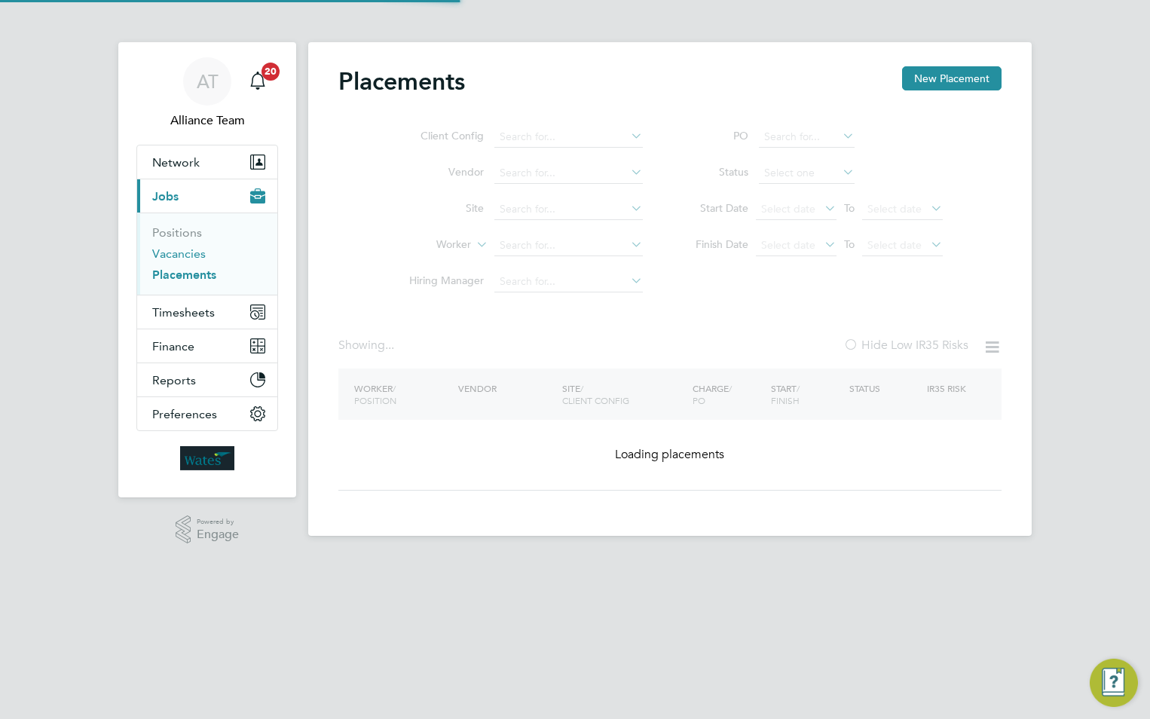
click at [191, 253] on link "Vacancies" at bounding box center [178, 253] width 53 height 14
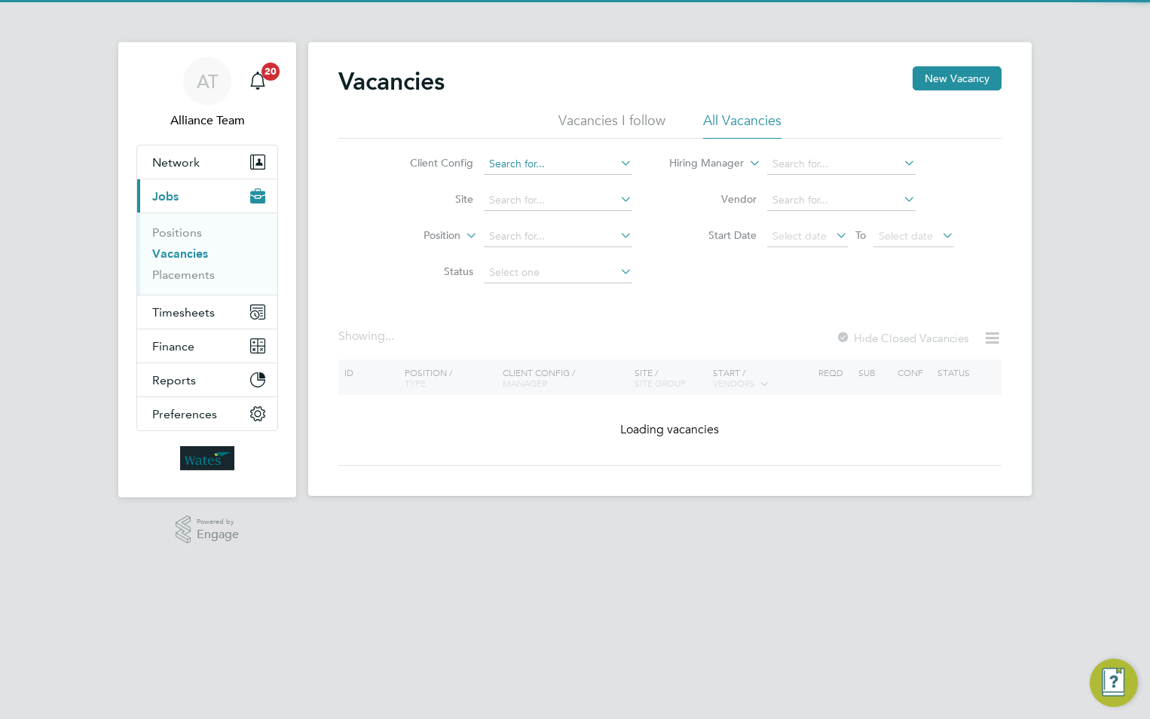
click at [543, 154] on input at bounding box center [558, 164] width 148 height 21
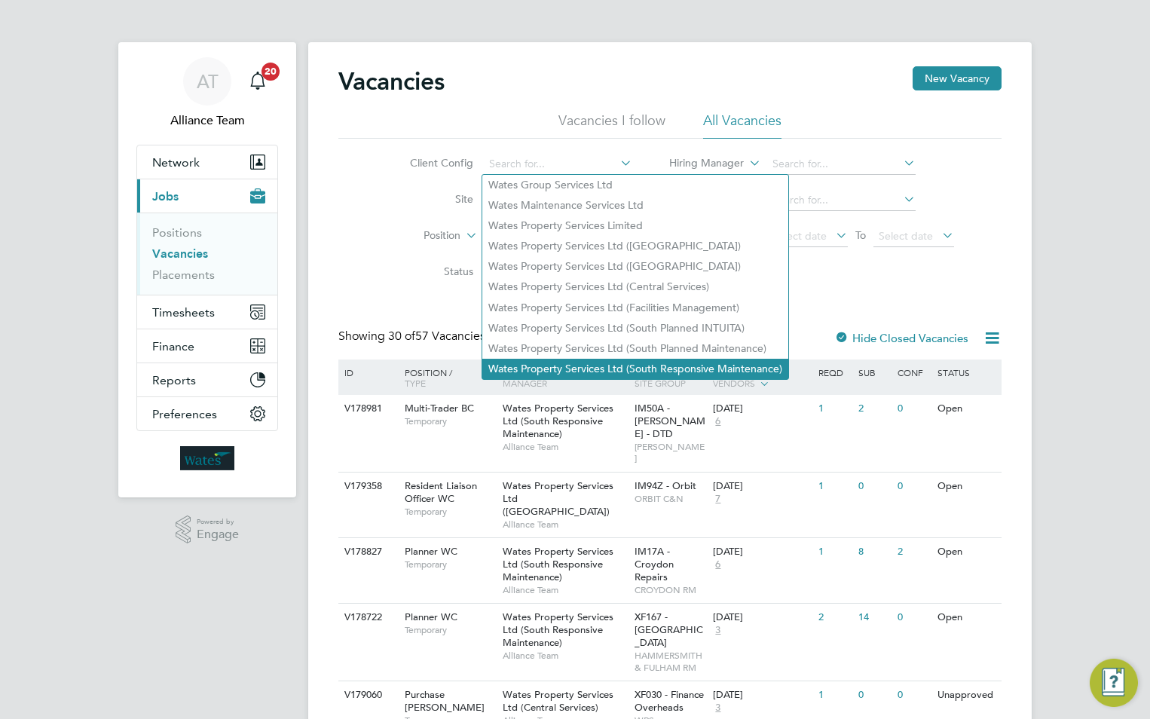
click at [639, 362] on li "Wates Property Services Ltd (South Responsive Maintenance)" at bounding box center [635, 369] width 306 height 20
type input "Wates Property Services Ltd (South Responsive Maintenance)"
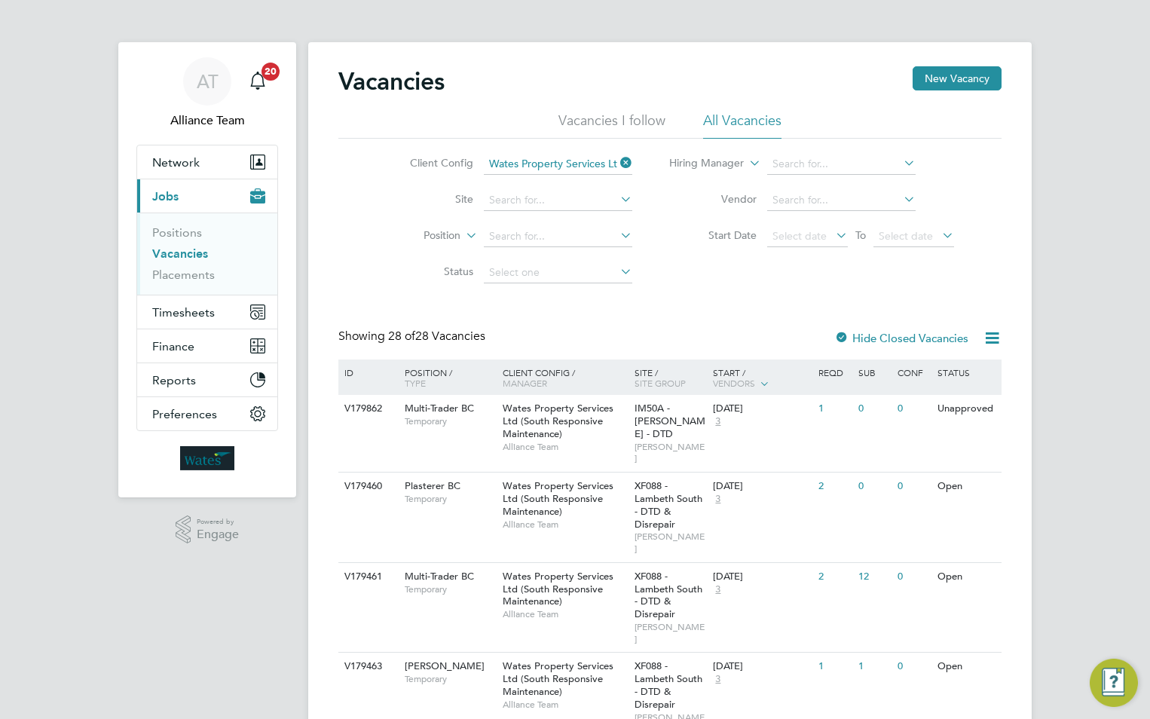
click at [617, 165] on icon at bounding box center [617, 162] width 0 height 21
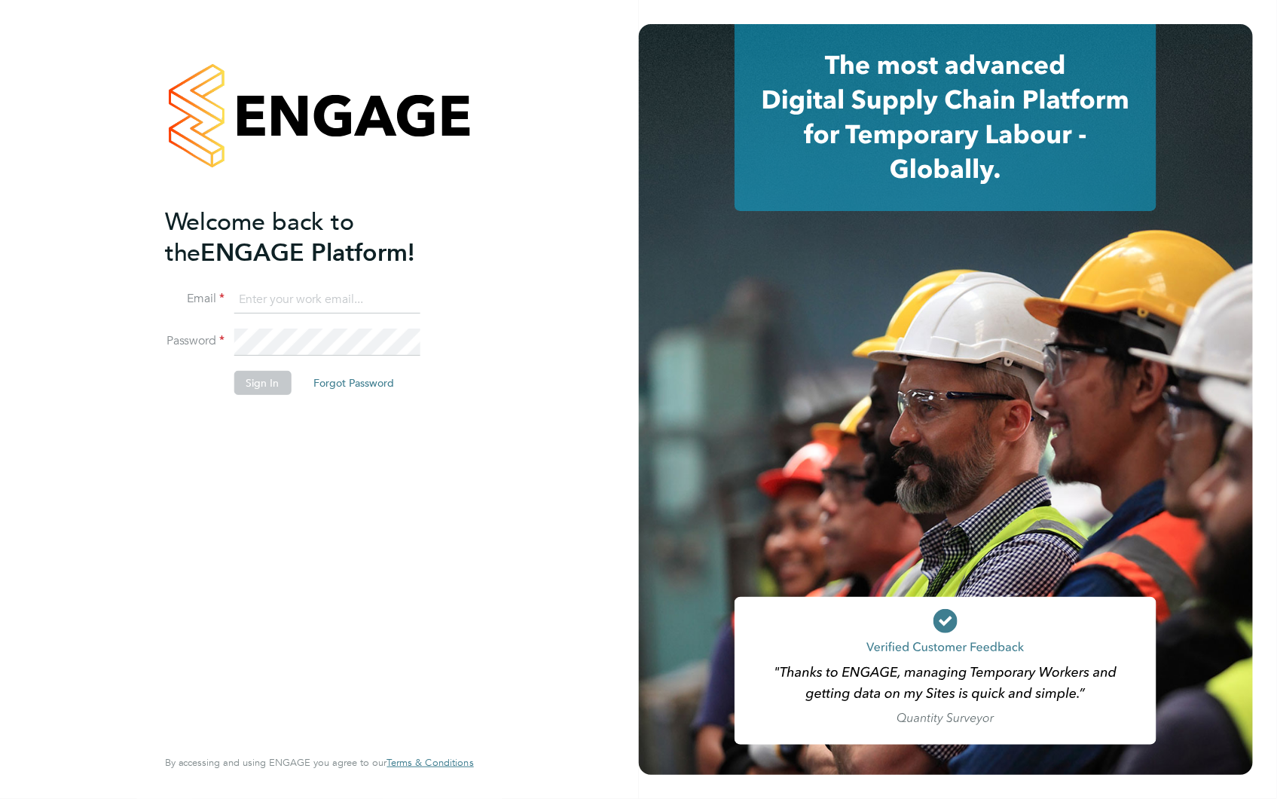
type input "[EMAIL_ADDRESS][DOMAIN_NAME]"
click at [250, 387] on button "Sign In" at bounding box center [262, 383] width 57 height 24
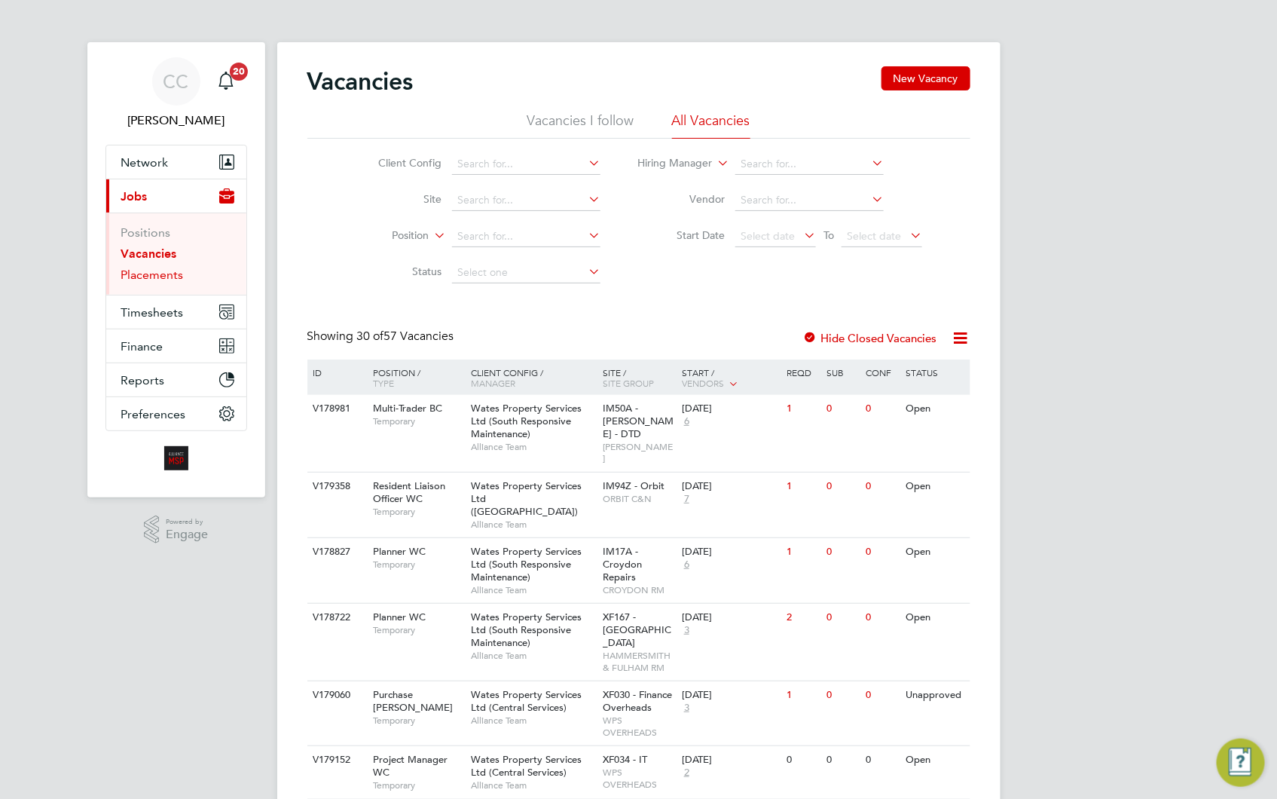
drag, startPoint x: 170, startPoint y: 268, endPoint x: 184, endPoint y: 276, distance: 15.5
click at [170, 268] on link "Placements" at bounding box center [152, 274] width 63 height 14
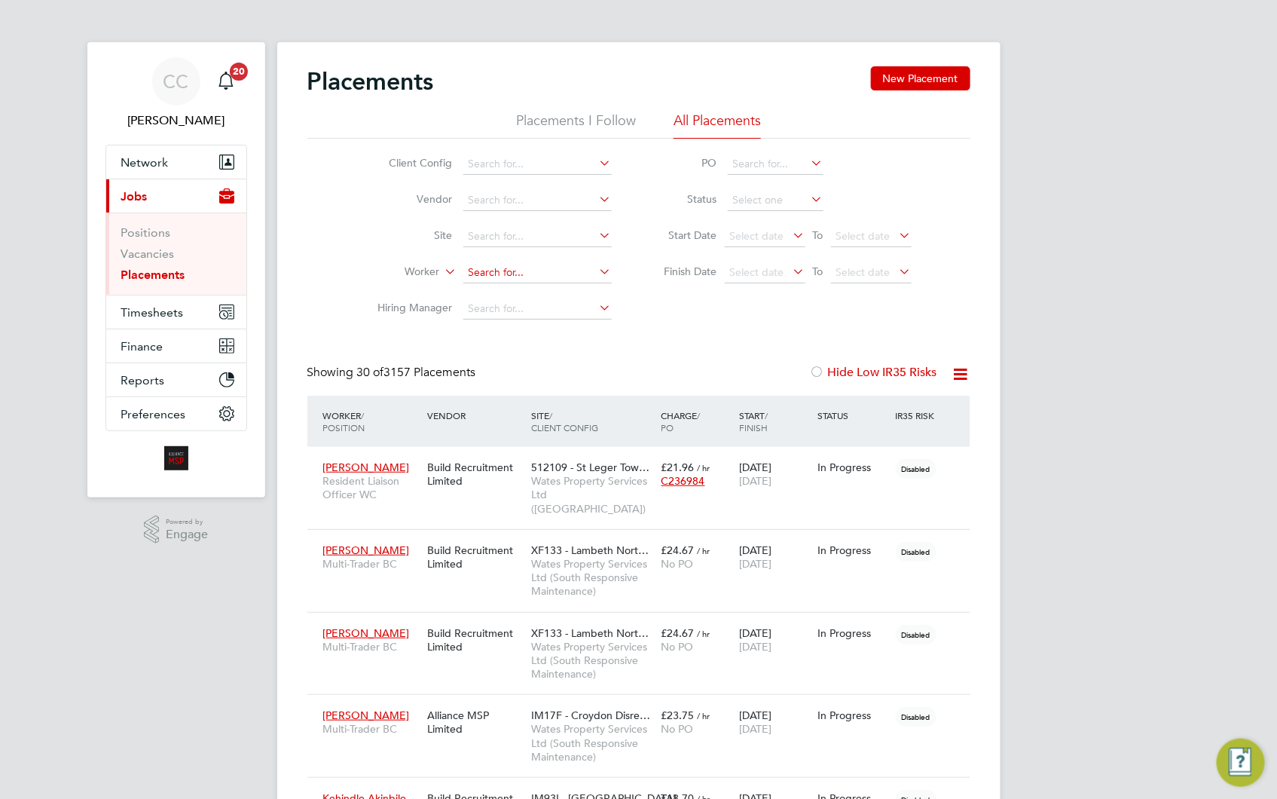
click at [508, 268] on input at bounding box center [537, 272] width 148 height 21
click at [527, 297] on li "Yus uluf Islam" at bounding box center [545, 293] width 166 height 20
type input "Yusuluf Islam"
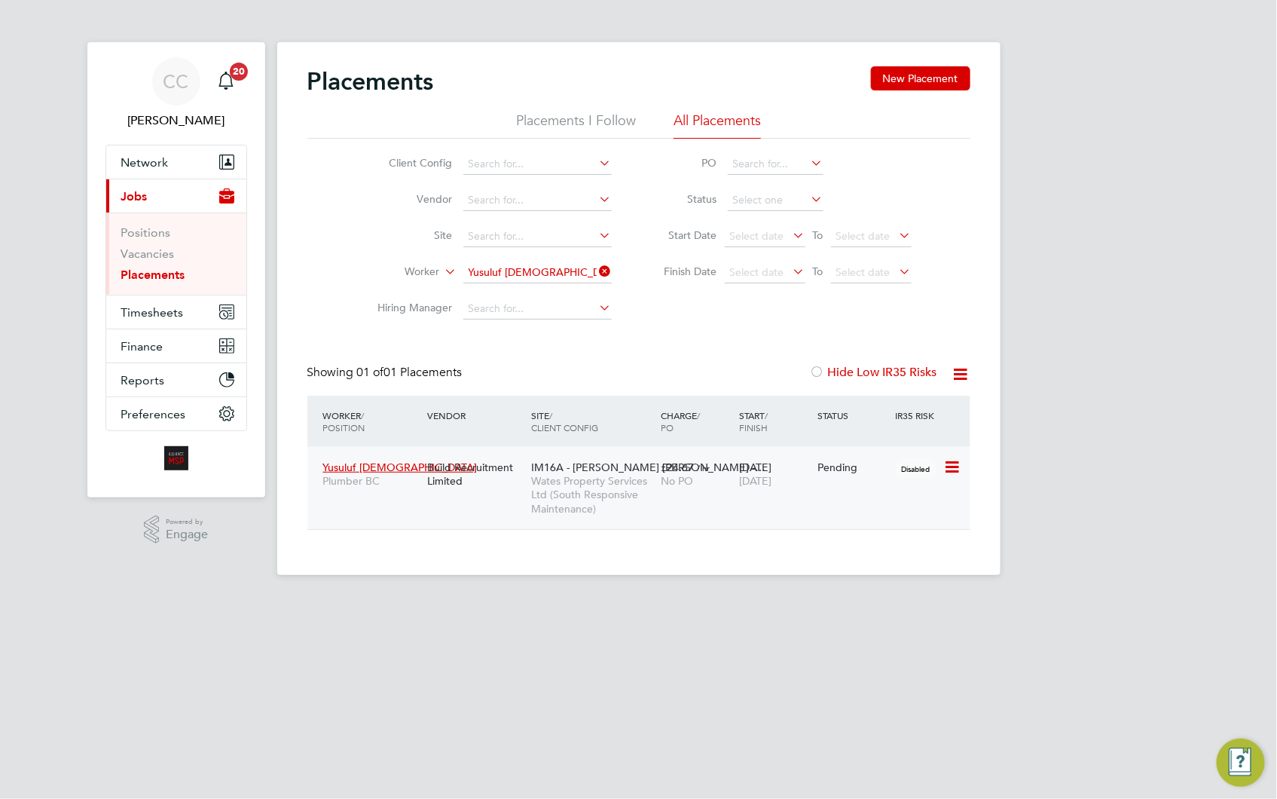
click at [856, 487] on div "Yusuluf Islam Plumber BC Build Recruitment Limited IM16A - NOTT HILL -… Wates P…" at bounding box center [638, 488] width 663 height 82
click at [773, 472] on div "08 Sep 2025 08 Dec 2025" at bounding box center [774, 474] width 78 height 42
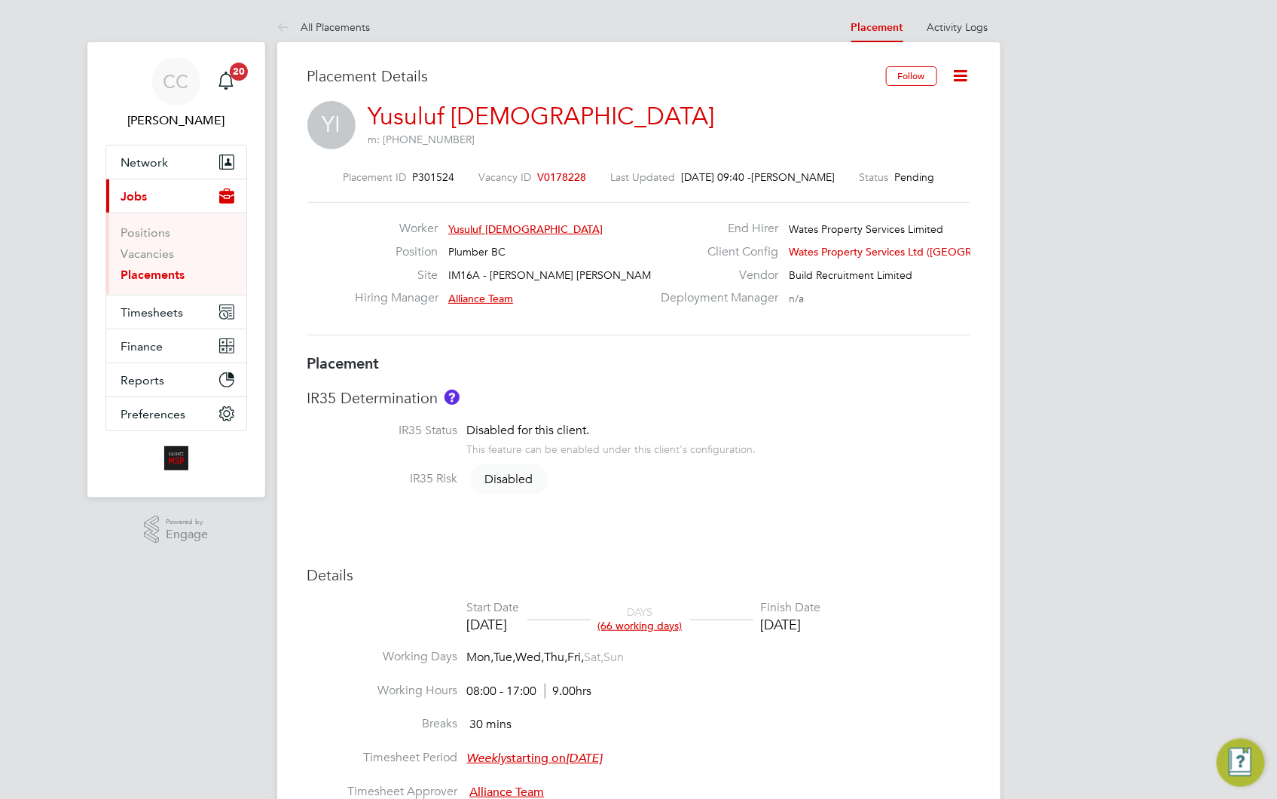
click at [965, 75] on icon at bounding box center [960, 75] width 19 height 19
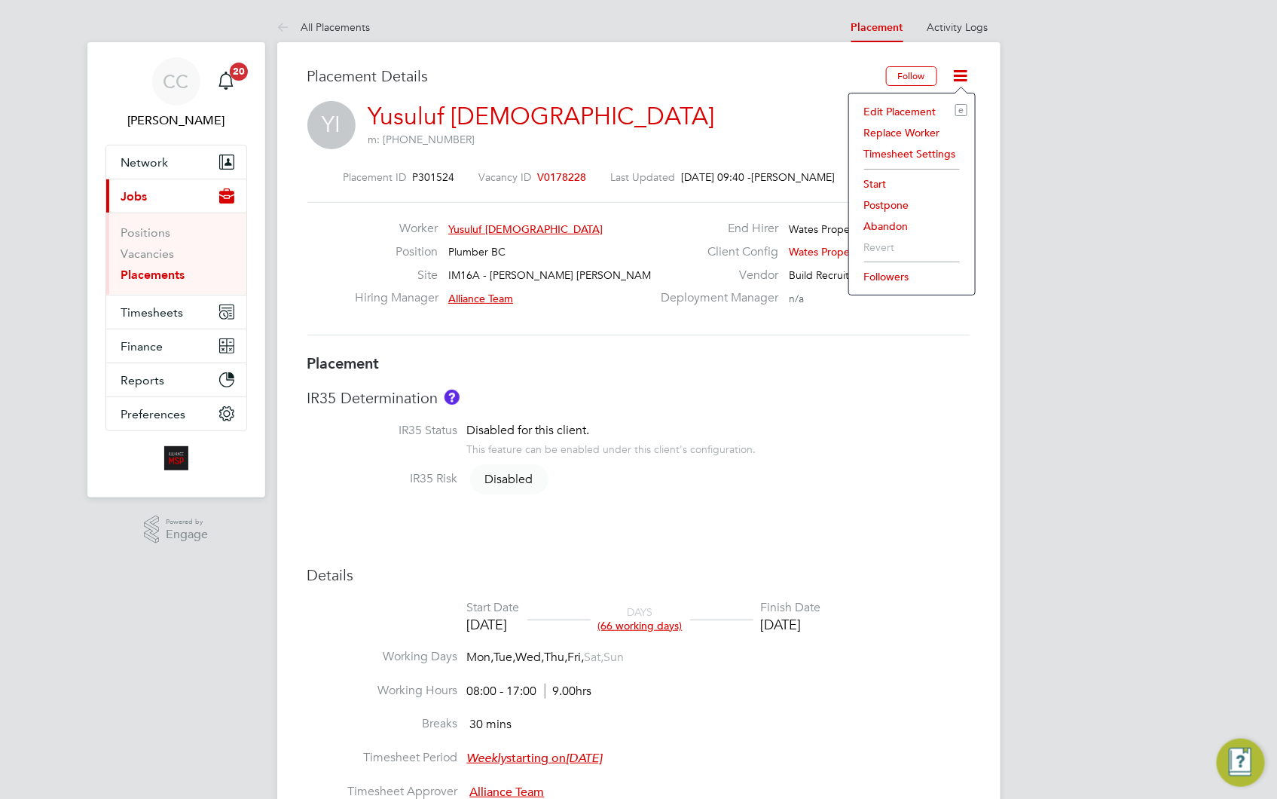
click at [899, 226] on li "Abandon" at bounding box center [912, 225] width 111 height 21
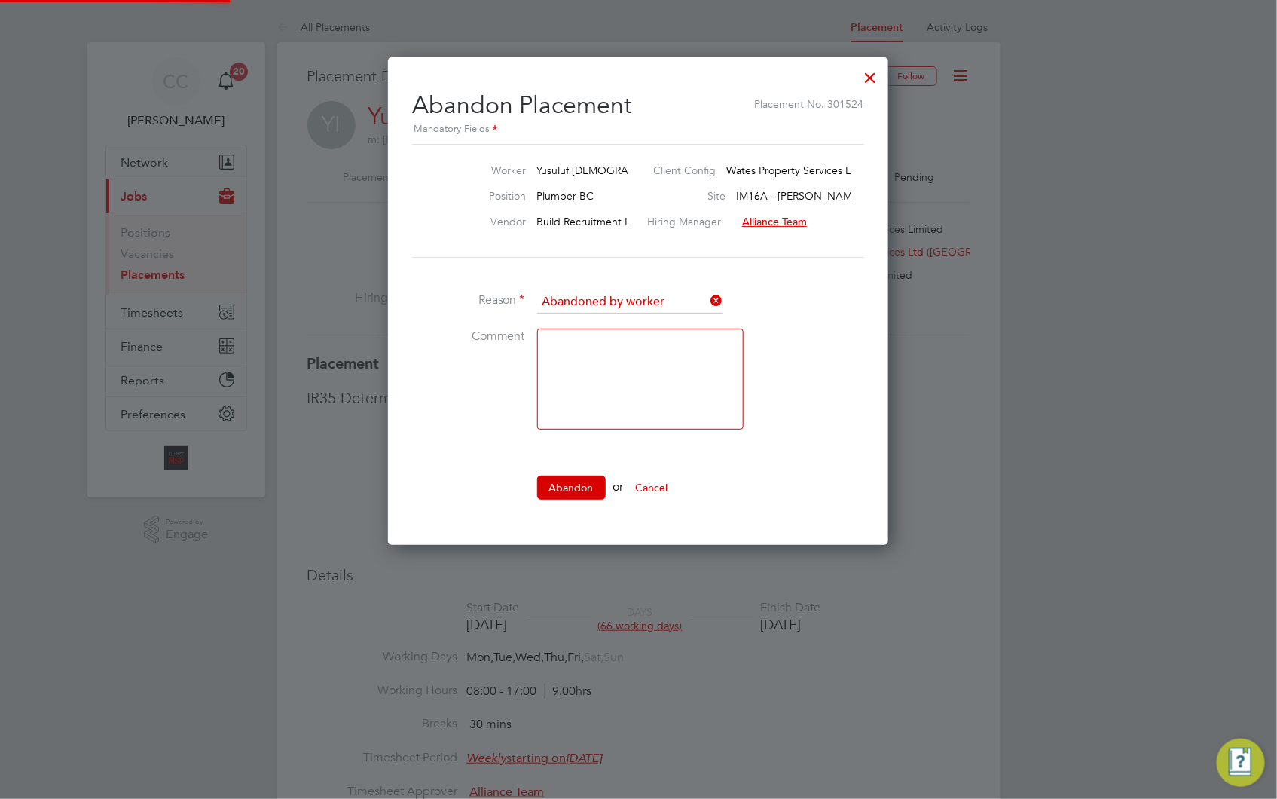
scroll to position [8, 6]
click at [634, 373] on textarea at bounding box center [640, 378] width 206 height 101
type textarea "a"
type textarea "informed accepted another role"
click at [578, 490] on button "Abandon" at bounding box center [571, 487] width 69 height 24
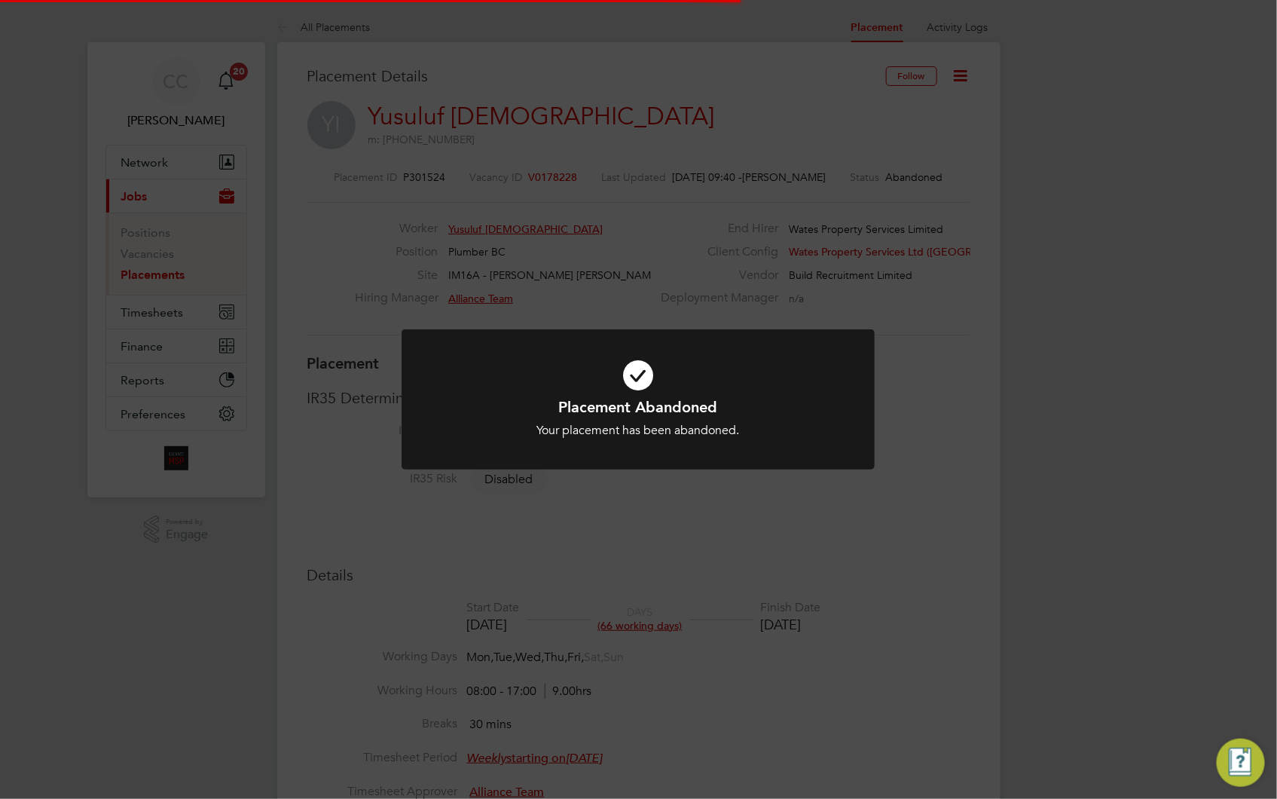
click at [1098, 453] on div "Placement Abandoned Your placement has been abandoned. Cancel Okay" at bounding box center [638, 399] width 1277 height 799
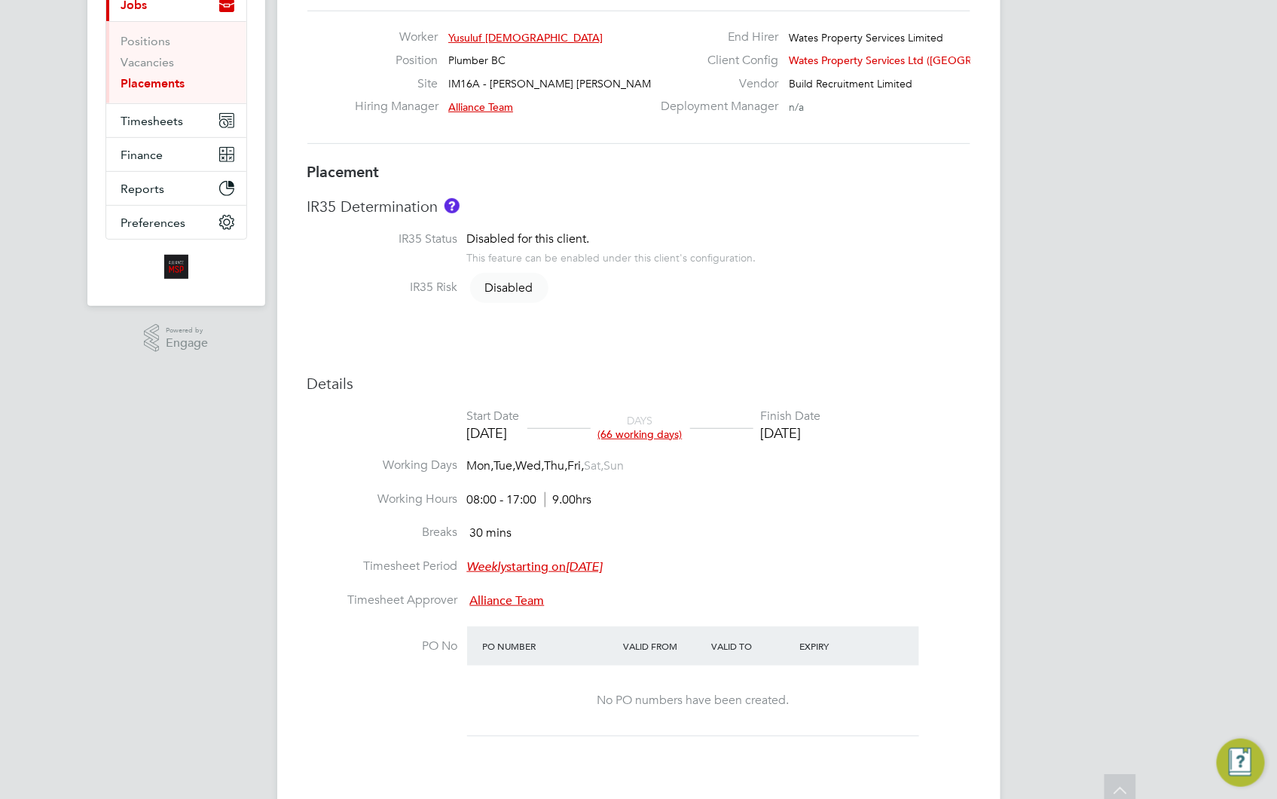
scroll to position [0, 0]
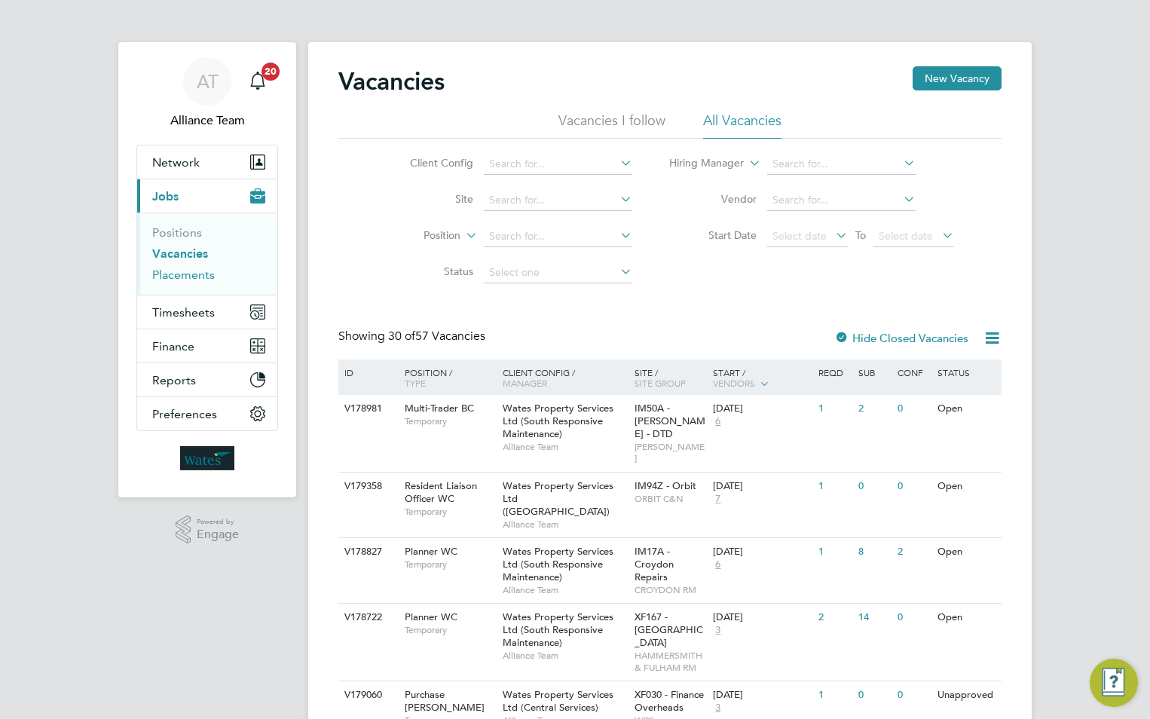
click at [193, 272] on link "Placements" at bounding box center [183, 274] width 63 height 14
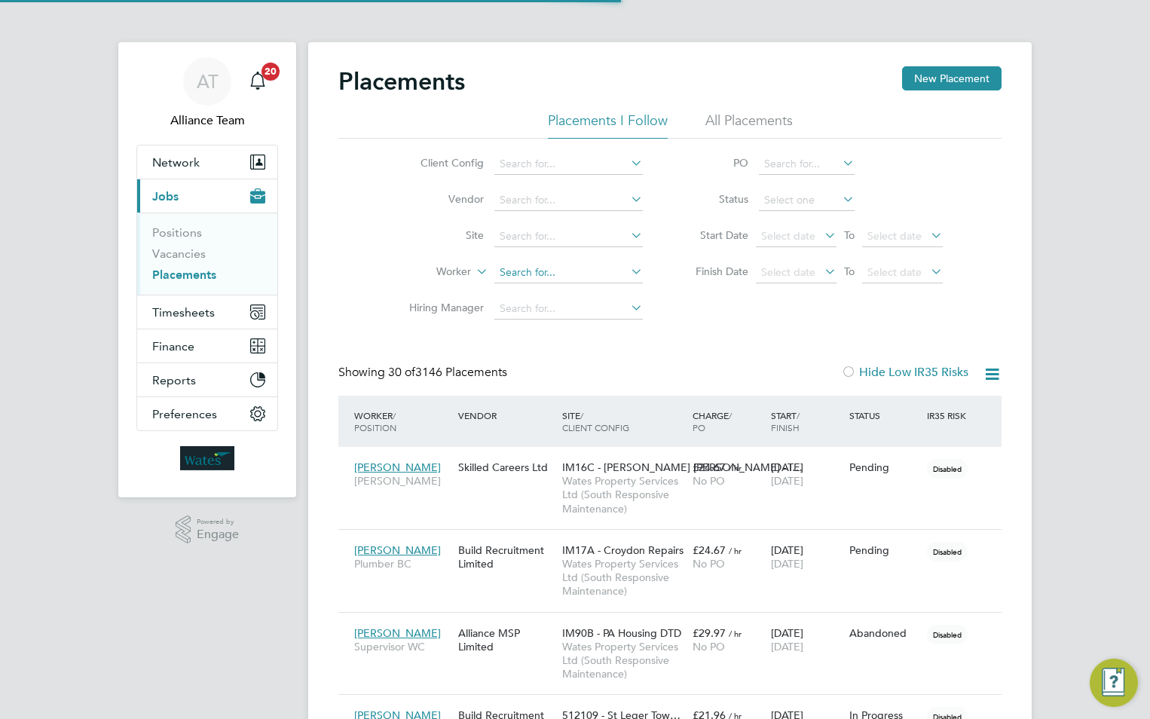
click at [536, 264] on input at bounding box center [568, 272] width 148 height 21
click at [590, 291] on b "Walker" at bounding box center [633, 292] width 87 height 13
type input "[PERSON_NAME]"
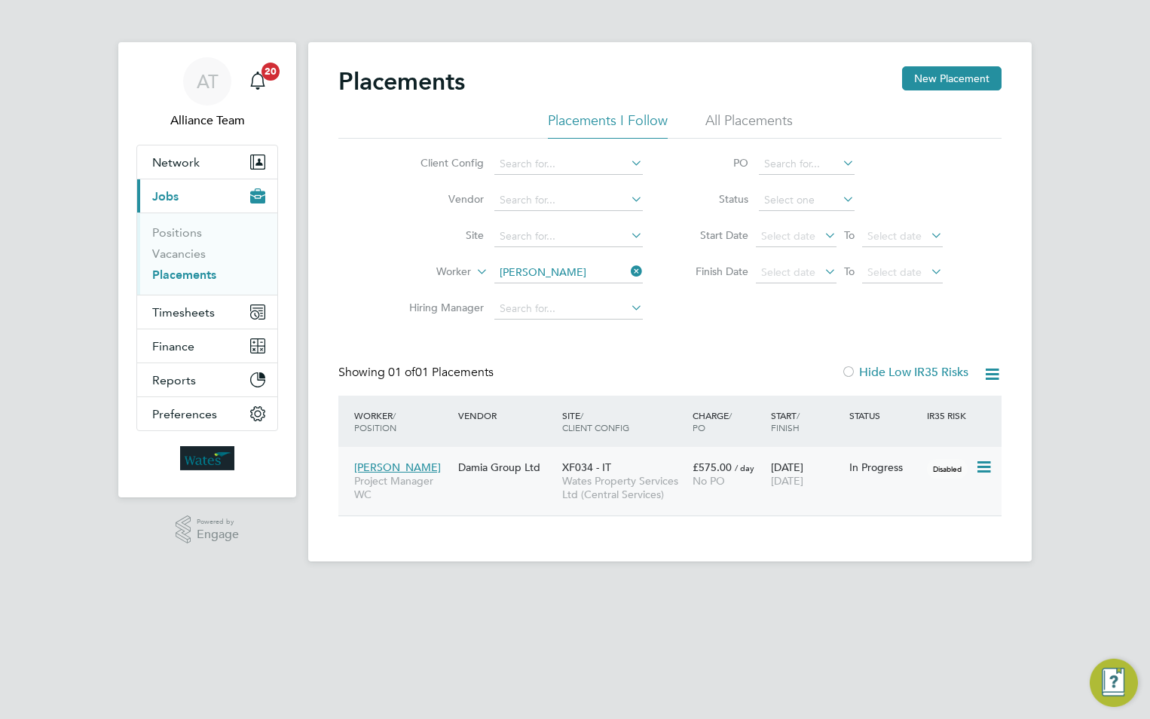
click at [595, 479] on span "Wates Property Services Ltd (Central Services)" at bounding box center [623, 487] width 123 height 27
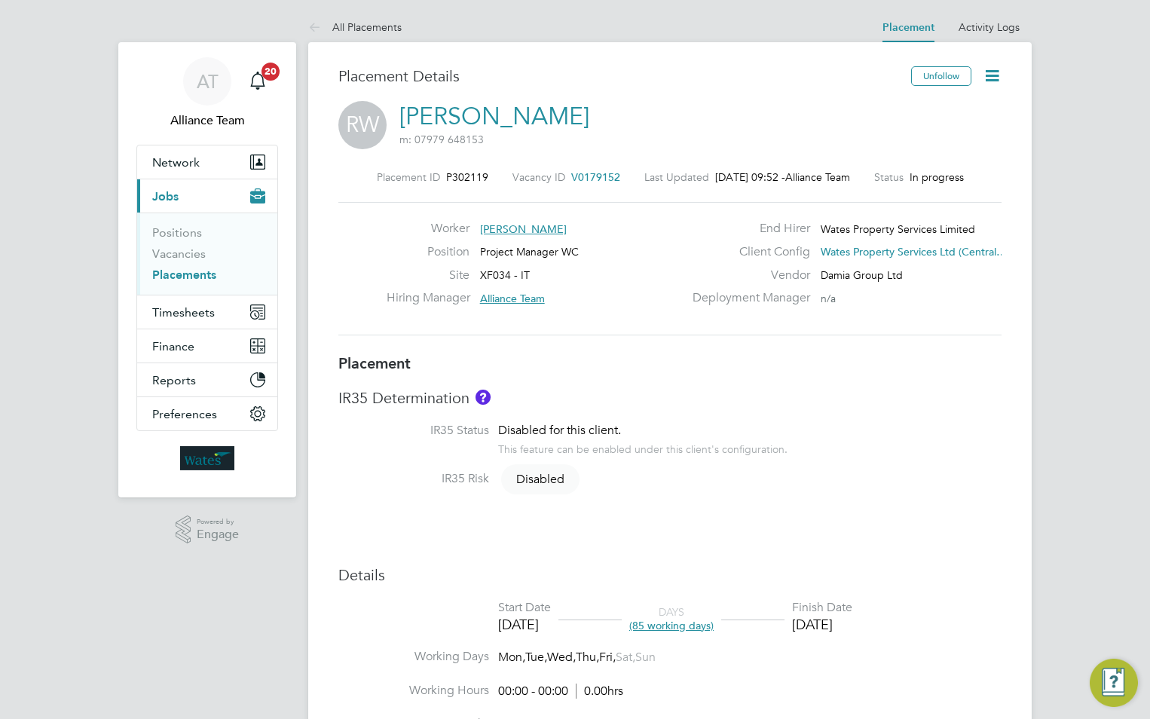
click at [573, 177] on span "V0179152" at bounding box center [595, 177] width 49 height 14
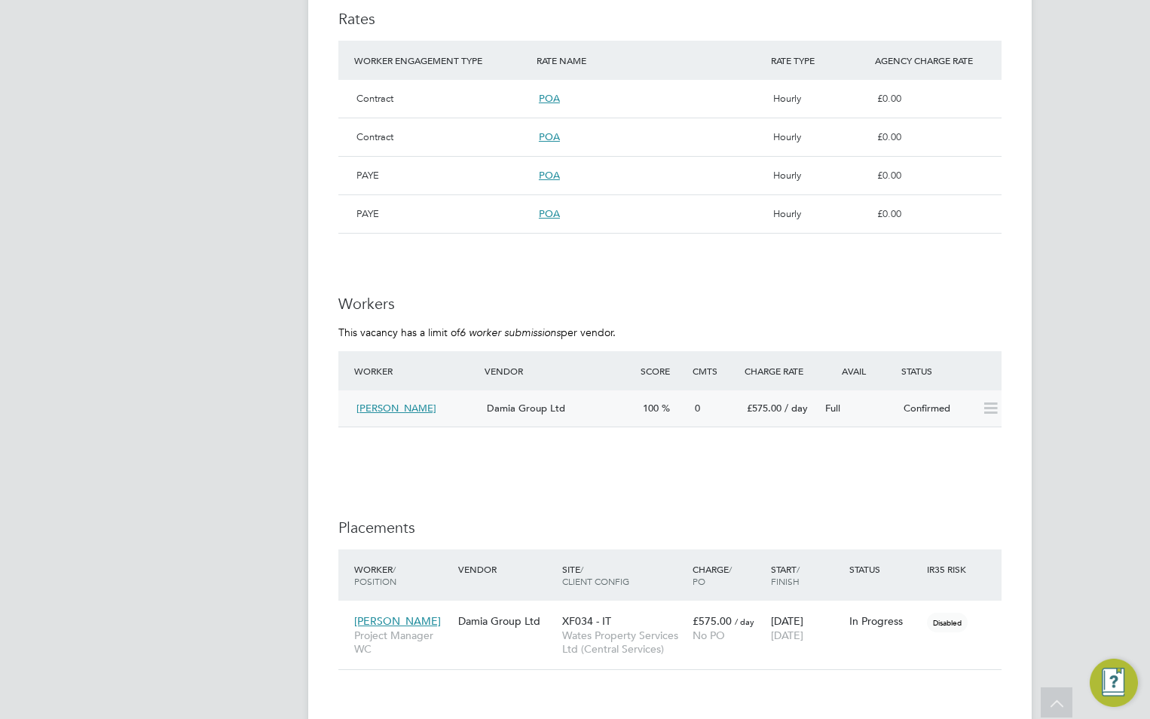
click at [393, 408] on span "[PERSON_NAME]" at bounding box center [396, 408] width 80 height 13
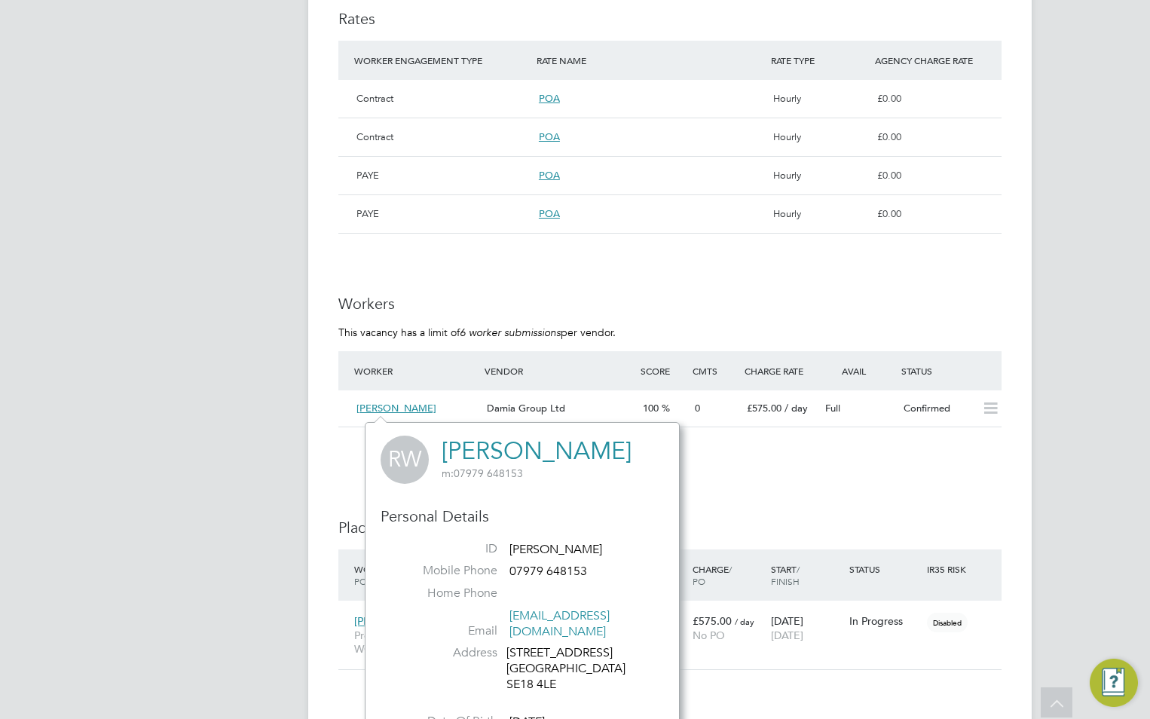
click at [728, 476] on div "IR35 Determination IR35 Status Disabled for this client. This feature can be en…" at bounding box center [669, 211] width 663 height 1744
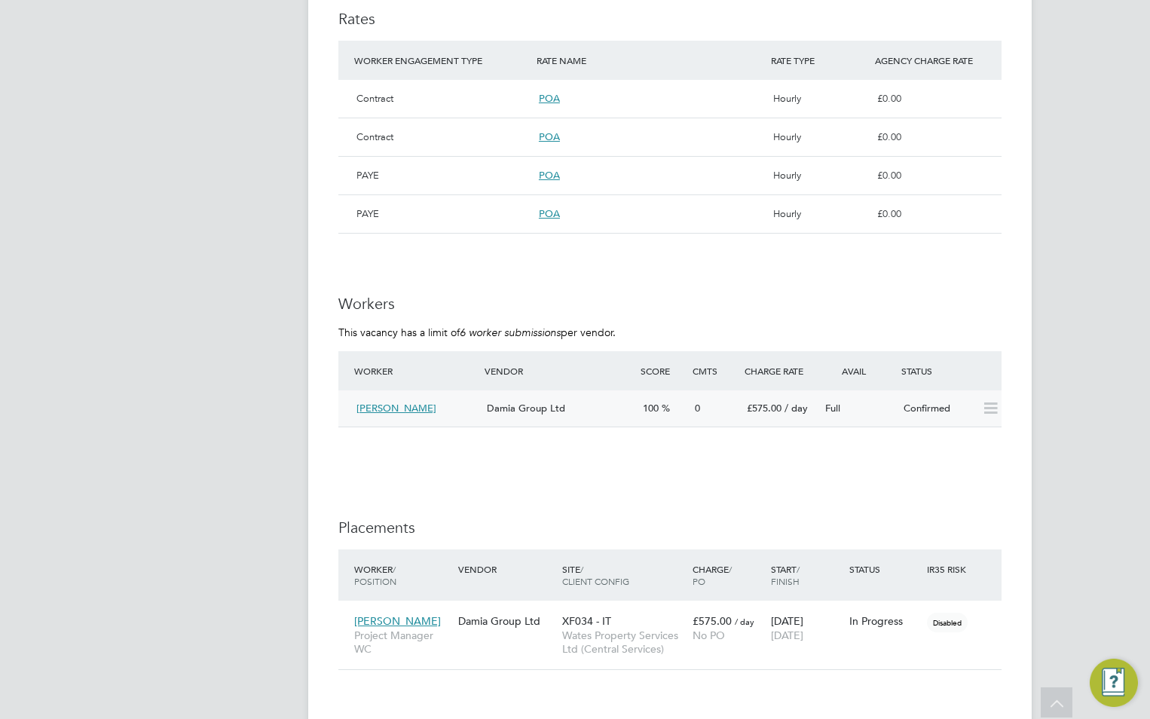
click at [398, 409] on span "[PERSON_NAME]" at bounding box center [396, 408] width 80 height 13
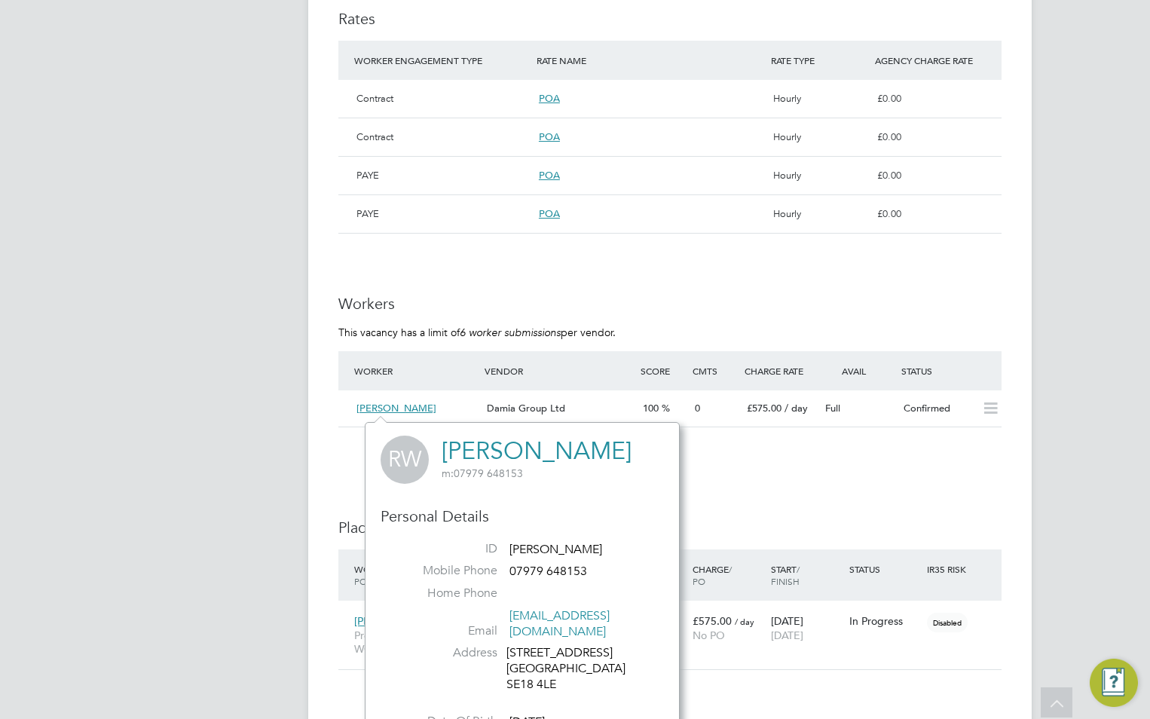
click at [816, 509] on div "IR35 Determination IR35 Status Disabled for this client. This feature can be en…" at bounding box center [669, 211] width 663 height 1744
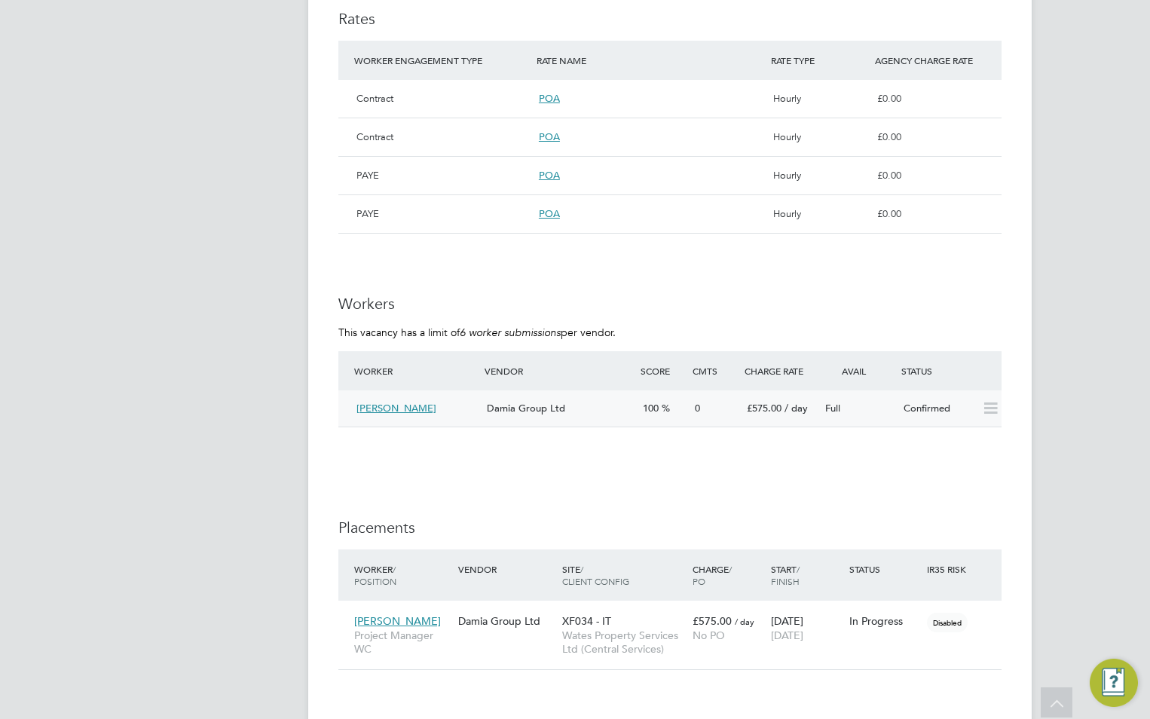
click at [698, 411] on span "0" at bounding box center [697, 408] width 5 height 13
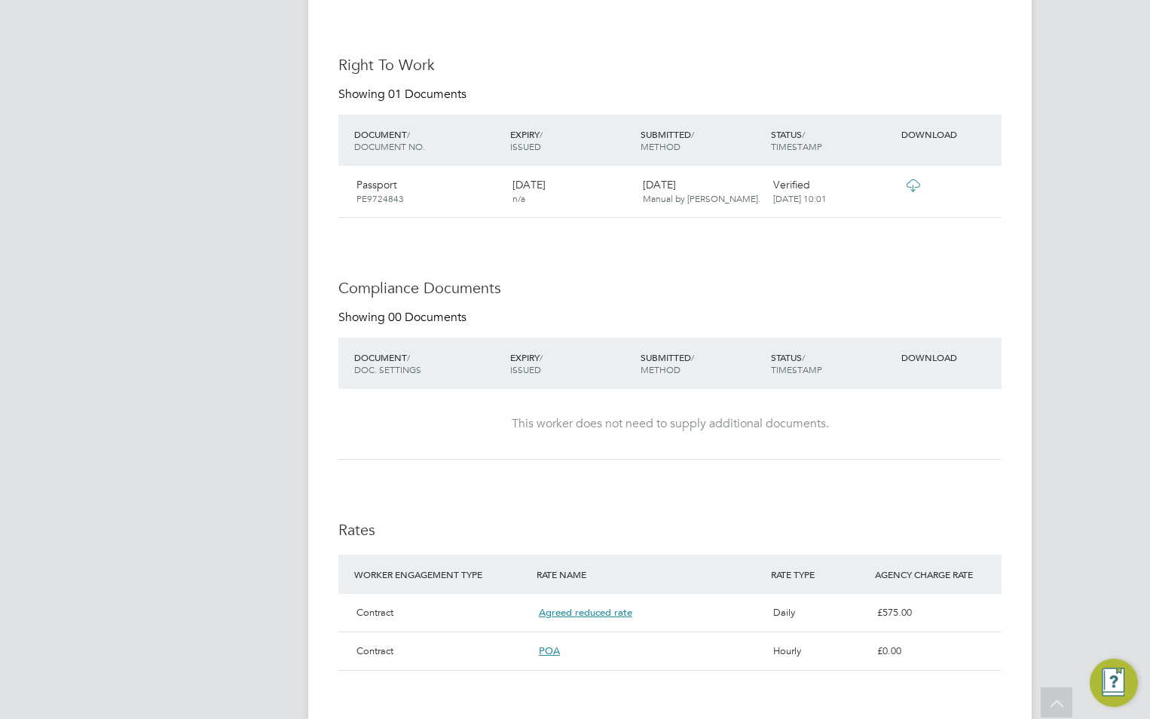
click at [912, 191] on icon at bounding box center [912, 185] width 19 height 12
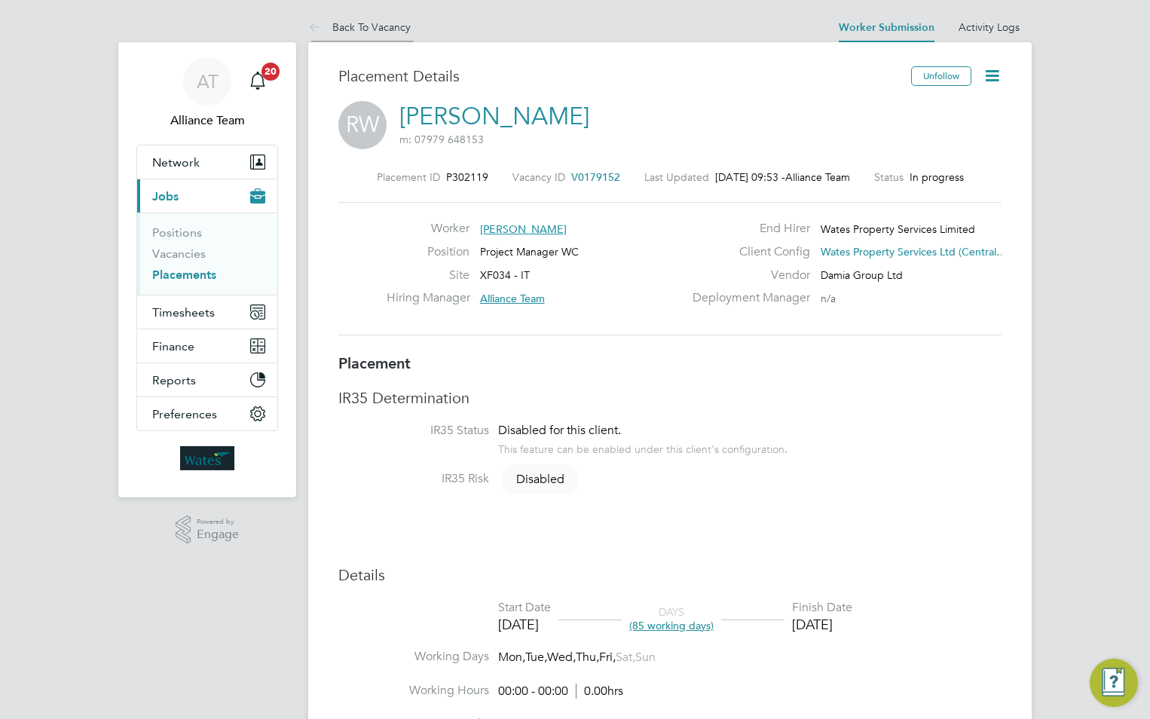
click at [395, 21] on link "Back To Vacancy" at bounding box center [359, 27] width 102 height 14
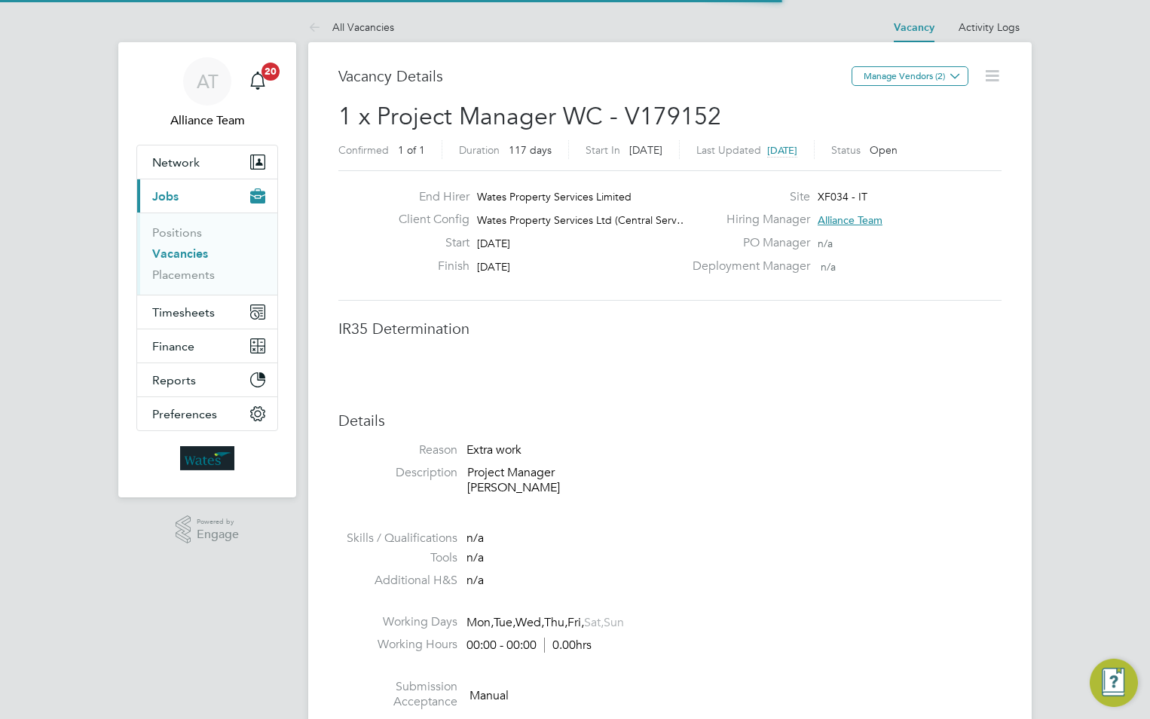
scroll to position [26, 235]
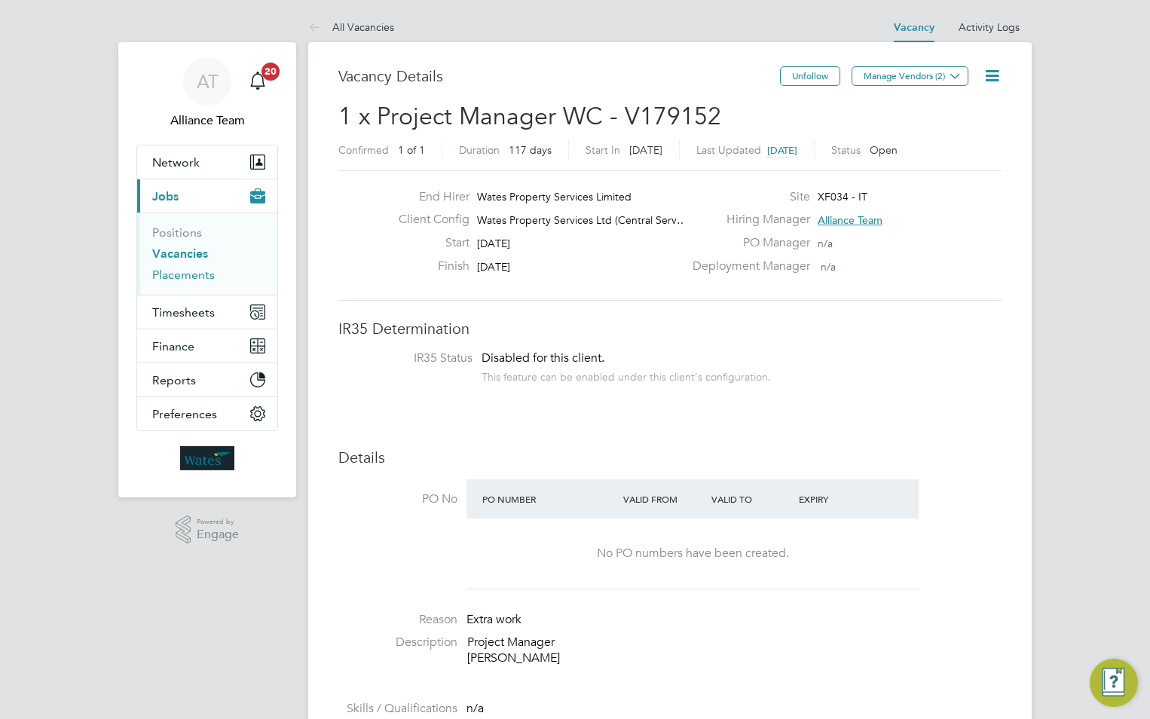
click at [174, 277] on link "Placements" at bounding box center [183, 274] width 63 height 14
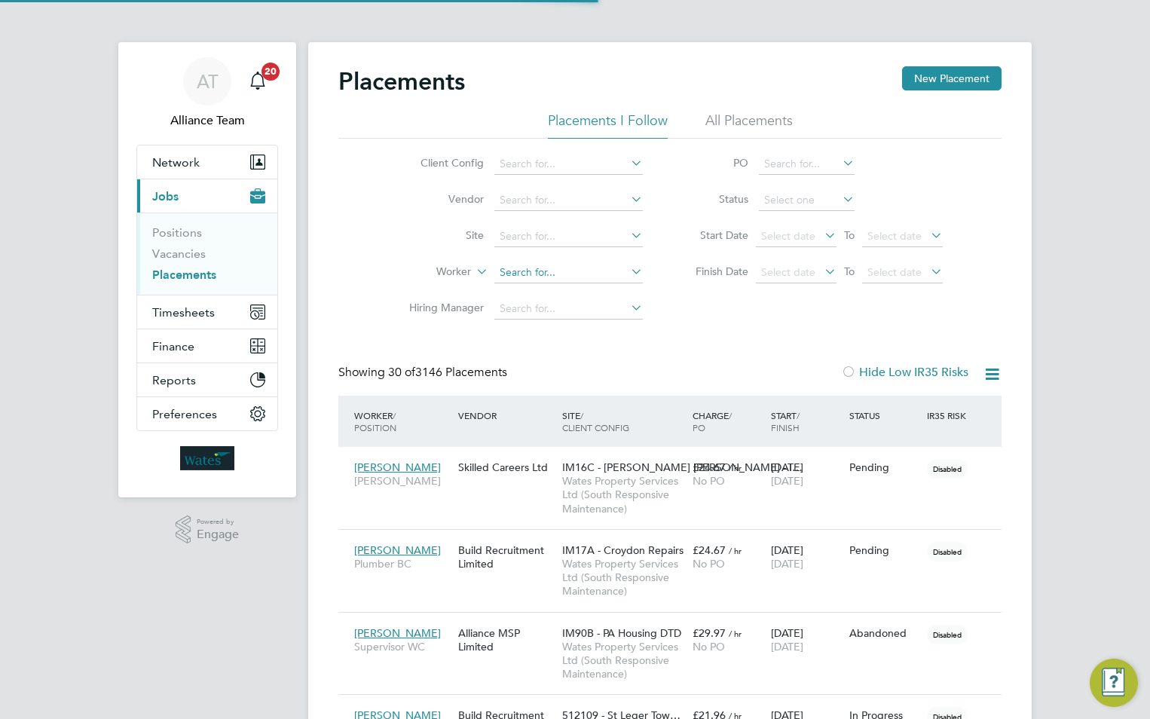
click at [511, 271] on input at bounding box center [568, 272] width 148 height 21
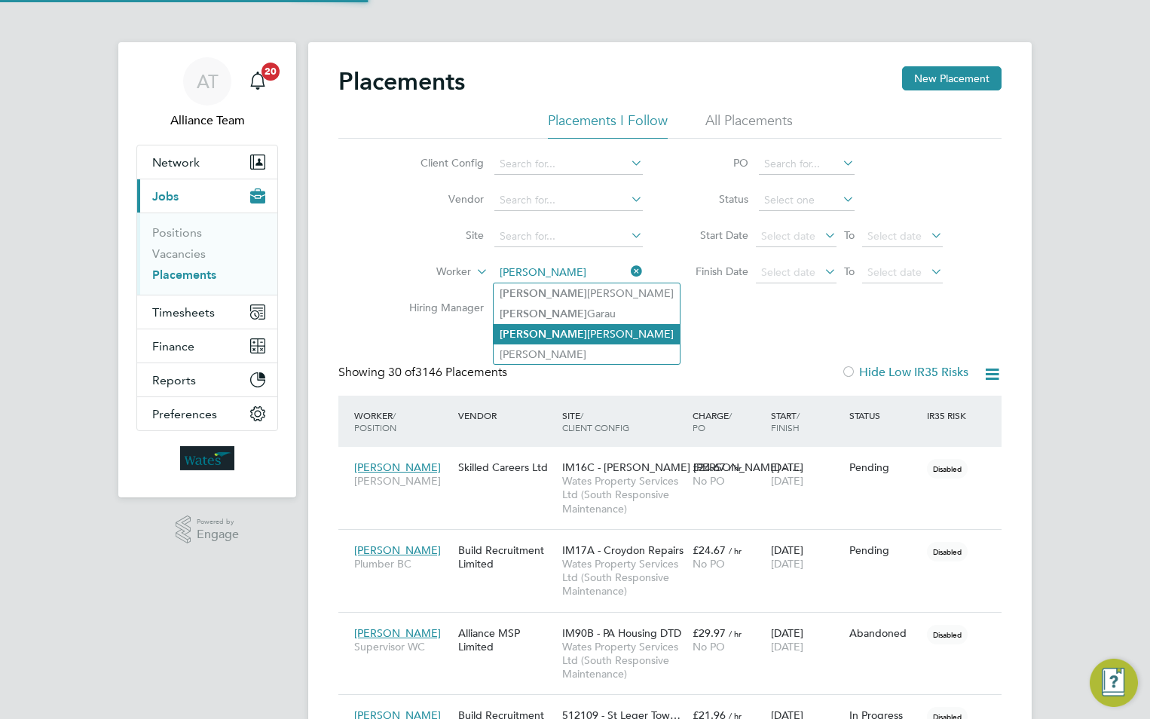
type input "[PERSON_NAME]"
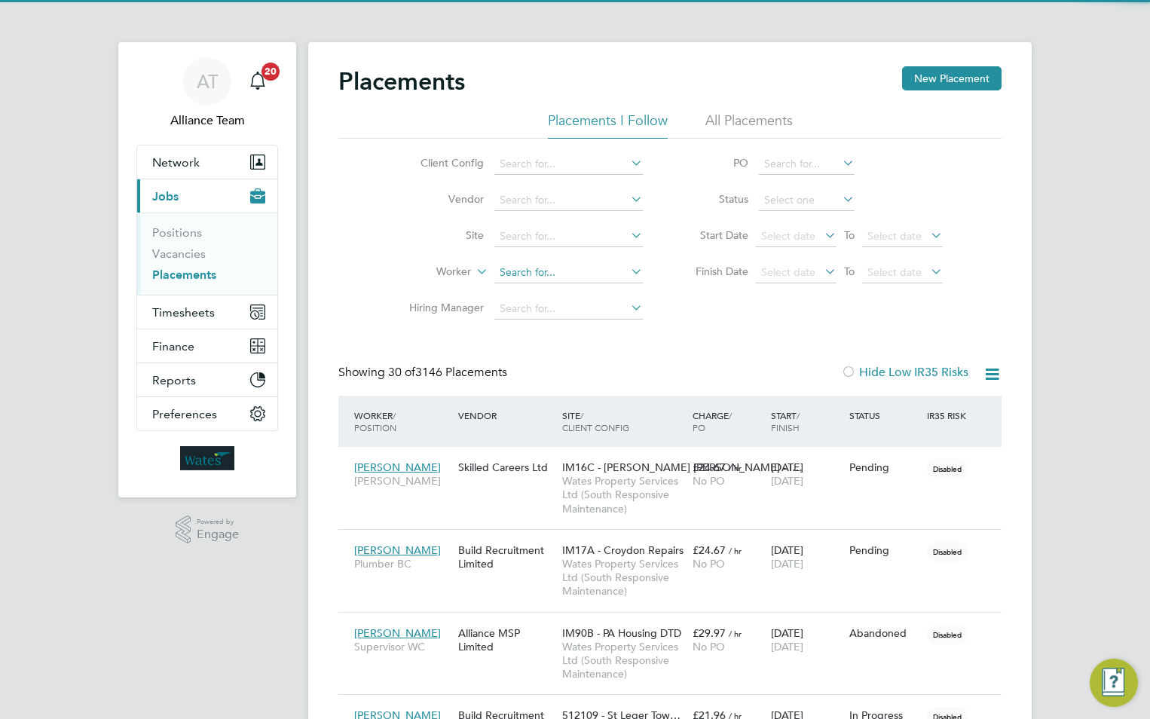
click at [552, 271] on input at bounding box center [568, 272] width 148 height 21
click at [590, 294] on b "East" at bounding box center [600, 293] width 21 height 13
type input "[PERSON_NAME]"
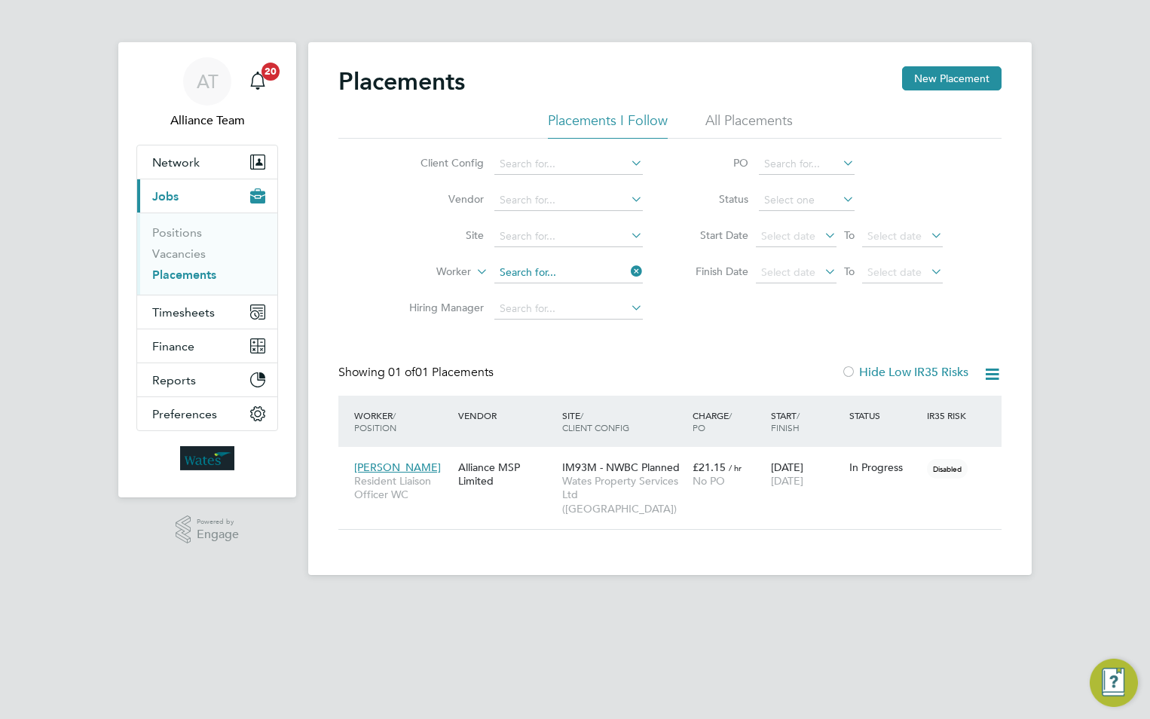
click at [580, 273] on input at bounding box center [568, 272] width 148 height 21
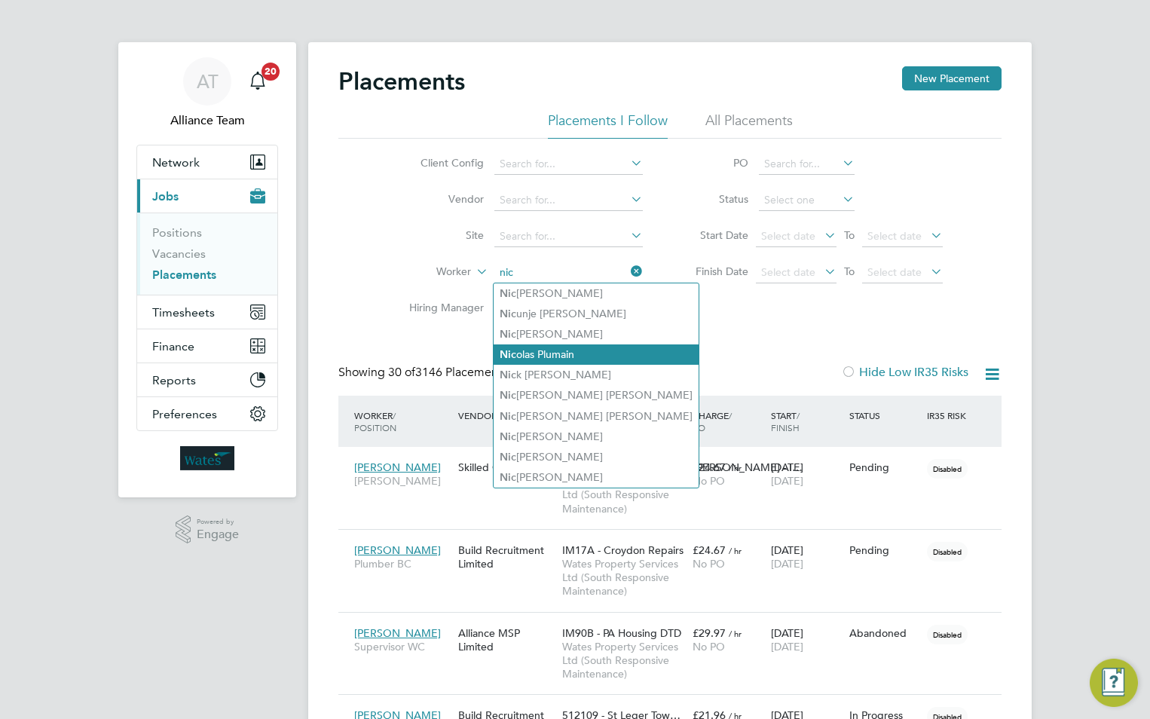
click at [572, 350] on li "Nic olas Plumain" at bounding box center [595, 354] width 205 height 20
type input "[PERSON_NAME]"
